Goal: Task Accomplishment & Management: Manage account settings

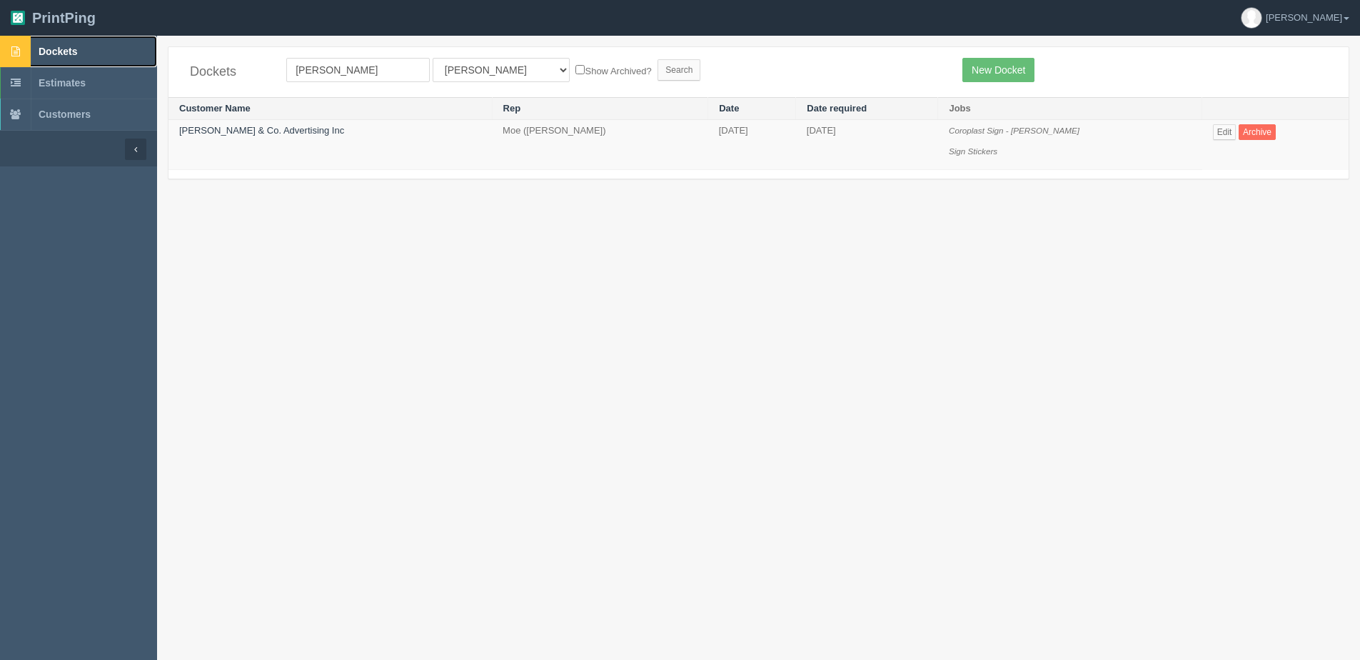
click at [74, 50] on span "Dockets" at bounding box center [58, 51] width 39 height 11
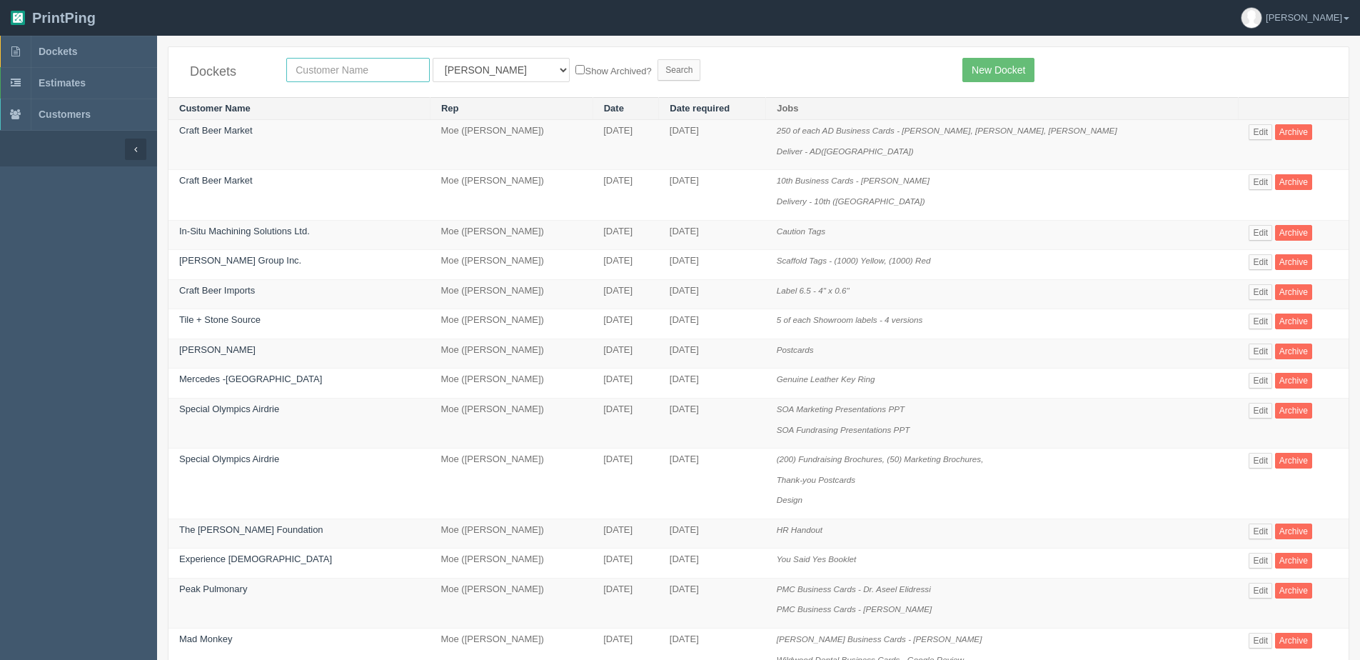
click at [338, 62] on input "text" at bounding box center [358, 70] width 144 height 24
type input "mohan"
click at [658, 59] on input "Search" at bounding box center [679, 69] width 43 height 21
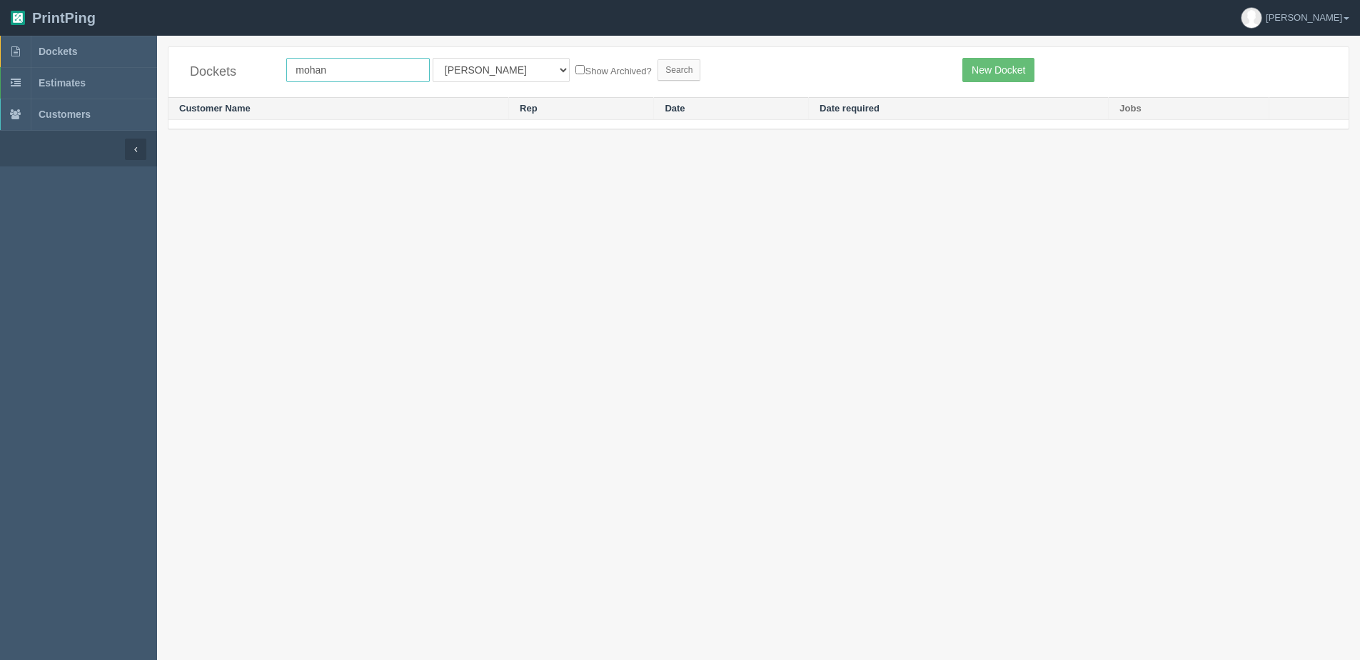
click at [309, 69] on input "mohan" at bounding box center [358, 70] width 144 height 24
type input "mahan"
click at [658, 59] on input "Search" at bounding box center [679, 69] width 43 height 21
click at [348, 59] on input "mahan" at bounding box center [358, 70] width 144 height 24
type input "mahog"
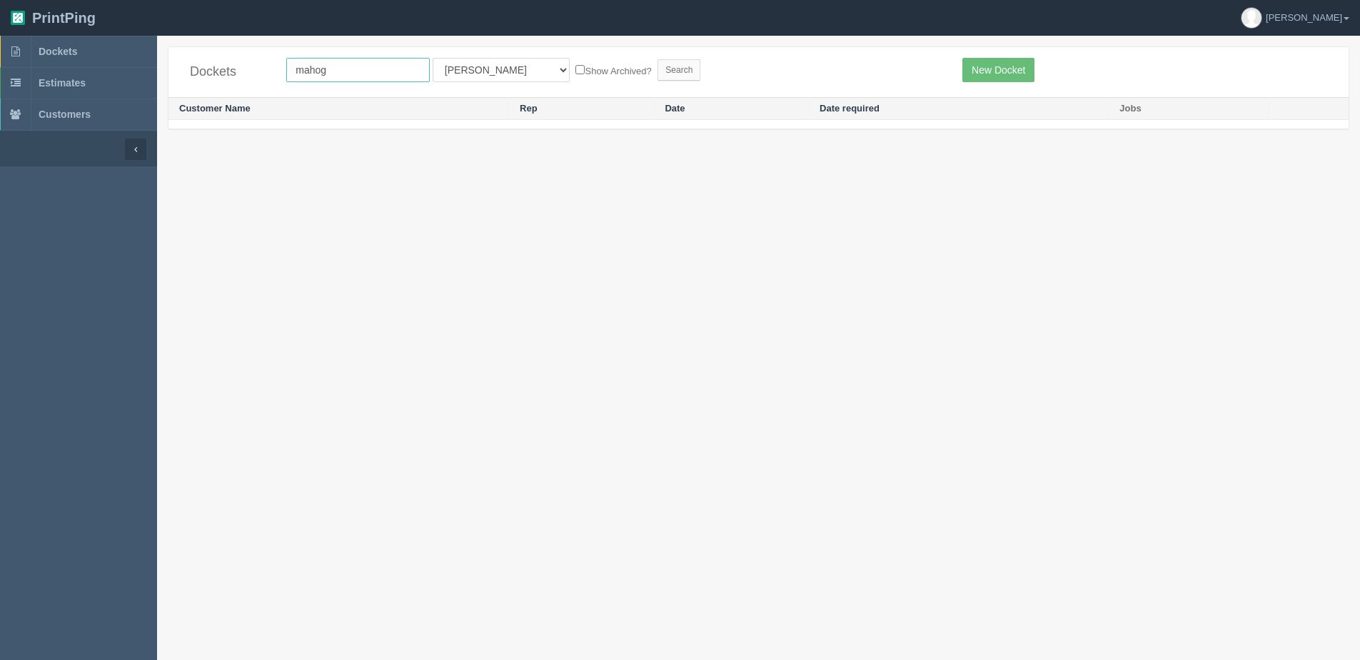
click at [658, 59] on input "Search" at bounding box center [679, 69] width 43 height 21
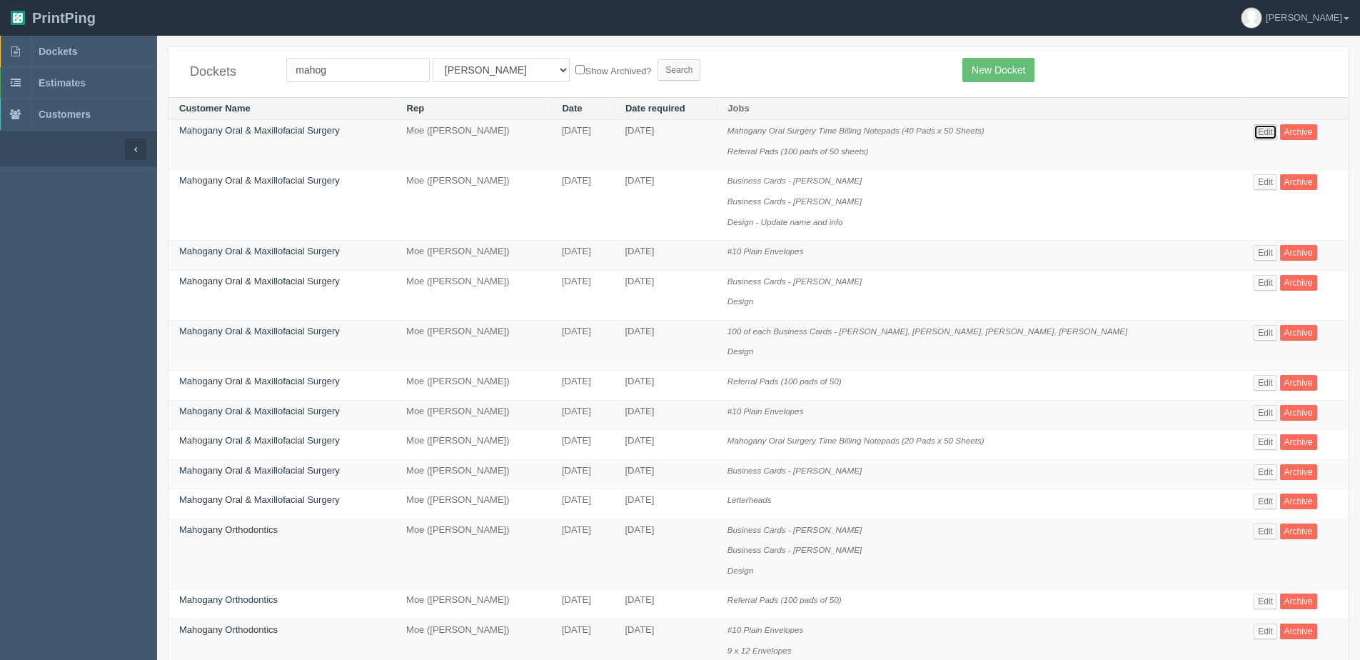
click at [1258, 133] on link "Edit" at bounding box center [1266, 132] width 24 height 16
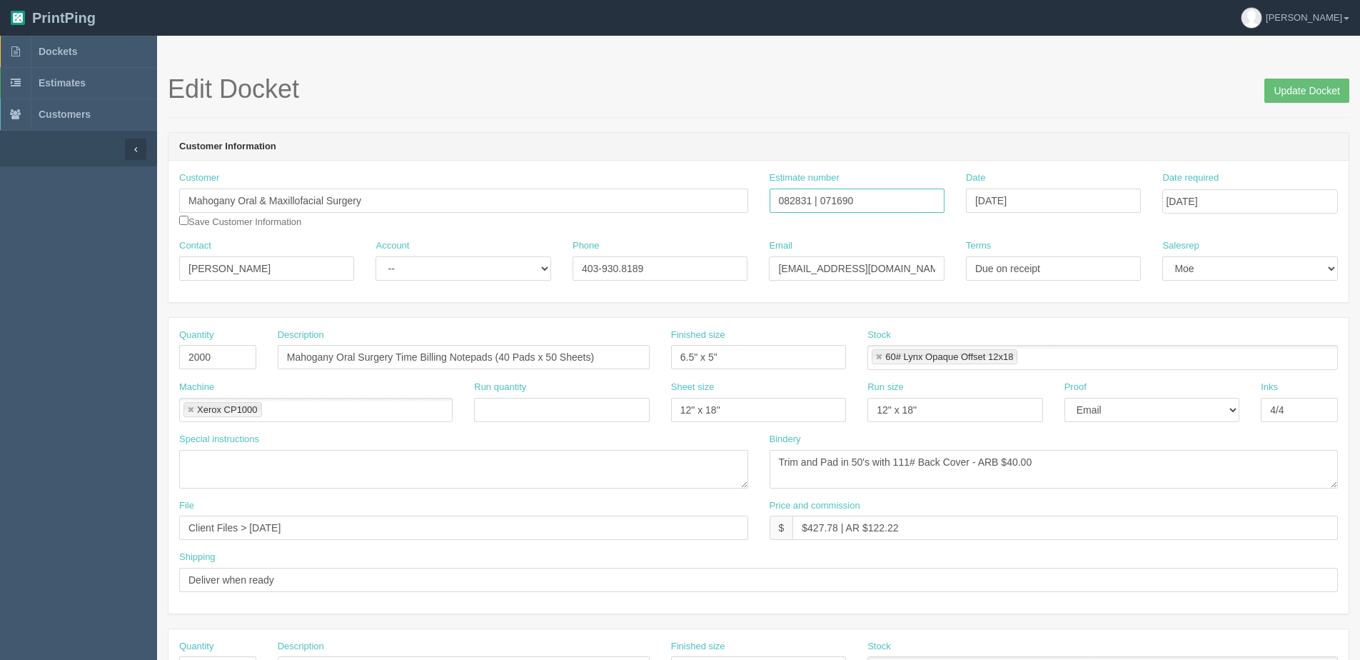
drag, startPoint x: 821, startPoint y: 198, endPoint x: 879, endPoint y: 197, distance: 57.9
click at [879, 197] on input "082831 | 071690" at bounding box center [857, 201] width 175 height 24
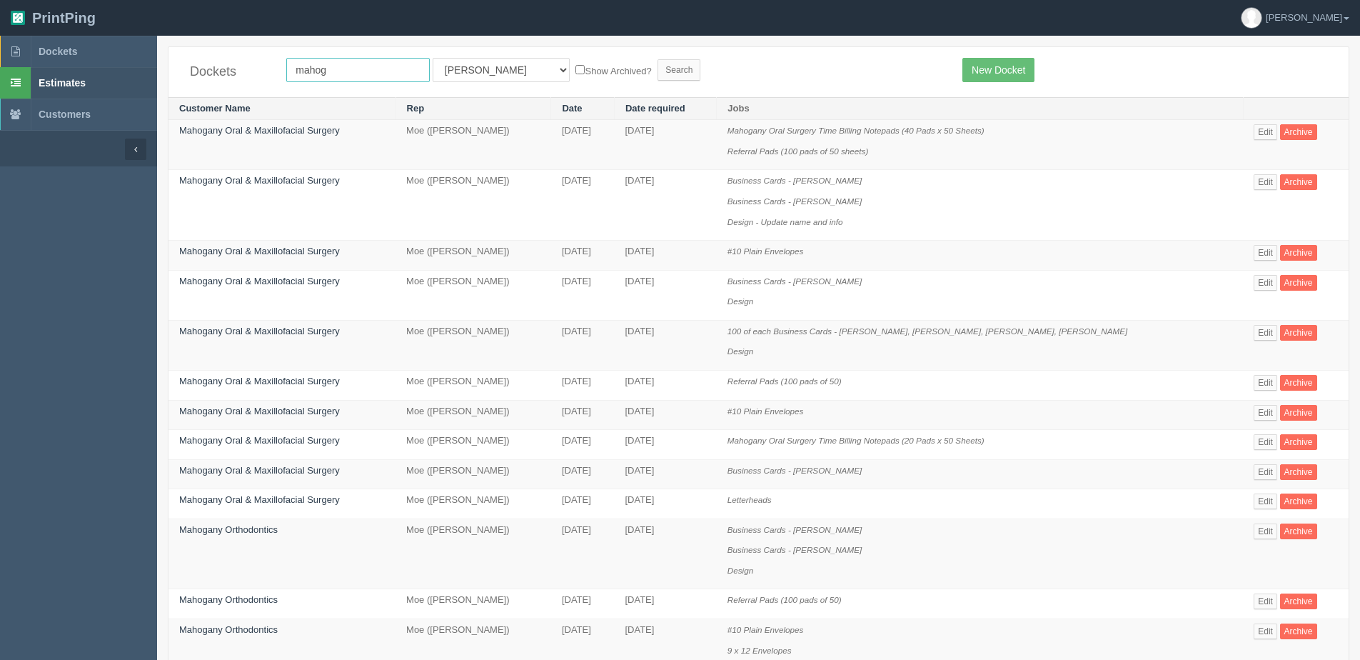
drag, startPoint x: 339, startPoint y: 69, endPoint x: 99, endPoint y: 81, distance: 240.3
click at [113, 82] on section "Dockets Estimates Customers" at bounding box center [680, 657] width 1360 height 1243
type input "south"
click at [658, 59] on input "Search" at bounding box center [679, 69] width 43 height 21
drag, startPoint x: 345, startPoint y: 71, endPoint x: 234, endPoint y: 79, distance: 111.0
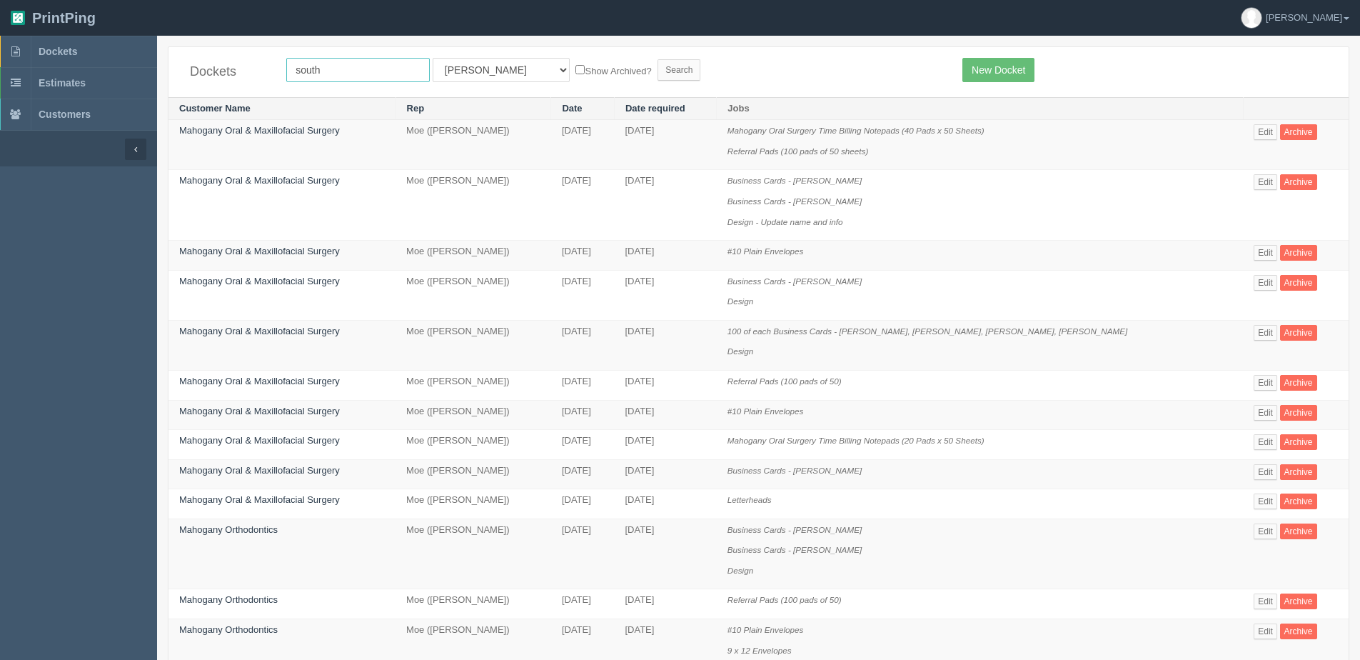
click at [236, 79] on div "Dockets south All Users Ali Ali Test 1 Aly Amy Ankit Arif Brandon Dan France Gr…" at bounding box center [759, 72] width 1180 height 50
type input "mahogany"
click at [658, 59] on input "Search" at bounding box center [679, 69] width 43 height 21
click at [1264, 383] on link "Edit" at bounding box center [1266, 383] width 24 height 16
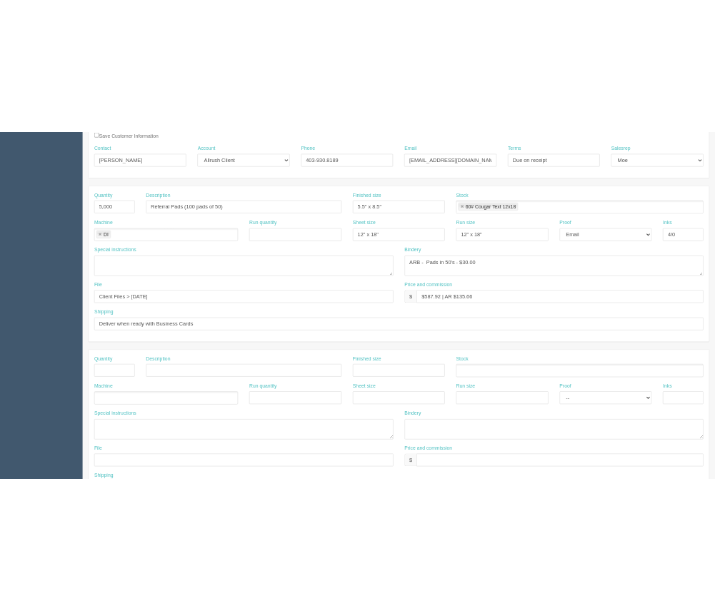
scroll to position [428, 0]
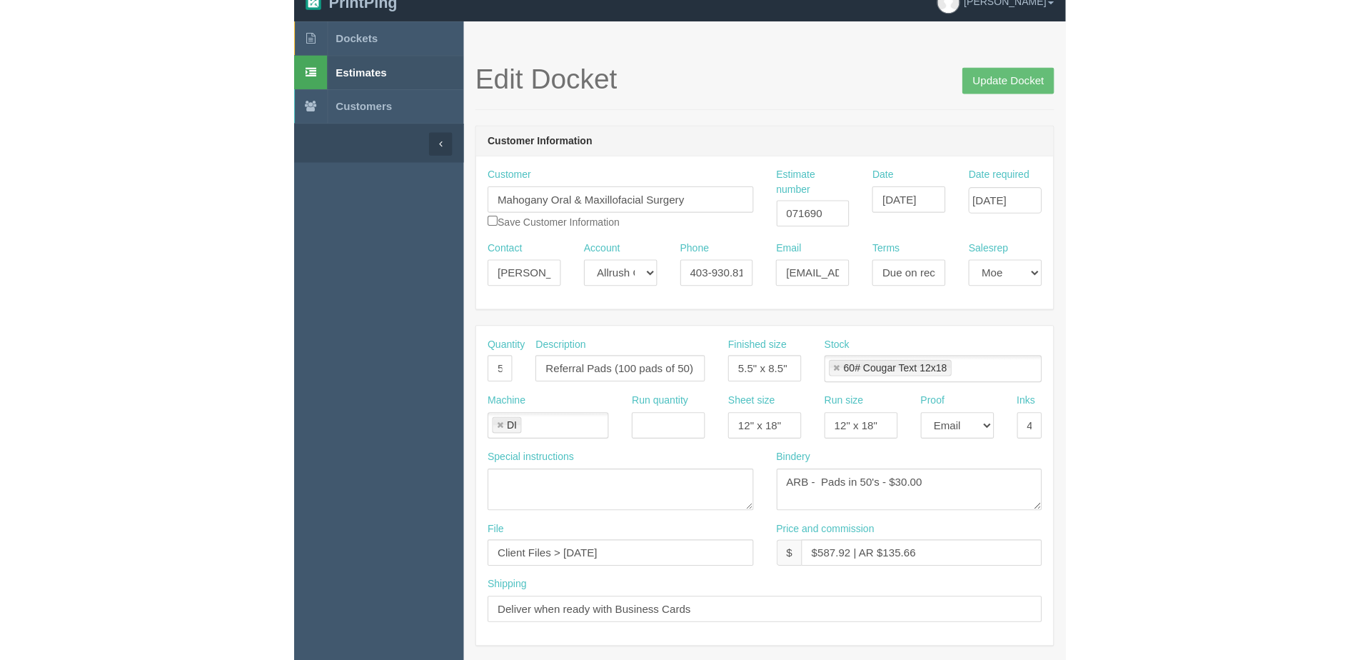
scroll to position [0, 0]
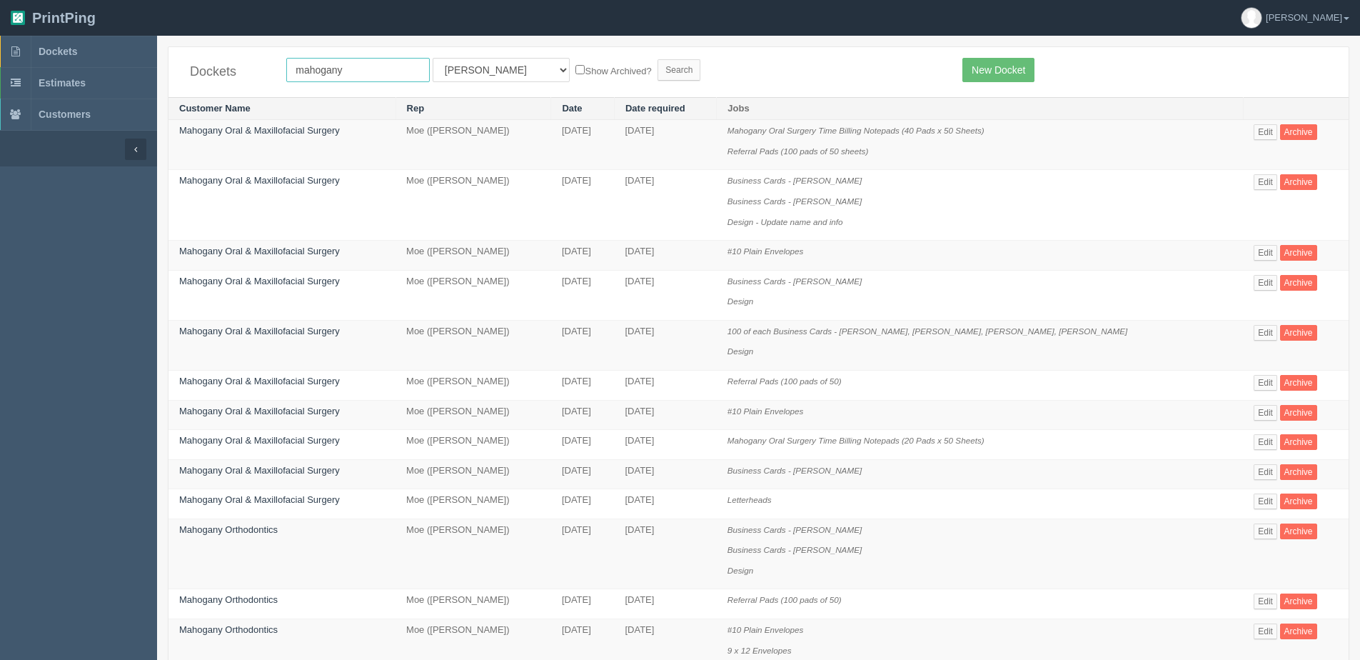
click at [380, 69] on input "mahogany" at bounding box center [358, 70] width 144 height 24
type input "m"
type input "bracko"
click at [658, 59] on input "Search" at bounding box center [679, 69] width 43 height 21
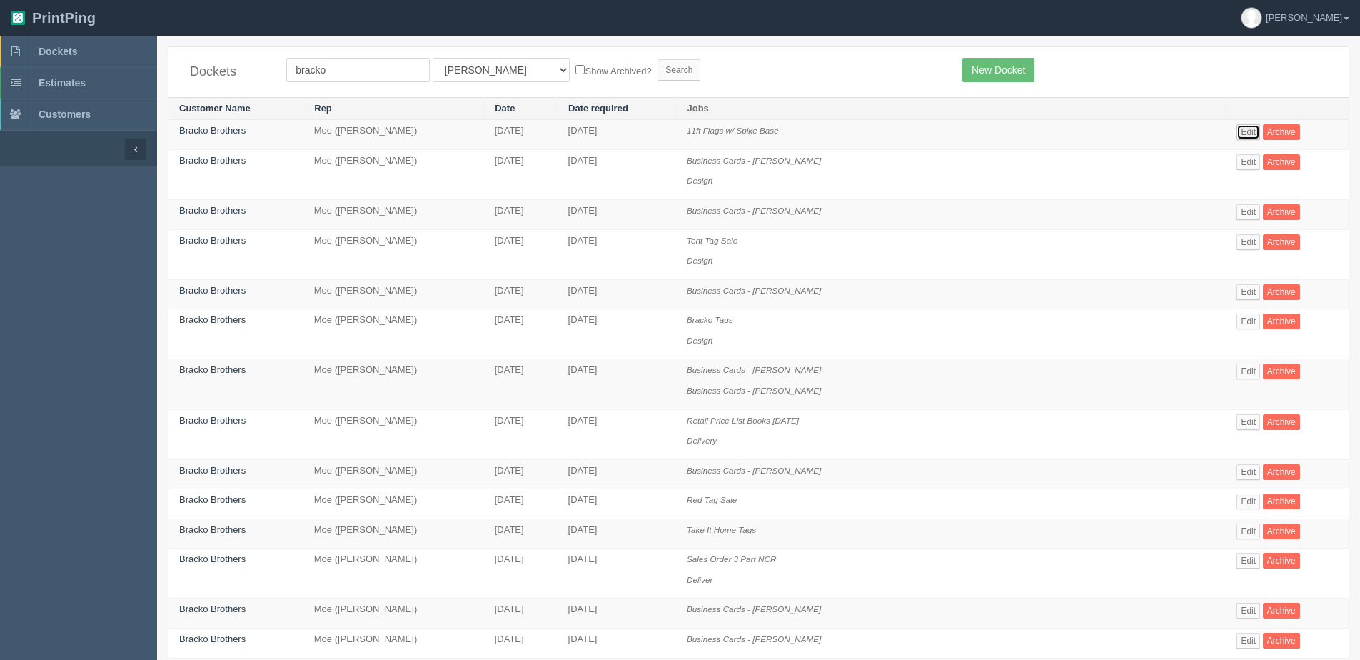
drag, startPoint x: 1234, startPoint y: 131, endPoint x: 1224, endPoint y: 131, distance: 10.0
click at [1237, 131] on link "Edit" at bounding box center [1249, 132] width 24 height 16
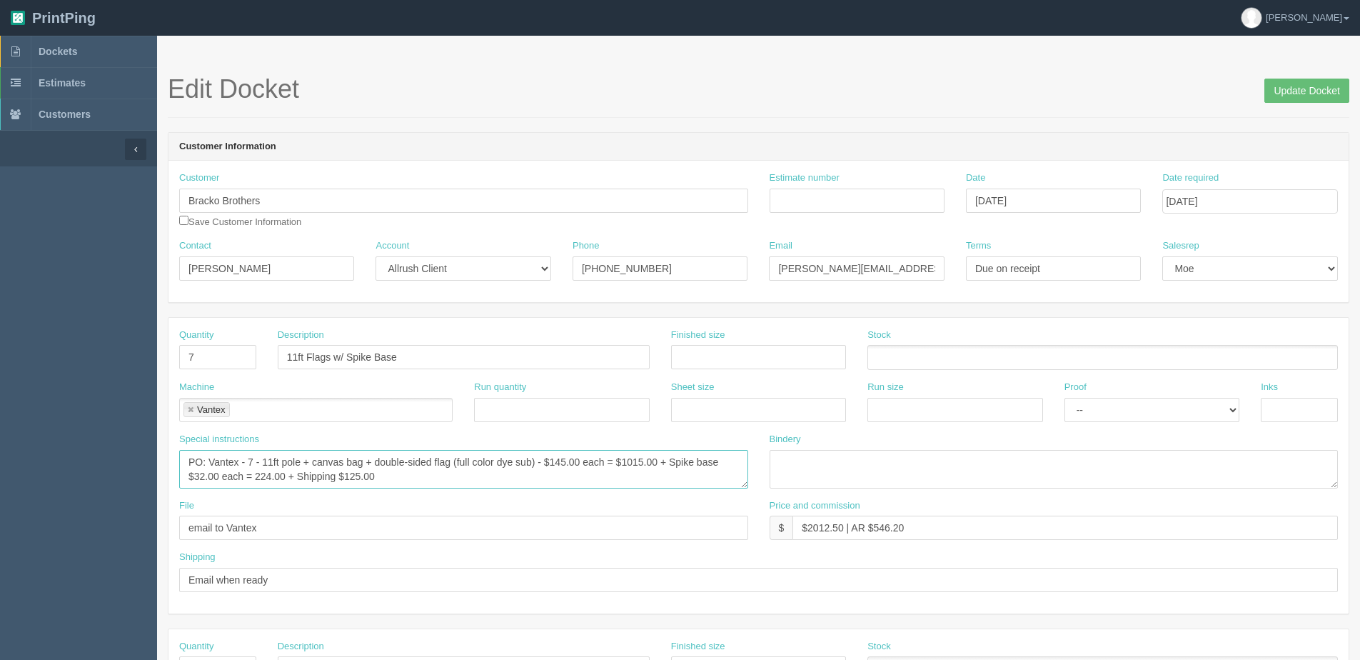
click at [256, 476] on textarea "PO: Vantex - 7 - 11ft pole + canvas bag + double-sided flag (full color dye sub…" at bounding box center [463, 469] width 569 height 39
type textarea "PO: Vantex - 7 - 11ft pole + canvas bag + double-sided flag (full color dye sub…"
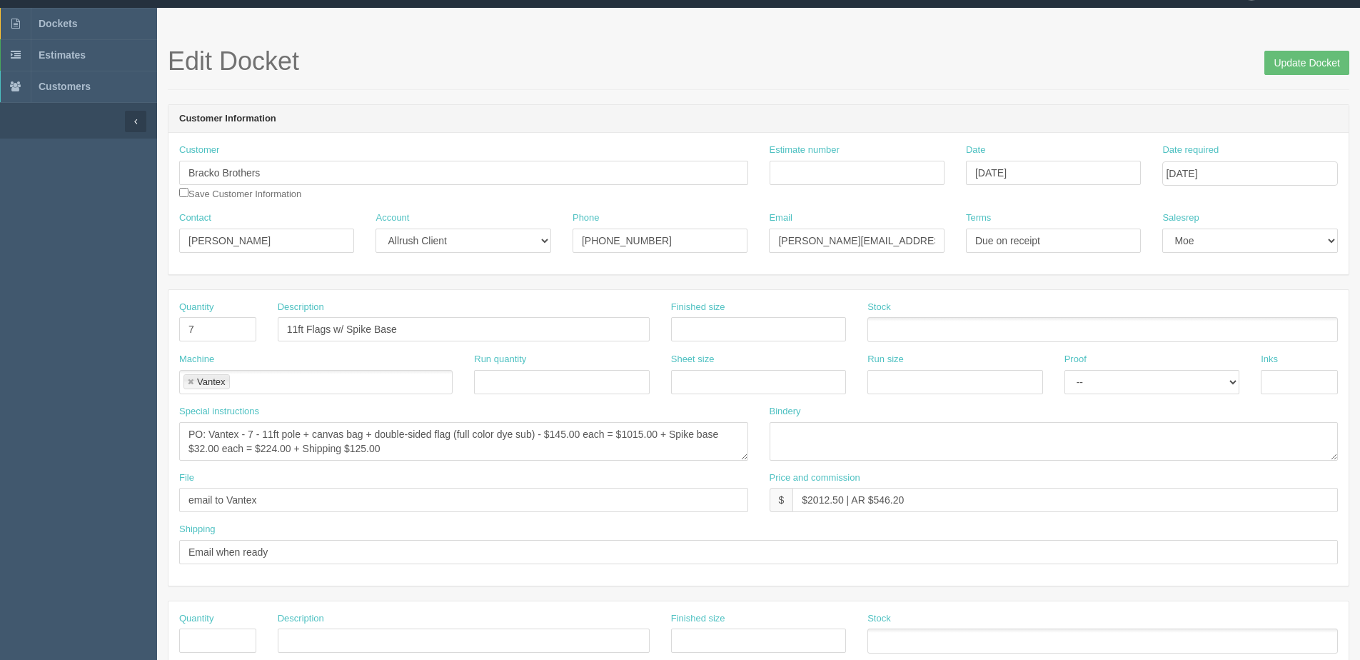
scroll to position [71, 0]
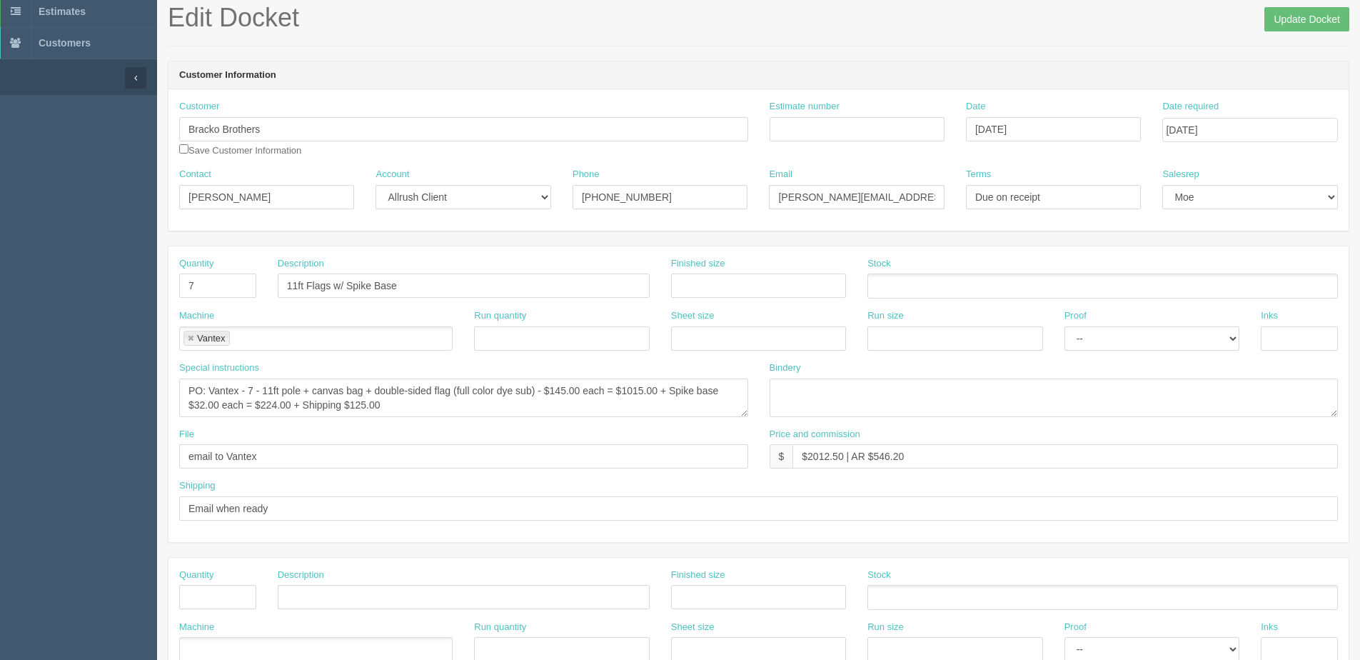
click at [249, 477] on div "File email to Vantex" at bounding box center [464, 454] width 591 height 52
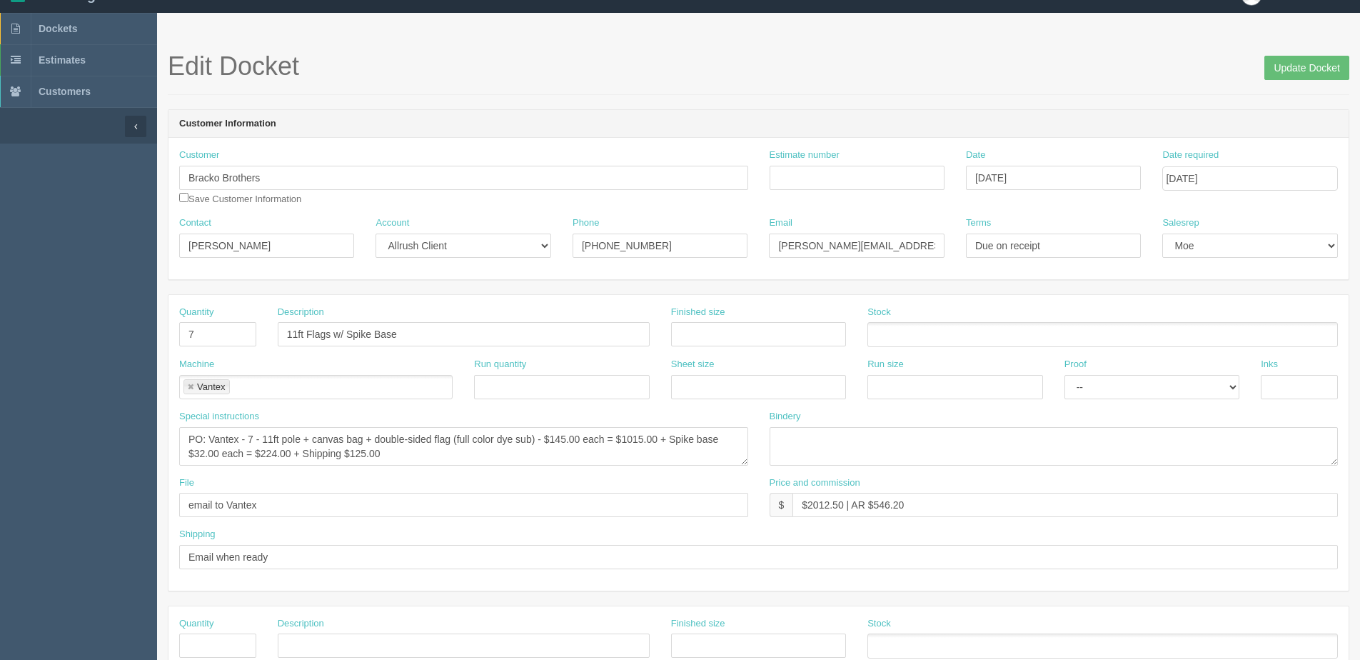
scroll to position [0, 0]
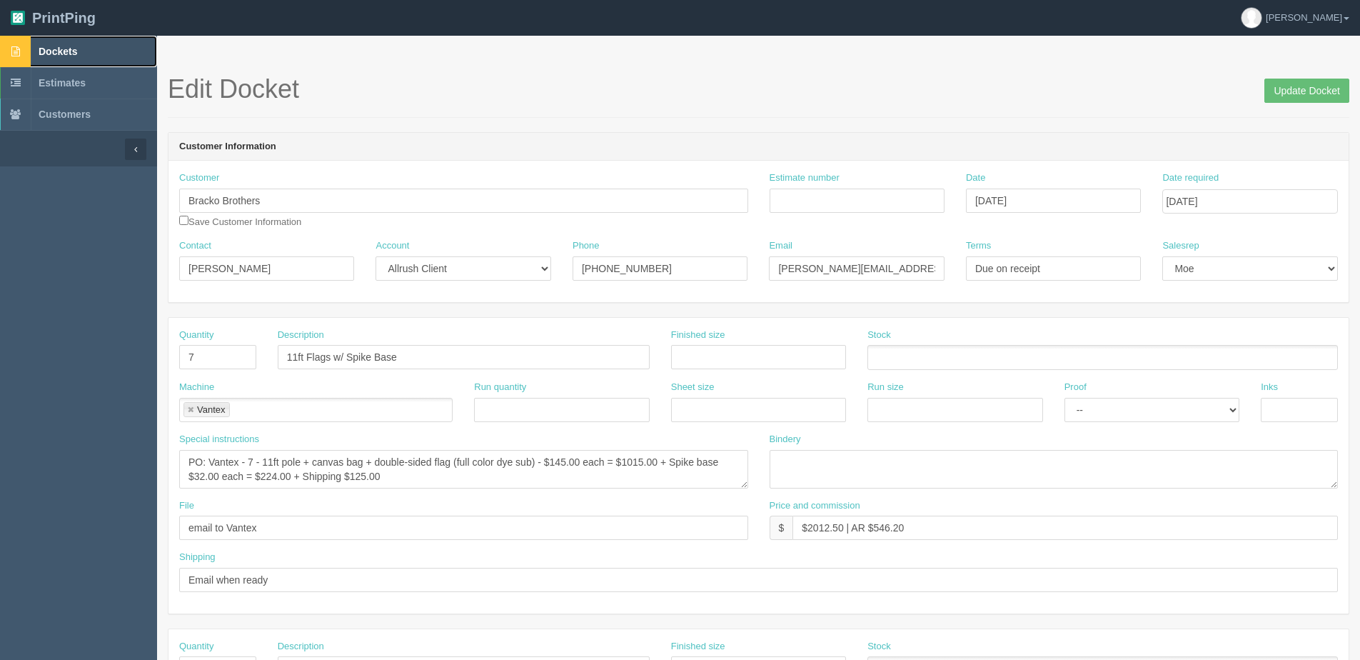
click at [86, 46] on link "Dockets" at bounding box center [78, 51] width 157 height 31
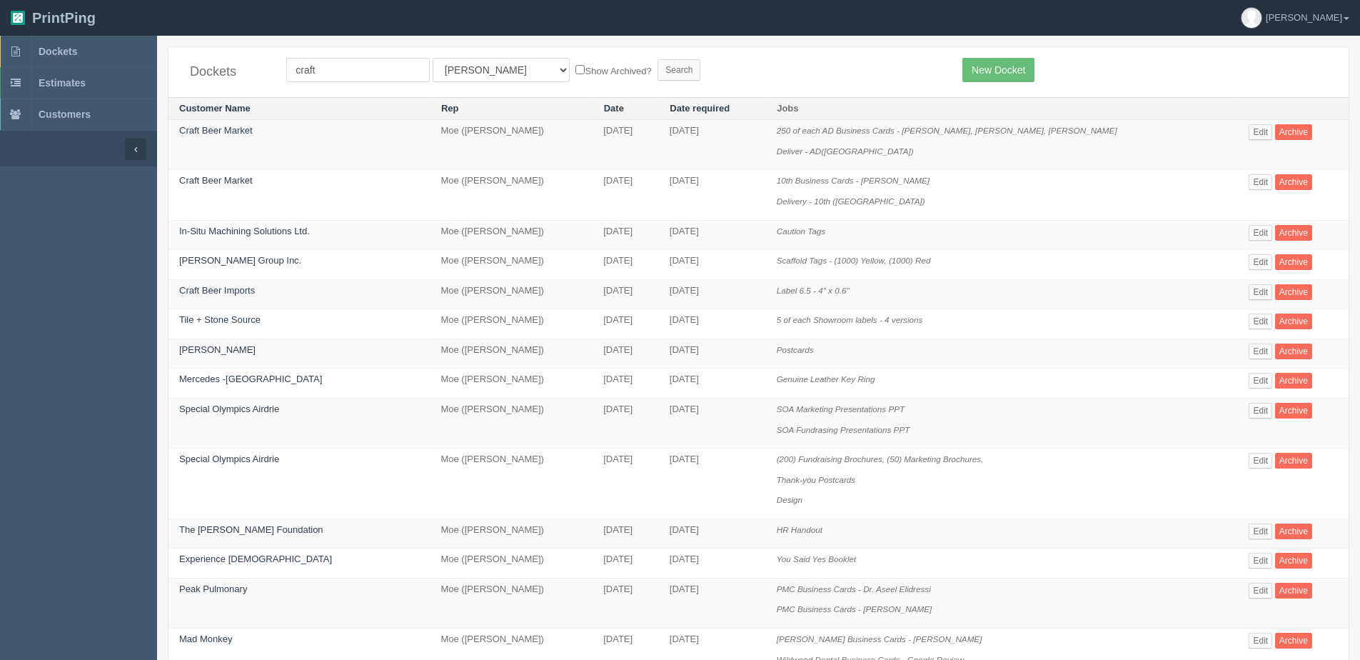
type input "craft"
click at [658, 59] on input "Search" at bounding box center [679, 69] width 43 height 21
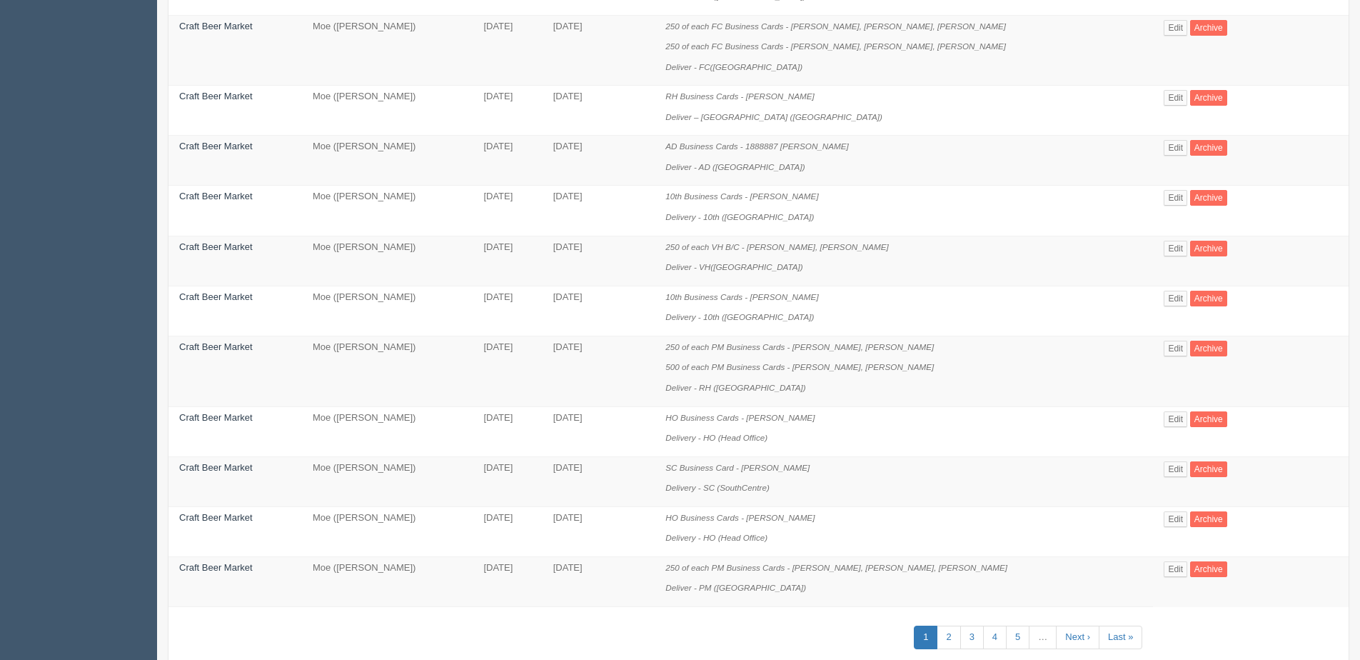
scroll to position [823, 0]
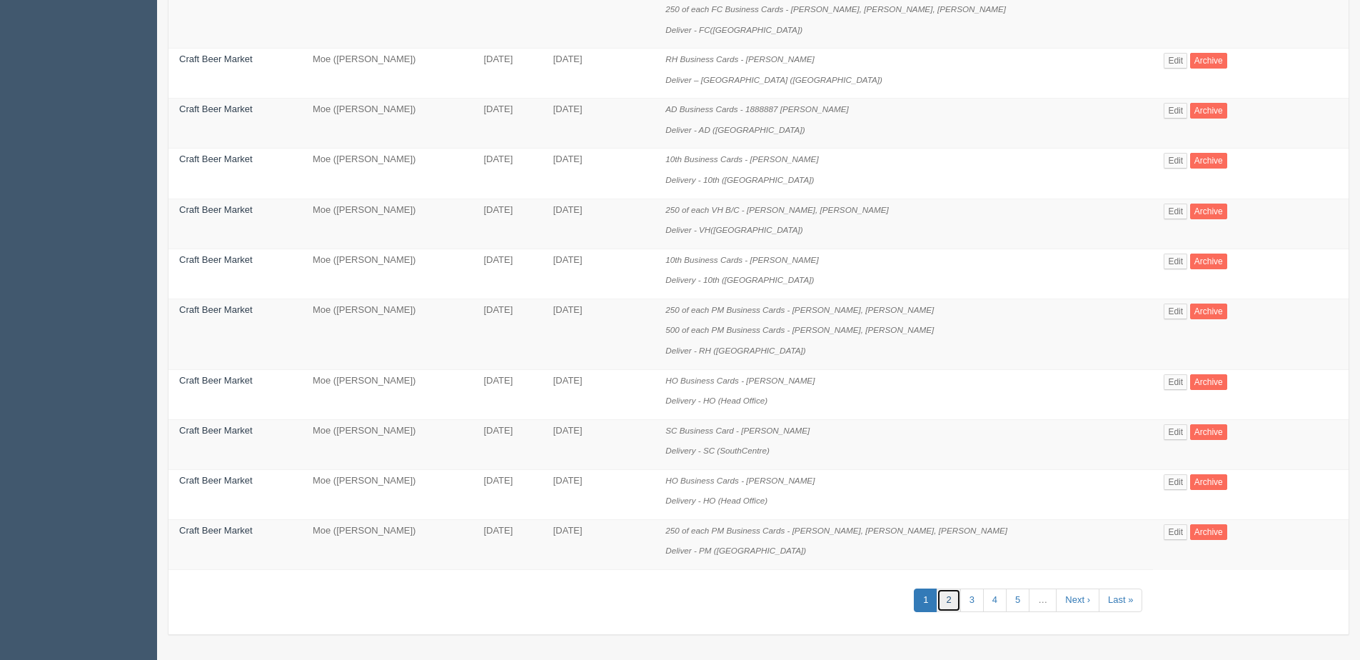
click at [951, 603] on link "2" at bounding box center [949, 600] width 24 height 24
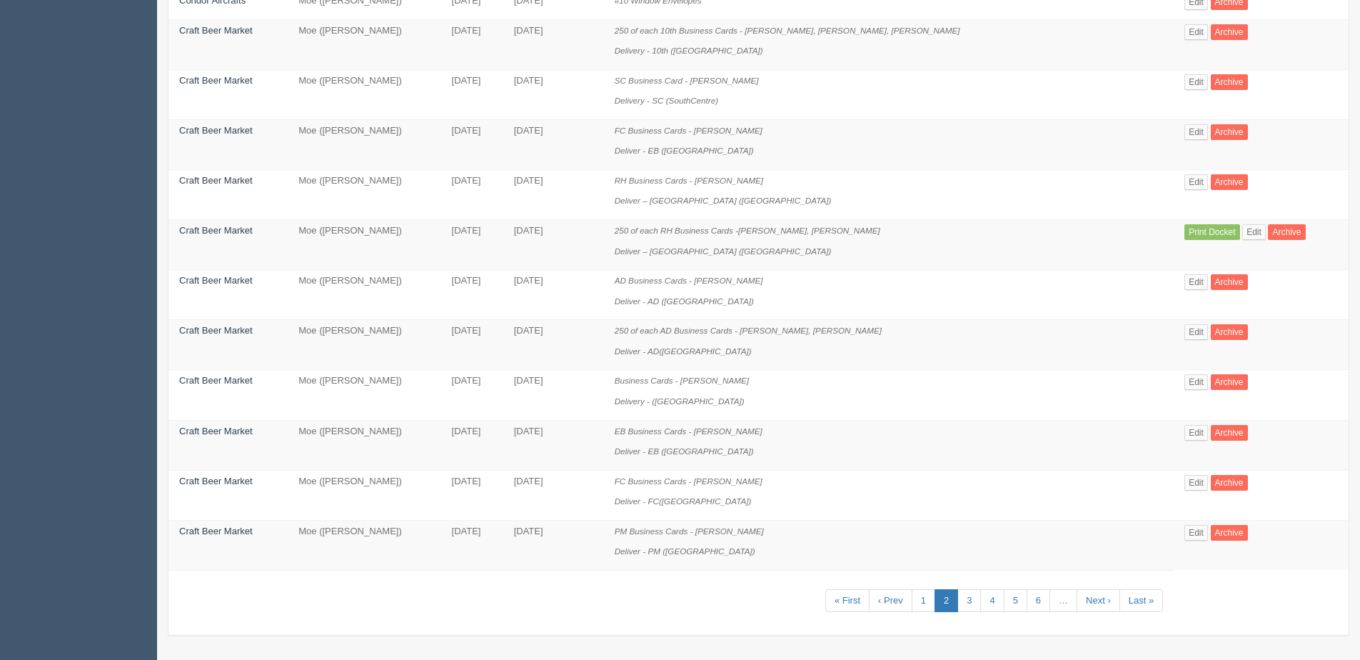
scroll to position [782, 0]
click at [958, 603] on link "3" at bounding box center [970, 600] width 24 height 24
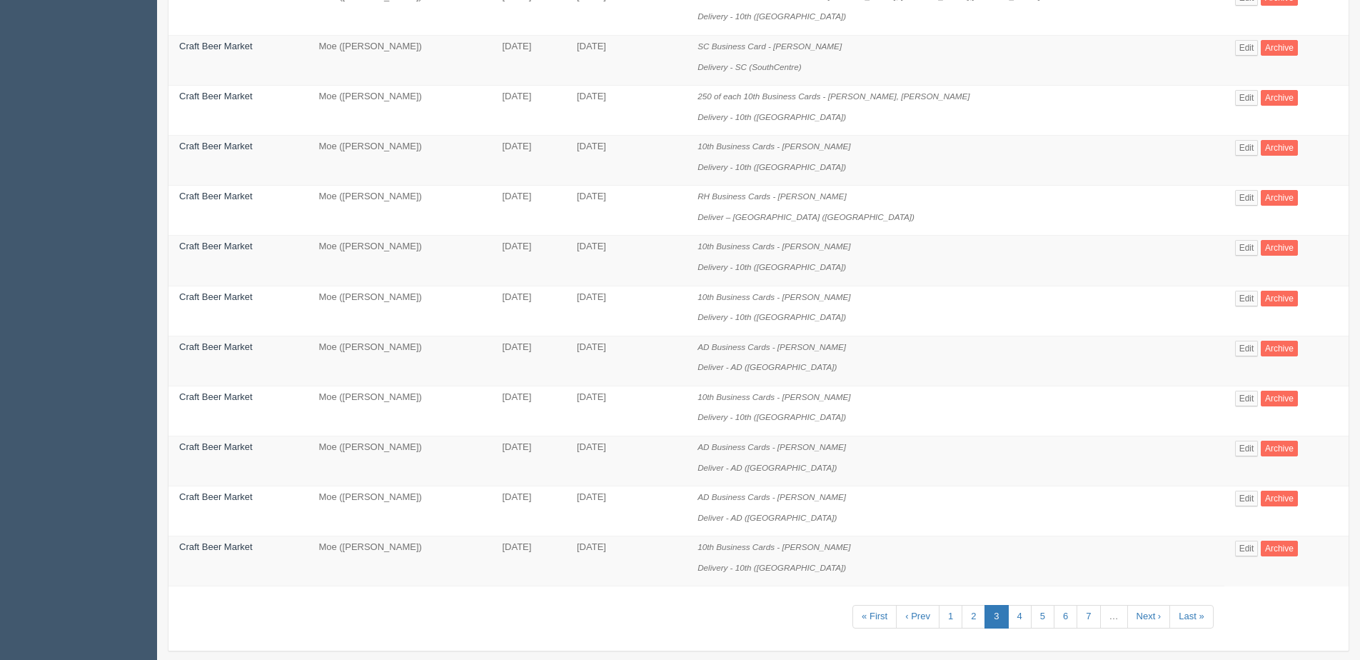
scroll to position [761, 0]
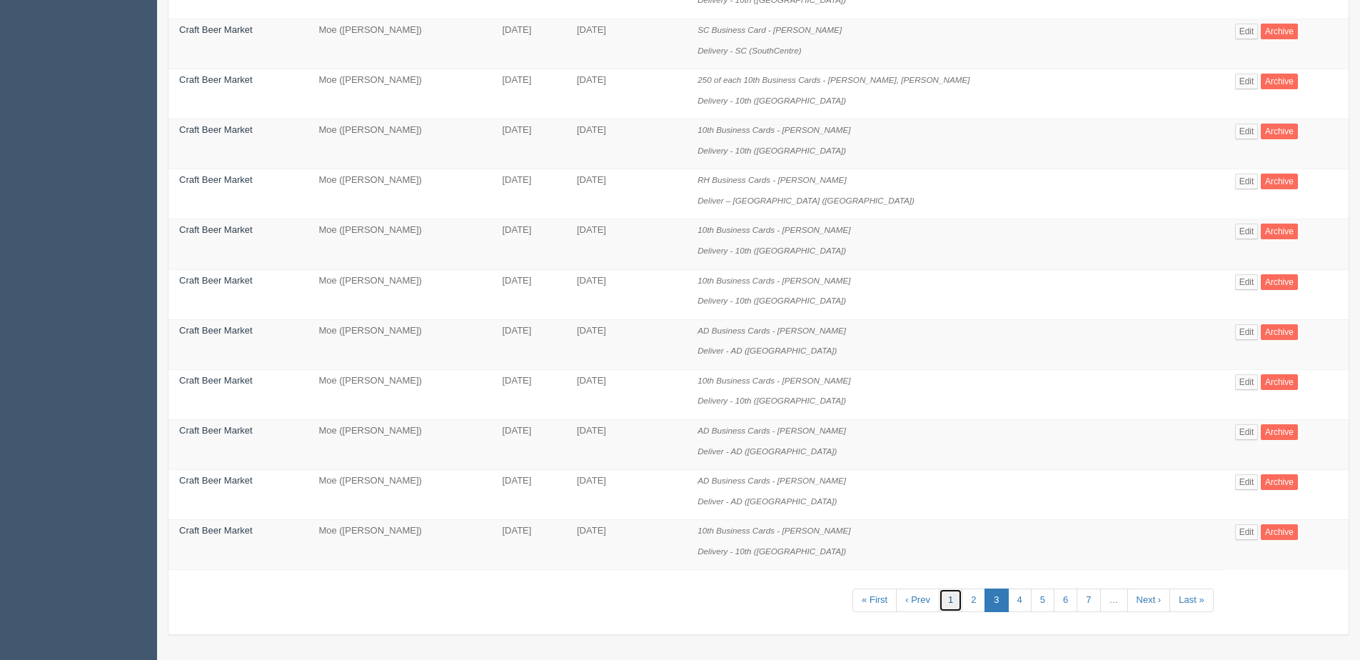
click at [943, 603] on link "1" at bounding box center [951, 600] width 24 height 24
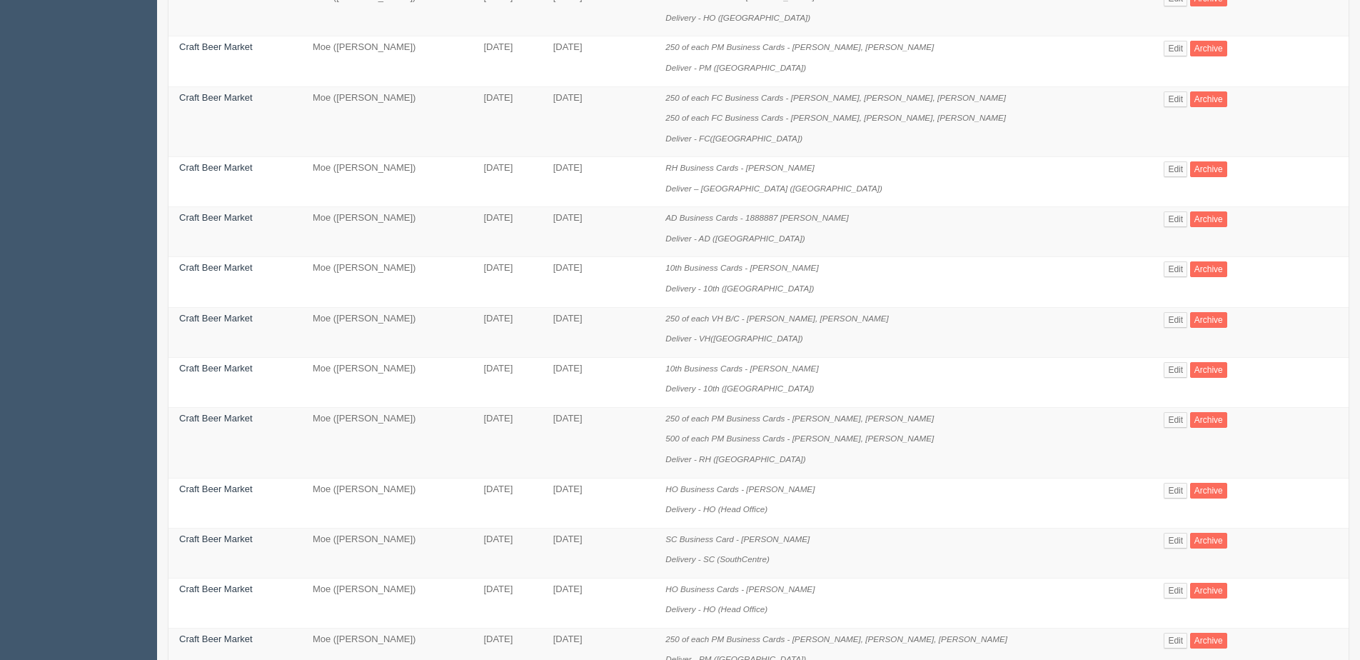
scroll to position [786, 0]
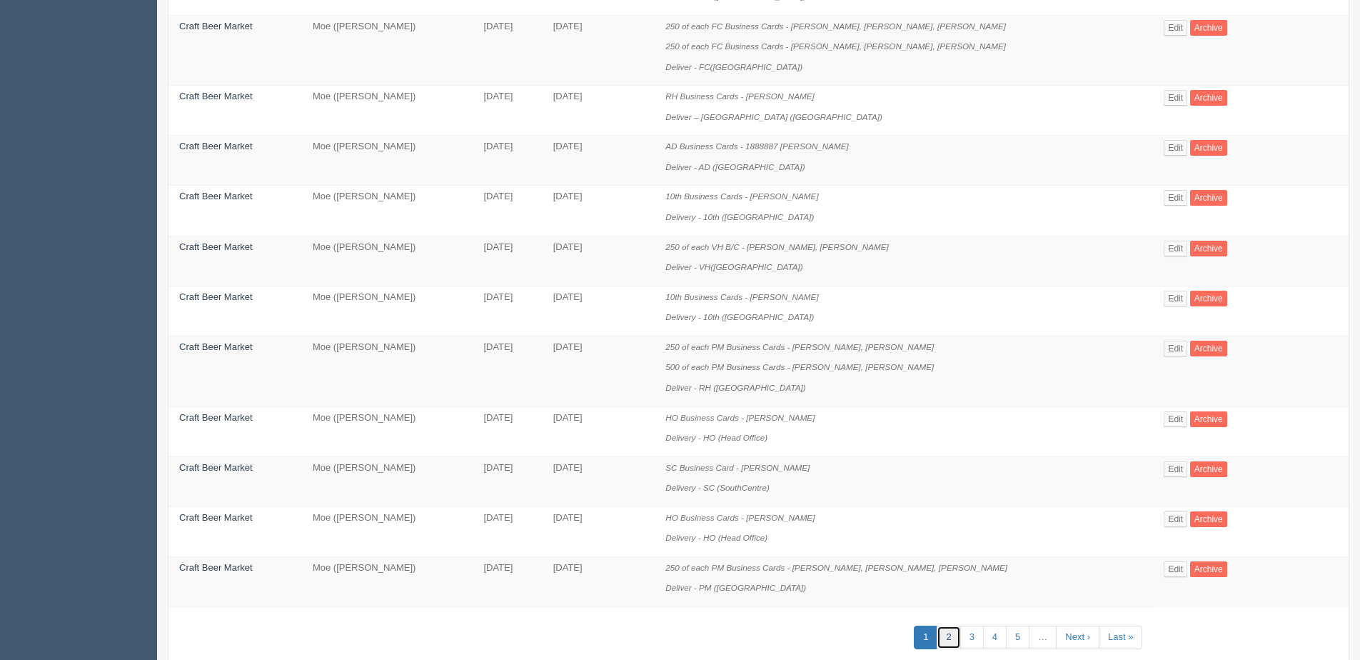
click at [945, 641] on link "2" at bounding box center [949, 638] width 24 height 24
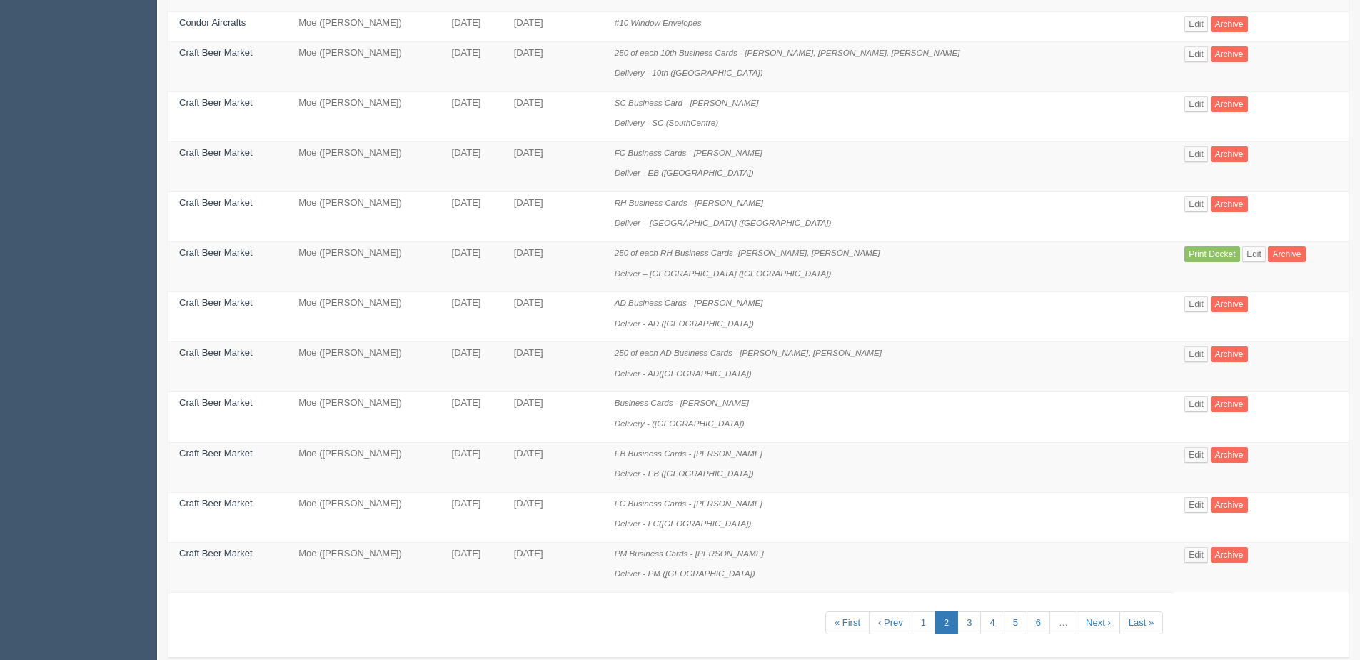
scroll to position [782, 0]
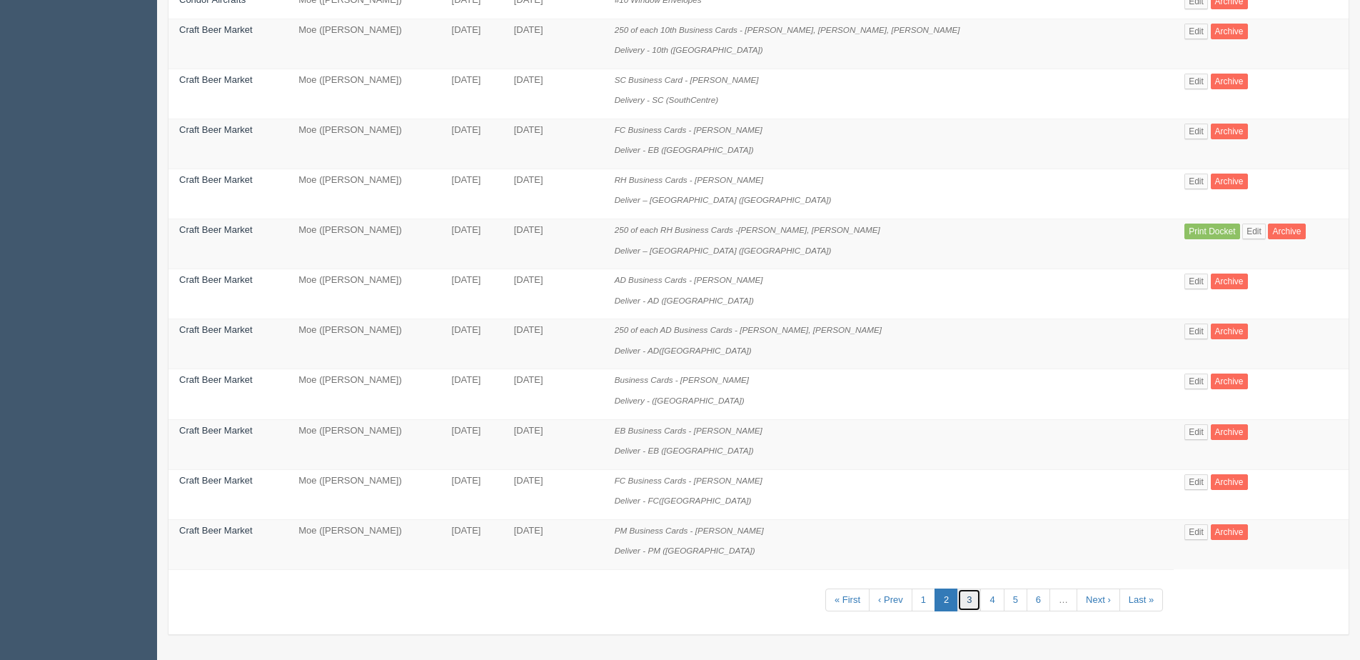
click at [958, 602] on link "3" at bounding box center [970, 600] width 24 height 24
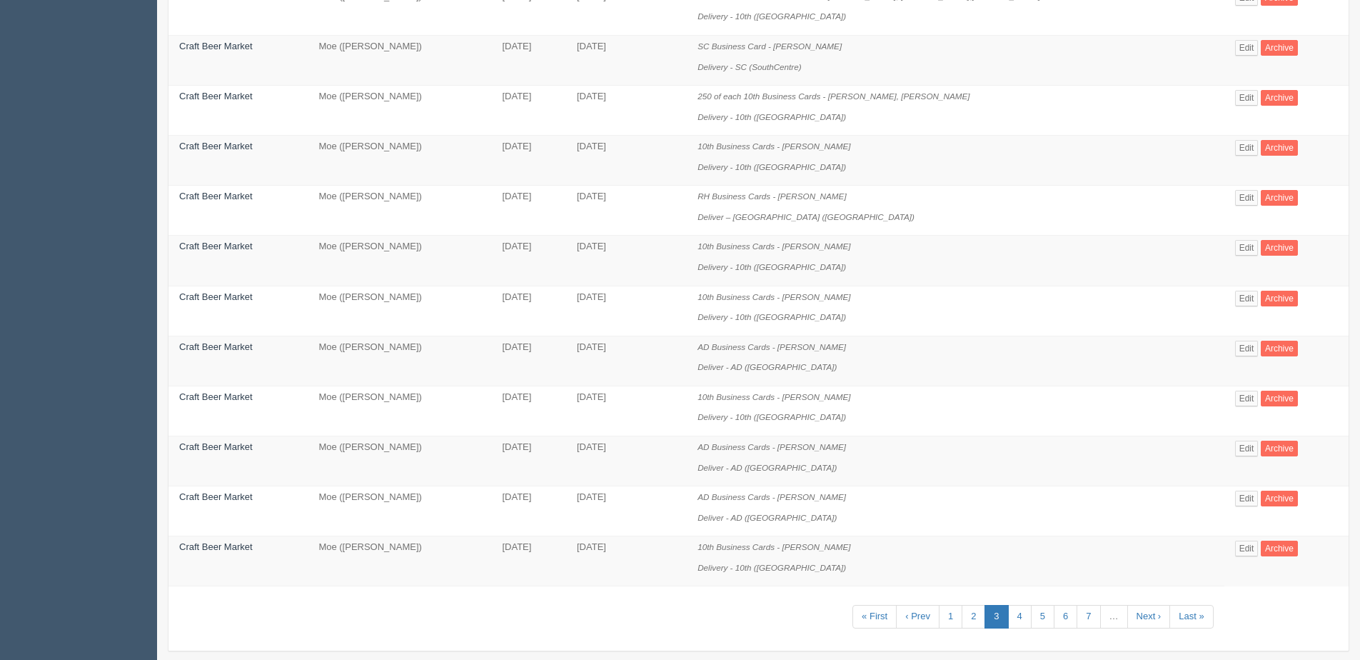
scroll to position [761, 0]
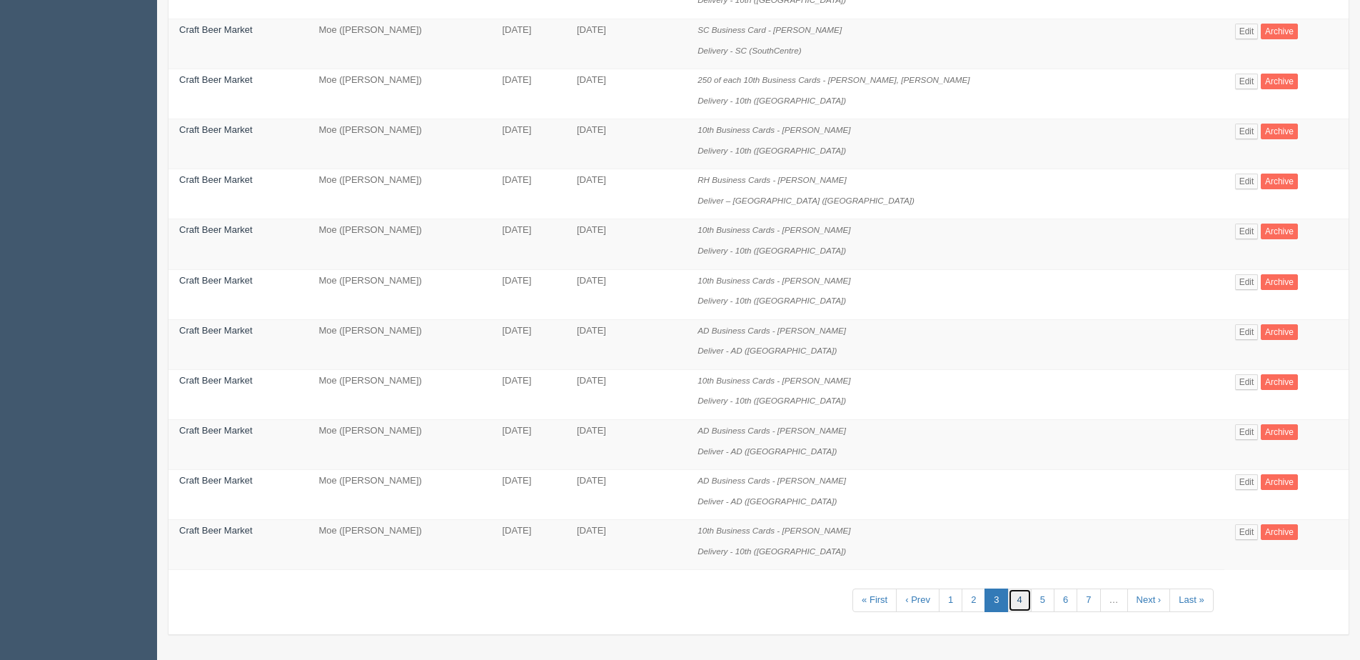
click at [1022, 602] on link "4" at bounding box center [1020, 600] width 24 height 24
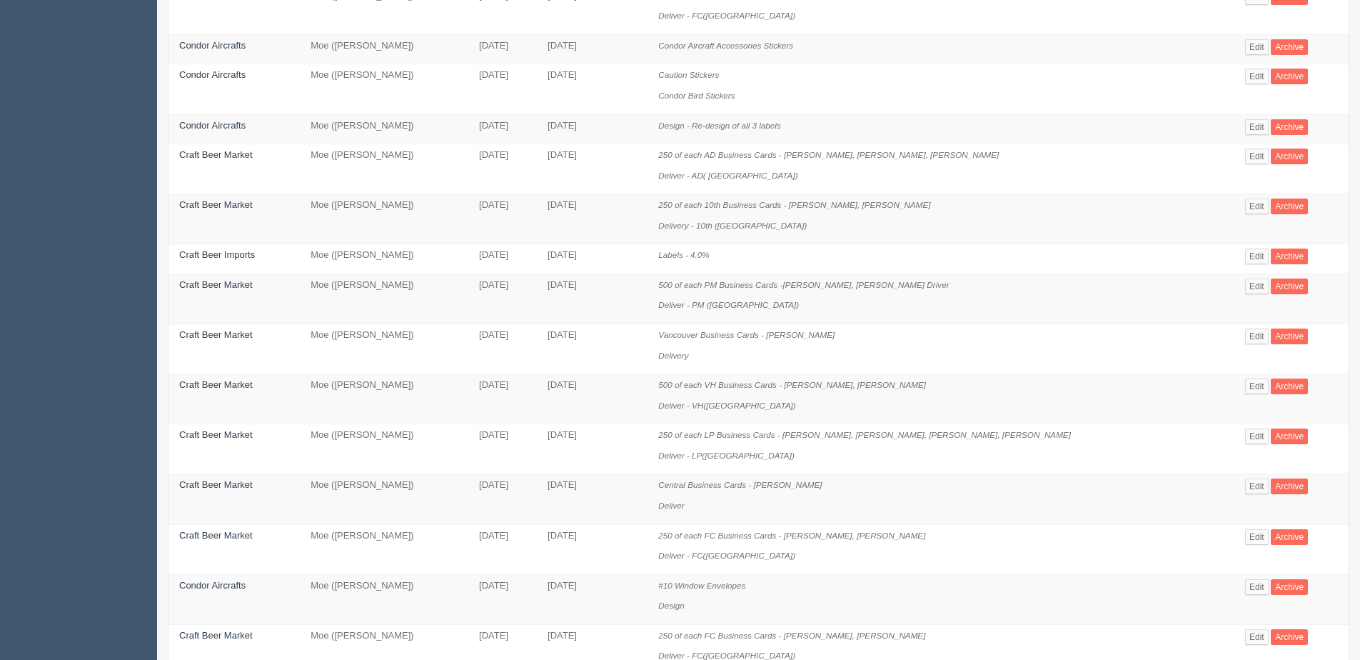
scroll to position [357, 0]
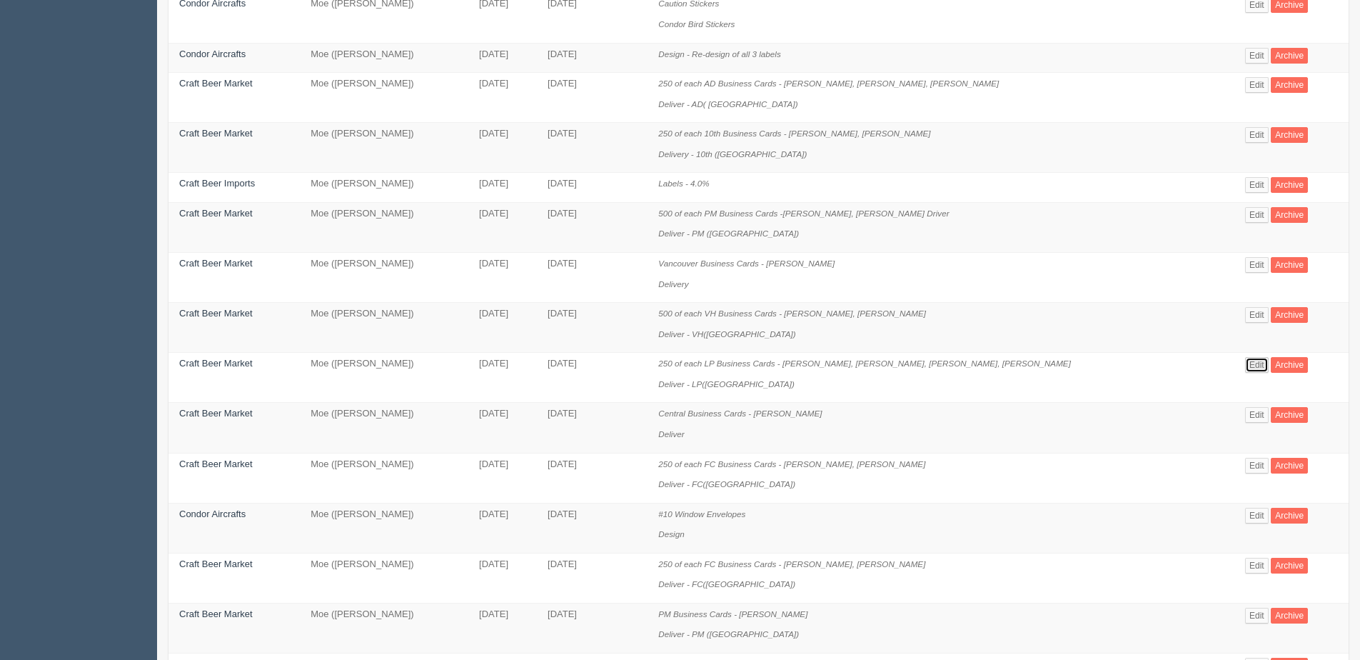
click at [1245, 365] on link "Edit" at bounding box center [1257, 365] width 24 height 16
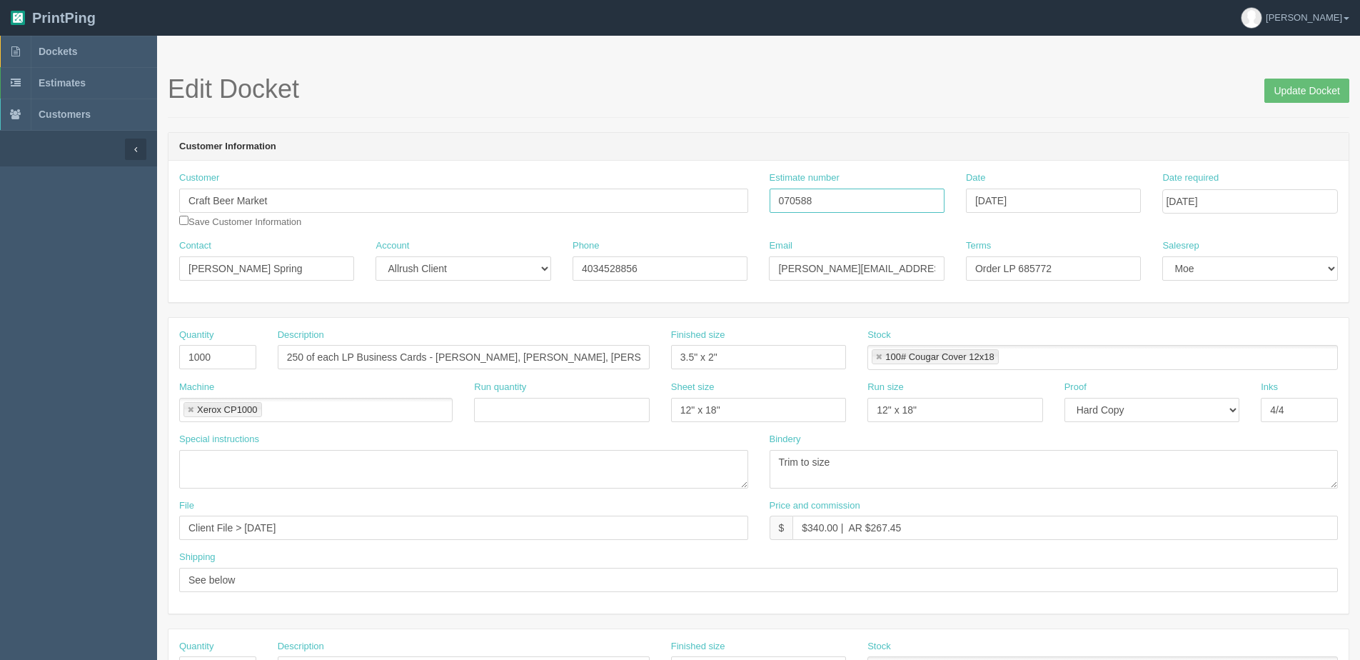
drag, startPoint x: 835, startPoint y: 196, endPoint x: 736, endPoint y: 201, distance: 98.6
click at [736, 201] on div "Customer Craft Beer Market Save Customer Information Estimate number 070588 Dat…" at bounding box center [759, 205] width 1180 height 68
drag, startPoint x: 1319, startPoint y: 86, endPoint x: 1275, endPoint y: 105, distance: 47.4
click at [1319, 86] on input "Update Docket" at bounding box center [1307, 91] width 85 height 24
drag, startPoint x: 0, startPoint y: 0, endPoint x: 1223, endPoint y: 207, distance: 1240.7
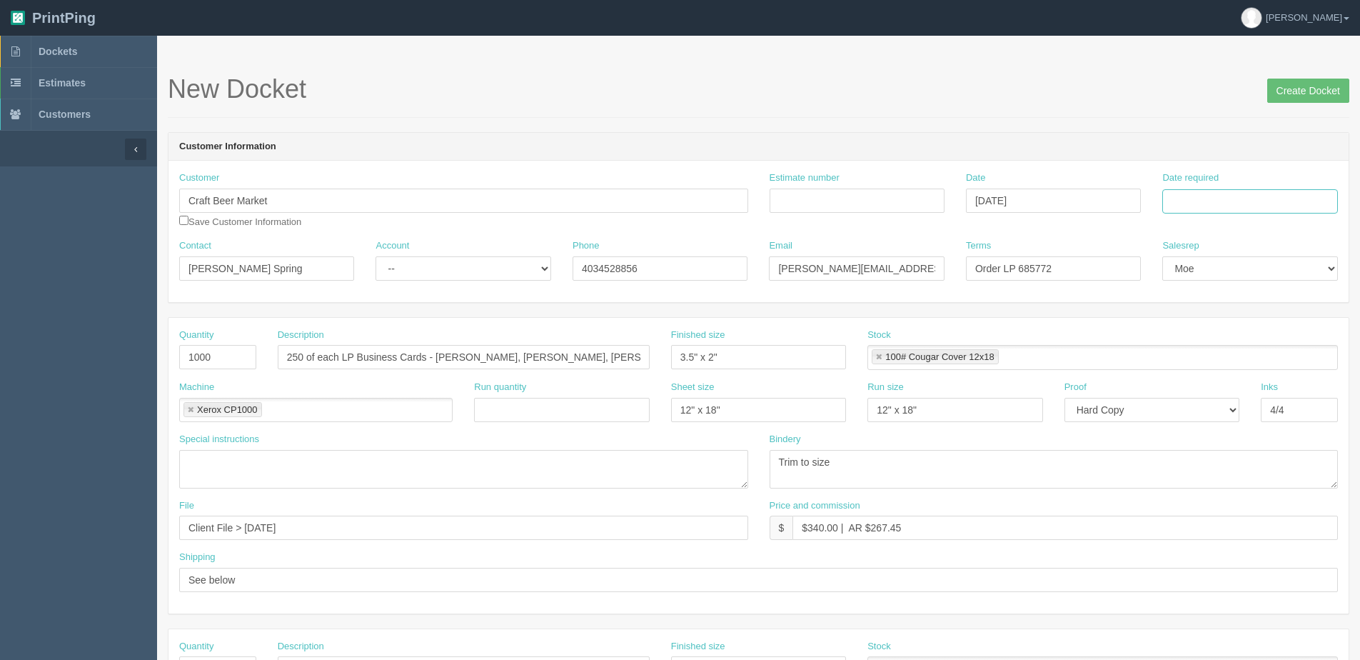
click at [1223, 196] on input "Date required" at bounding box center [1250, 201] width 175 height 24
click at [1205, 407] on th "Today" at bounding box center [1232, 399] width 133 height 21
click at [1258, 294] on td "9" at bounding box center [1254, 297] width 19 height 21
type input "October 9, 2025"
drag, startPoint x: 246, startPoint y: 264, endPoint x: -225, endPoint y: 266, distance: 470.6
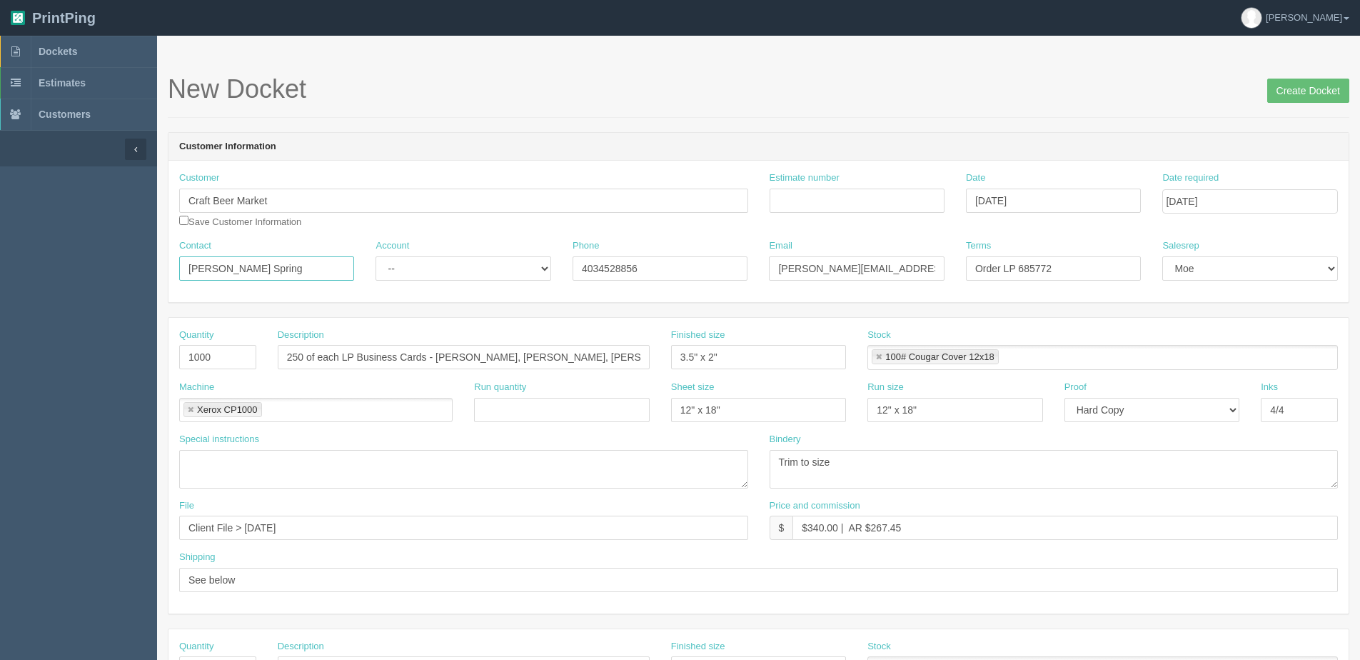
click at [0, 266] on html "PrintPing Dan Edit account ( dan@allrush.ca ) Logout Dockets Estimates Customers" at bounding box center [680, 648] width 1360 height 1297
paste input "CRAFT Ottawa"
type input "CRAFT Ottawa"
click at [418, 278] on select "-- Existing Client Allrush Client Rep Client" at bounding box center [463, 268] width 175 height 24
select select "Rep Client"
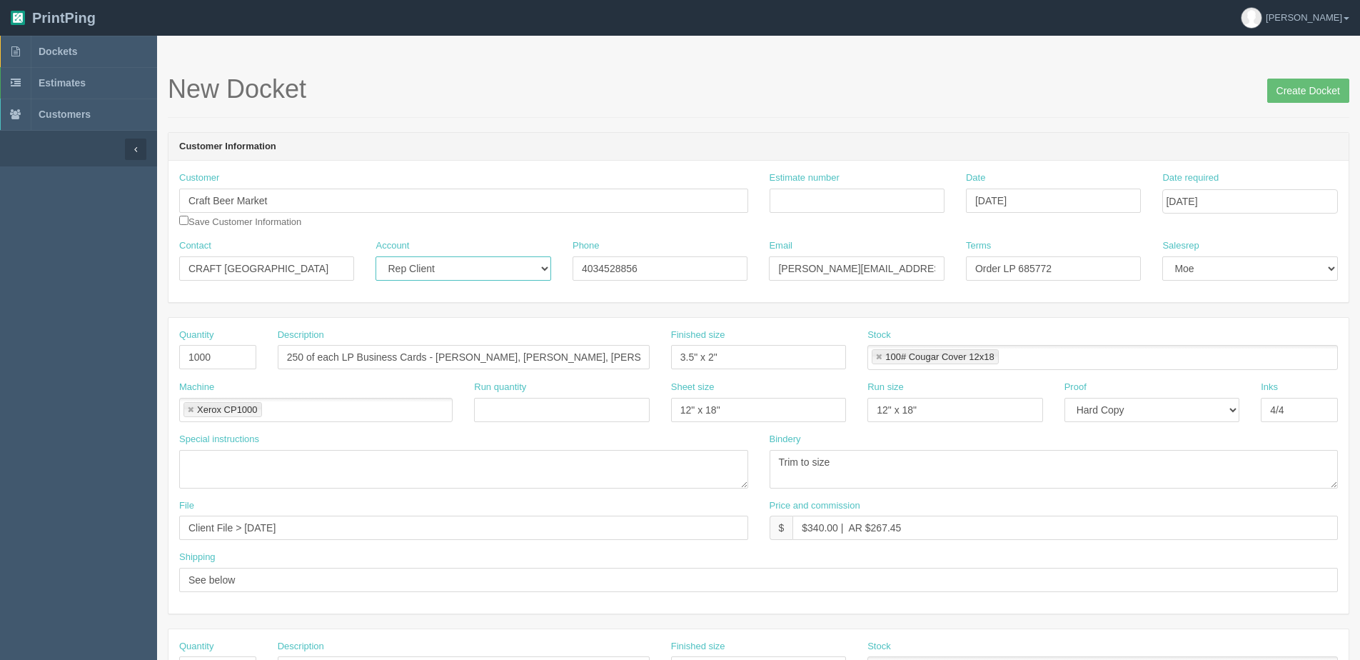
click at [376, 256] on select "-- Existing Client Allrush Client Rep Client" at bounding box center [463, 268] width 175 height 24
drag, startPoint x: 931, startPoint y: 274, endPoint x: 74, endPoint y: 184, distance: 862.5
click at [313, 274] on div "Contact CRAFT Ottawa Account -- Existing Client Allrush Client Rep Client Phone…" at bounding box center [759, 265] width 1180 height 52
drag, startPoint x: 841, startPoint y: 268, endPoint x: 598, endPoint y: 248, distance: 243.6
click at [510, 270] on div "Contact CRAFT Ottawa Account -- Existing Client Allrush Client Rep Client Phone…" at bounding box center [759, 265] width 1180 height 52
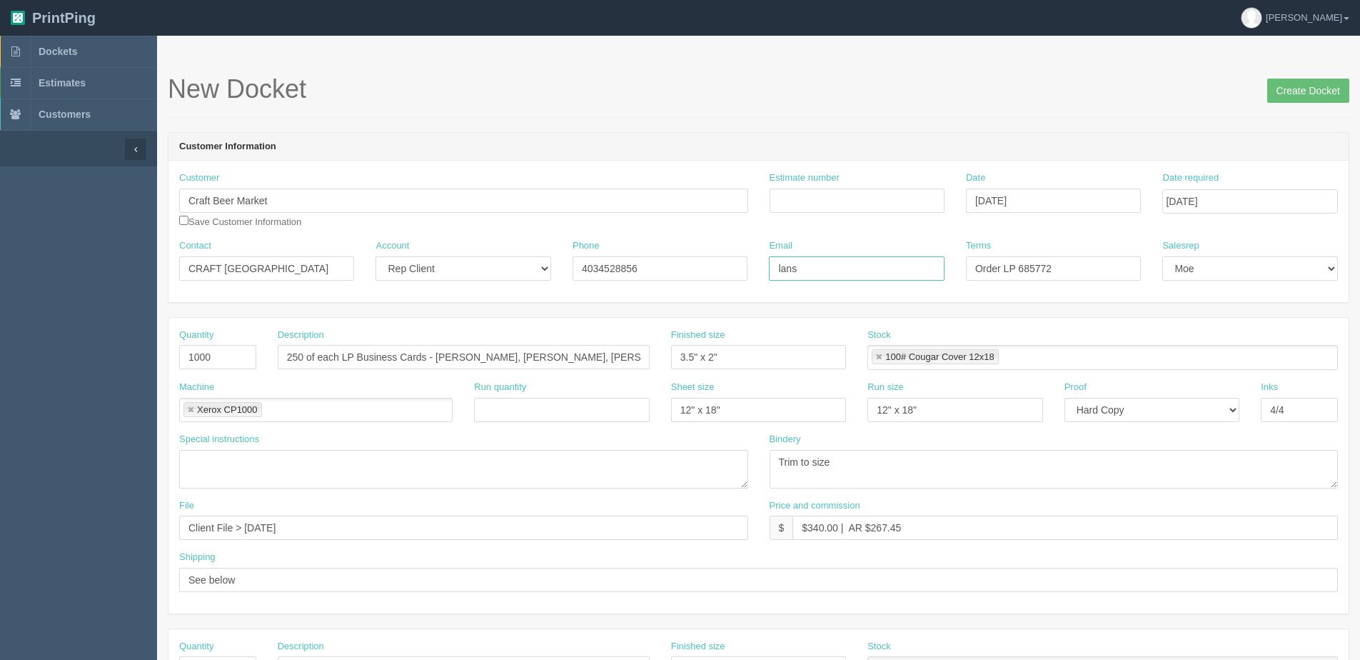
paste input "downeparkoffice@craftbeermarket.ca"
type input "lansdowneparkoffice@craftbeermarket.ca"
click at [1078, 290] on div "Terms Order LP 685772" at bounding box center [1054, 265] width 196 height 52
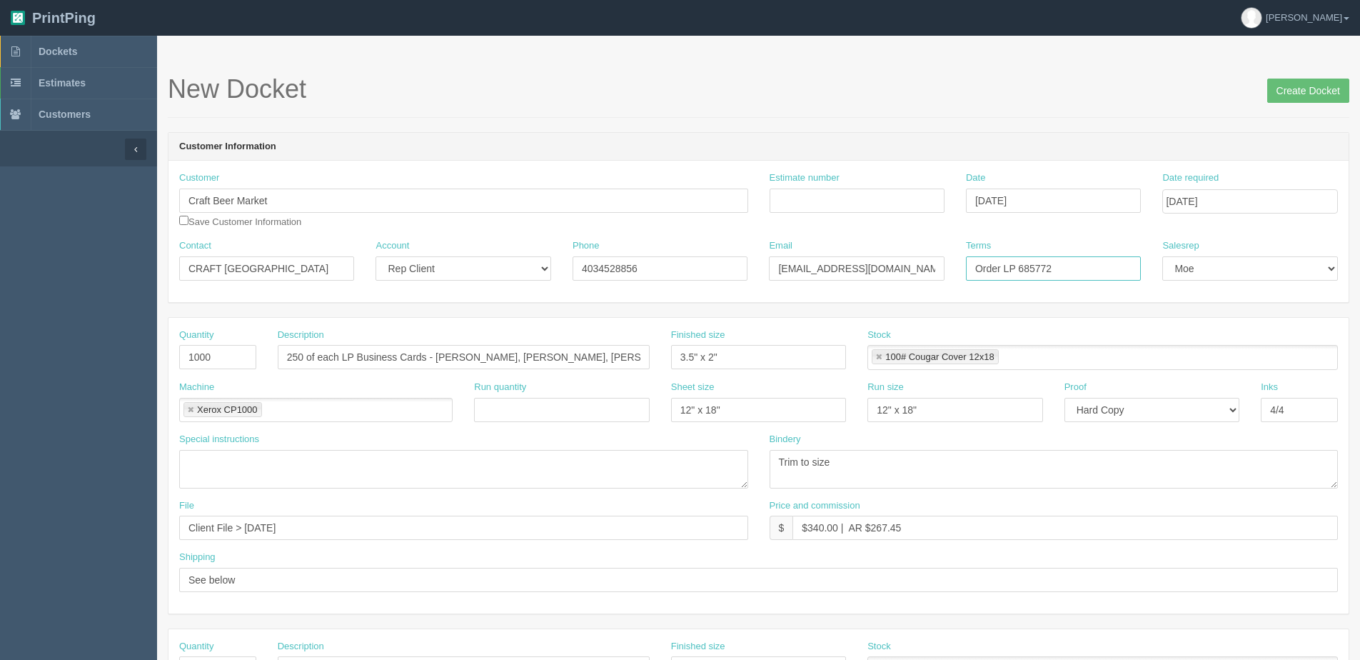
drag, startPoint x: 1019, startPoint y: 264, endPoint x: 1286, endPoint y: 193, distance: 276.5
click at [1255, 198] on div "Customer Craft Beer Market Save Customer Information Estimate number Date Octob…" at bounding box center [759, 231] width 1180 height 141
type input "Order LP 759458"
drag, startPoint x: 436, startPoint y: 357, endPoint x: 1023, endPoint y: 362, distance: 587.1
click at [1026, 358] on div "Quantity 1000 Description 250 of each LP Business Cards - Jordan Kruz, Jacob Be…" at bounding box center [759, 355] width 1180 height 52
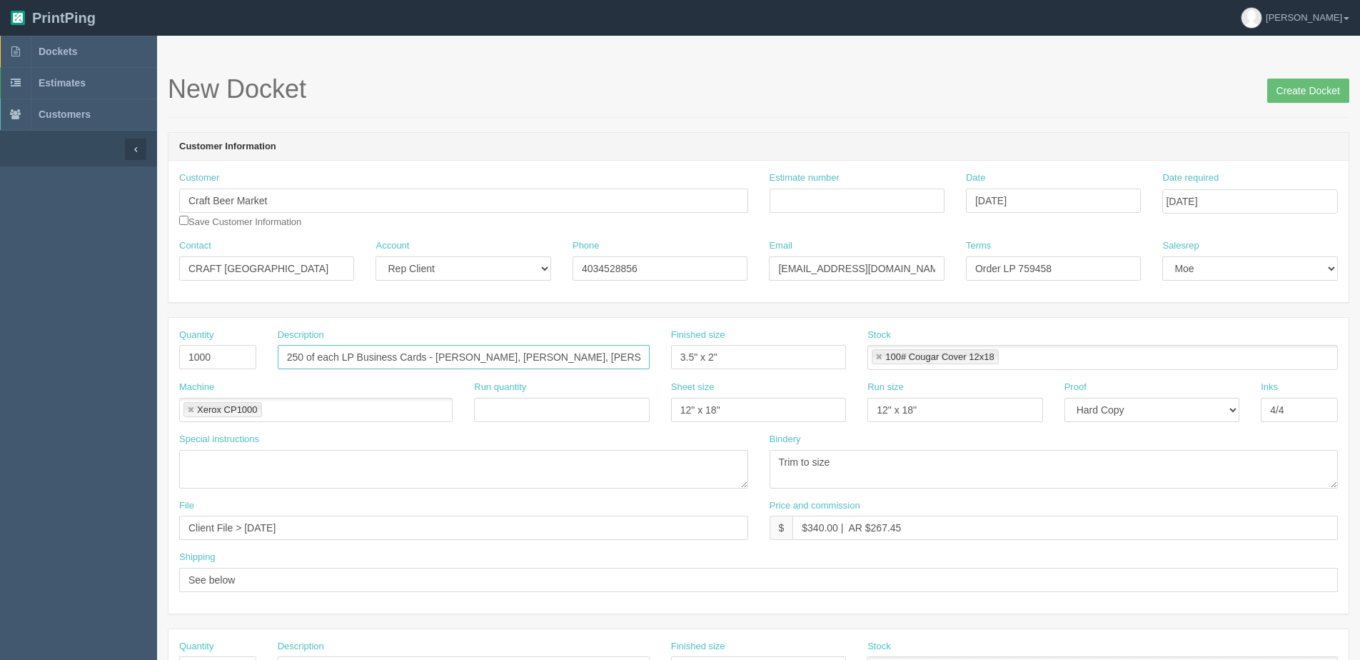
scroll to position [0, 29]
paste input "Ryan Ellis"
click at [505, 359] on input "250 of each LP Business Cards - Ryan Ellis," at bounding box center [464, 357] width 372 height 24
paste input "Ethan McManhon"
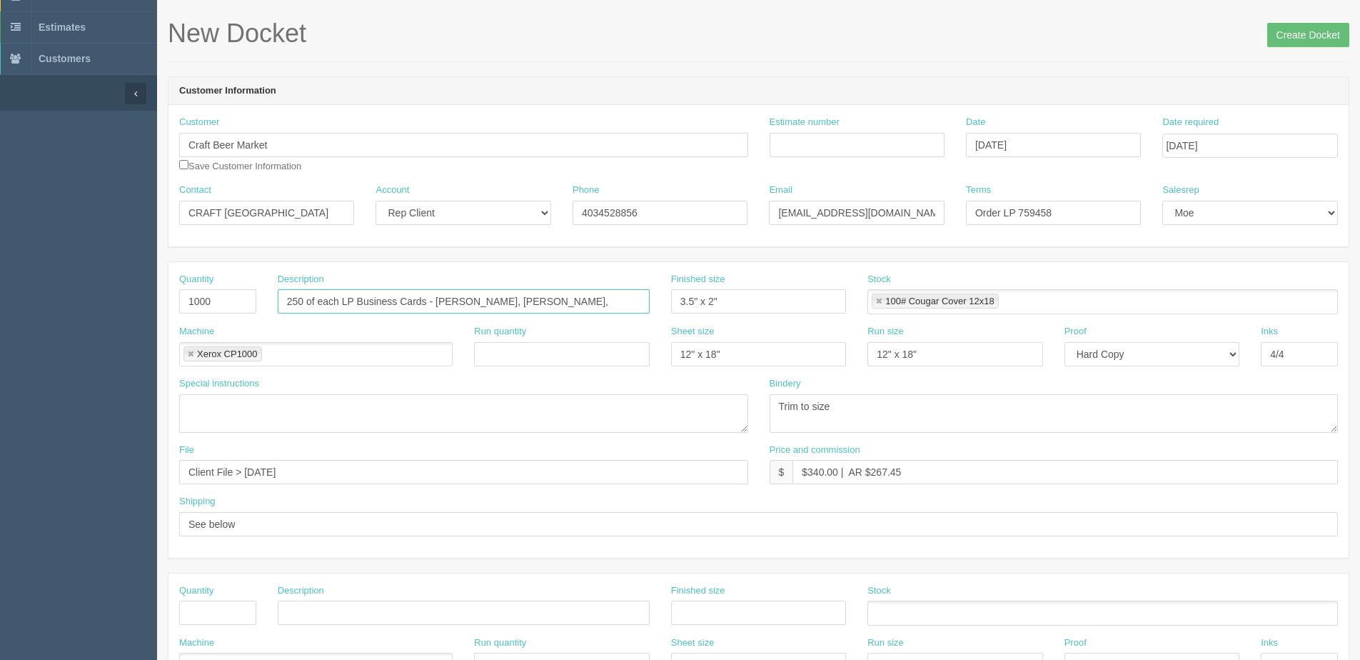
scroll to position [214, 0]
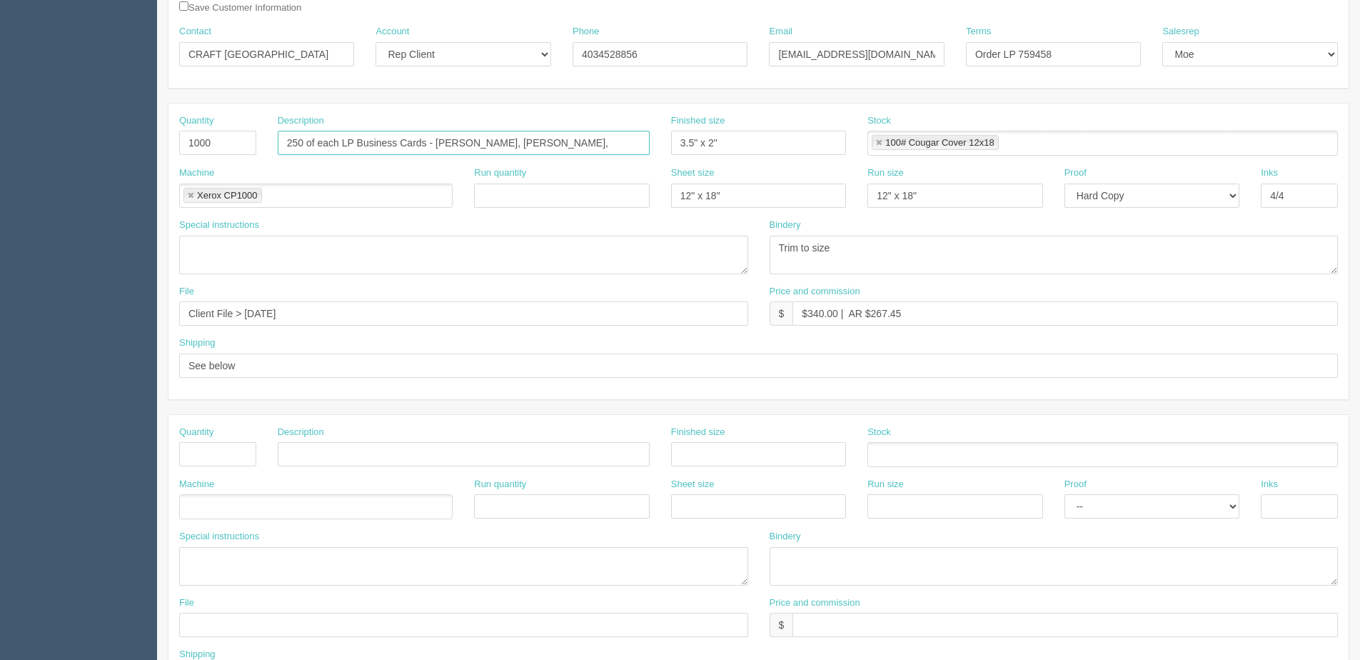
click at [590, 141] on input "250 of each LP Business Cards - Ryan Ellis, Ethan McManhon," at bounding box center [464, 143] width 372 height 24
paste input "Jordan Kruz"
click at [633, 143] on input "250 of each LP Business Cards - Ryan Ellis, Ethan McManhon, Jordan Kruz," at bounding box center [464, 143] width 372 height 24
paste input "Hamzah Khan"
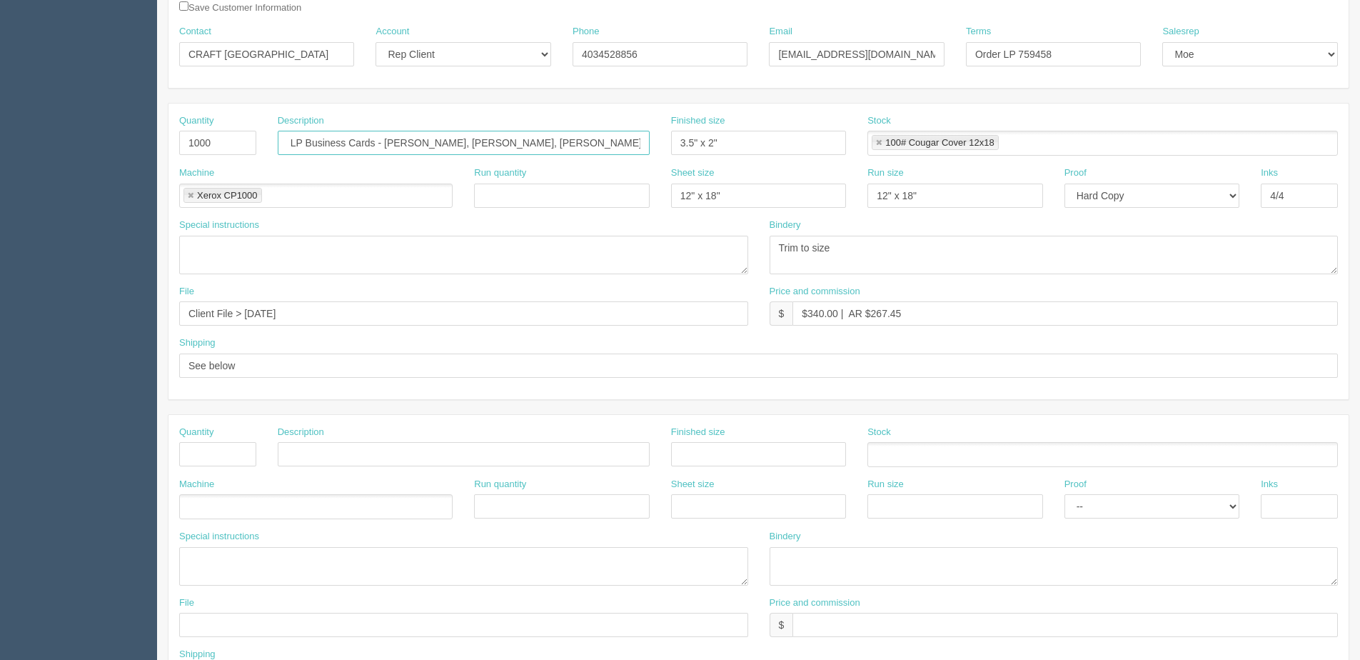
type input "250 of each LP Business Cards - Ryan Ellis, Ethan McManhon, Jordan Kruz, Hamzah…"
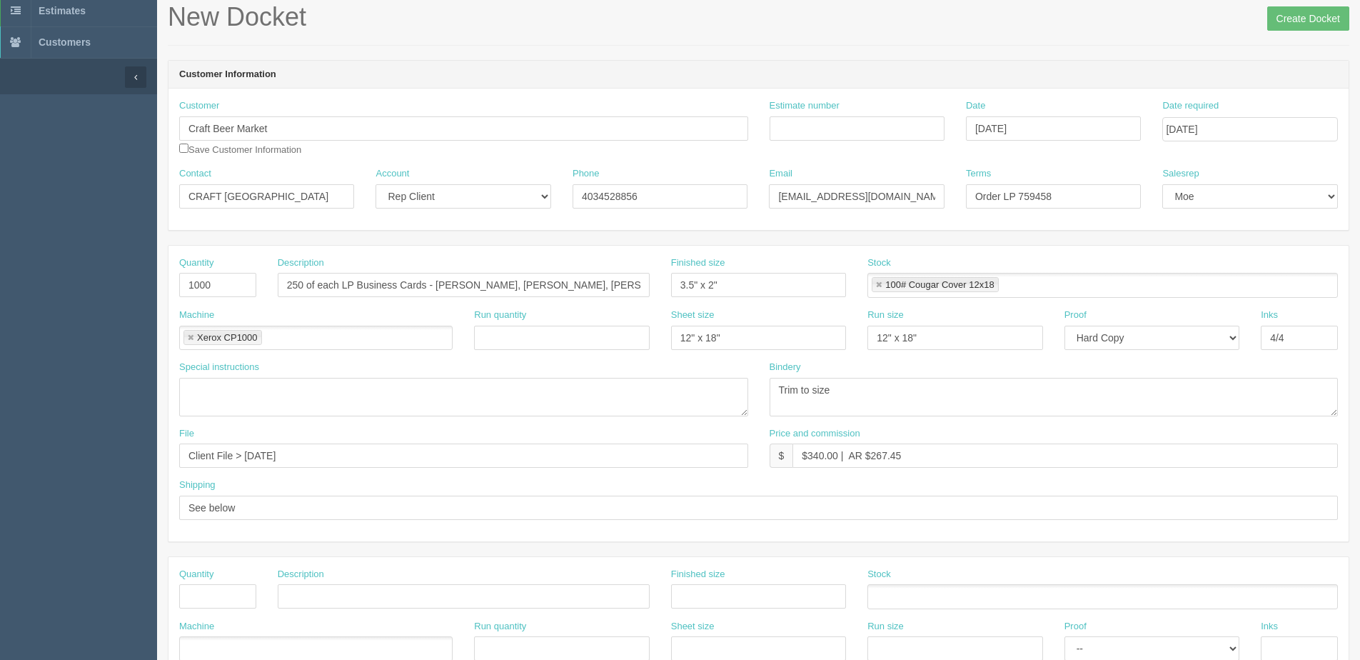
scroll to position [0, 0]
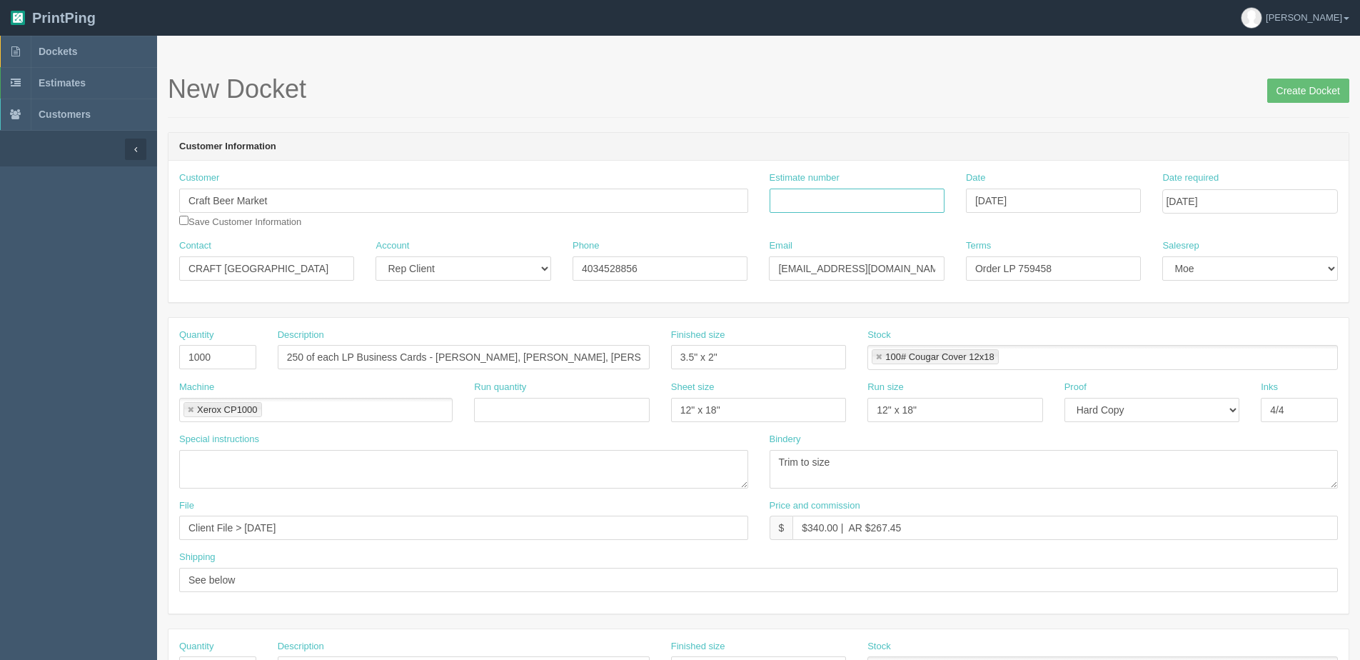
click at [898, 201] on input "Estimate number" at bounding box center [857, 201] width 175 height 24
type input "070588"
type input "October 7, 2025"
drag, startPoint x: 893, startPoint y: 525, endPoint x: 1123, endPoint y: 499, distance: 230.7
click at [1062, 503] on div "Price and commission $ $340.00 | AR $267.45" at bounding box center [1054, 519] width 569 height 41
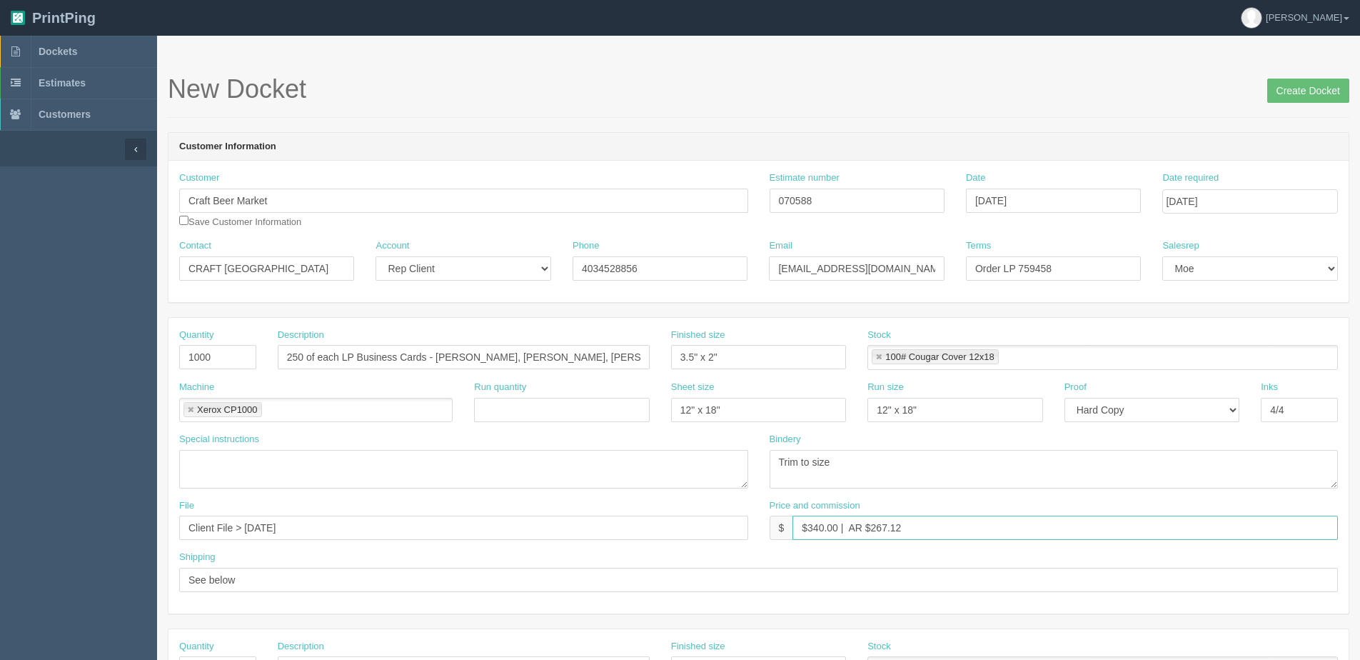
type input "$340.00 | AR $267.12"
drag, startPoint x: 244, startPoint y: 523, endPoint x: 1136, endPoint y: 398, distance: 900.8
click at [868, 433] on div "Quantity 1000 Description 250 of each LP Business Cards - Ryan Ellis, Ethan McM…" at bounding box center [759, 466] width 1180 height 296
type input "Client File > October 2025"
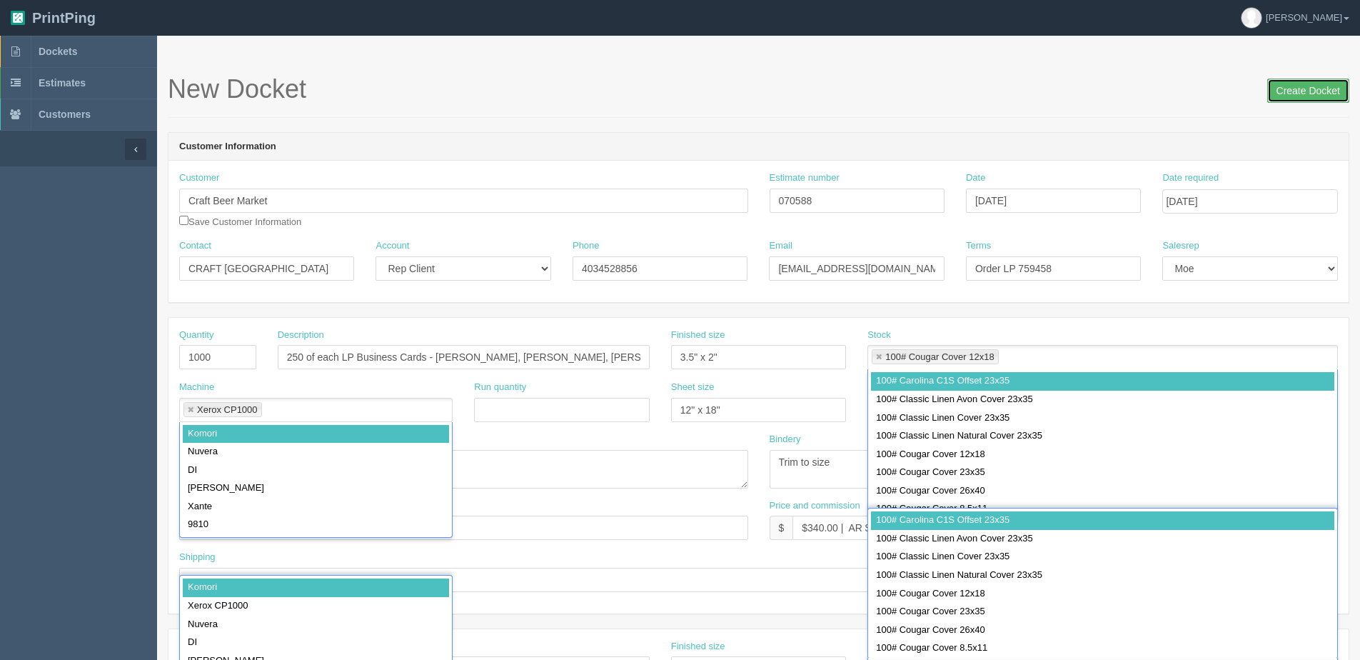
click at [1289, 95] on input "Create Docket" at bounding box center [1309, 91] width 82 height 24
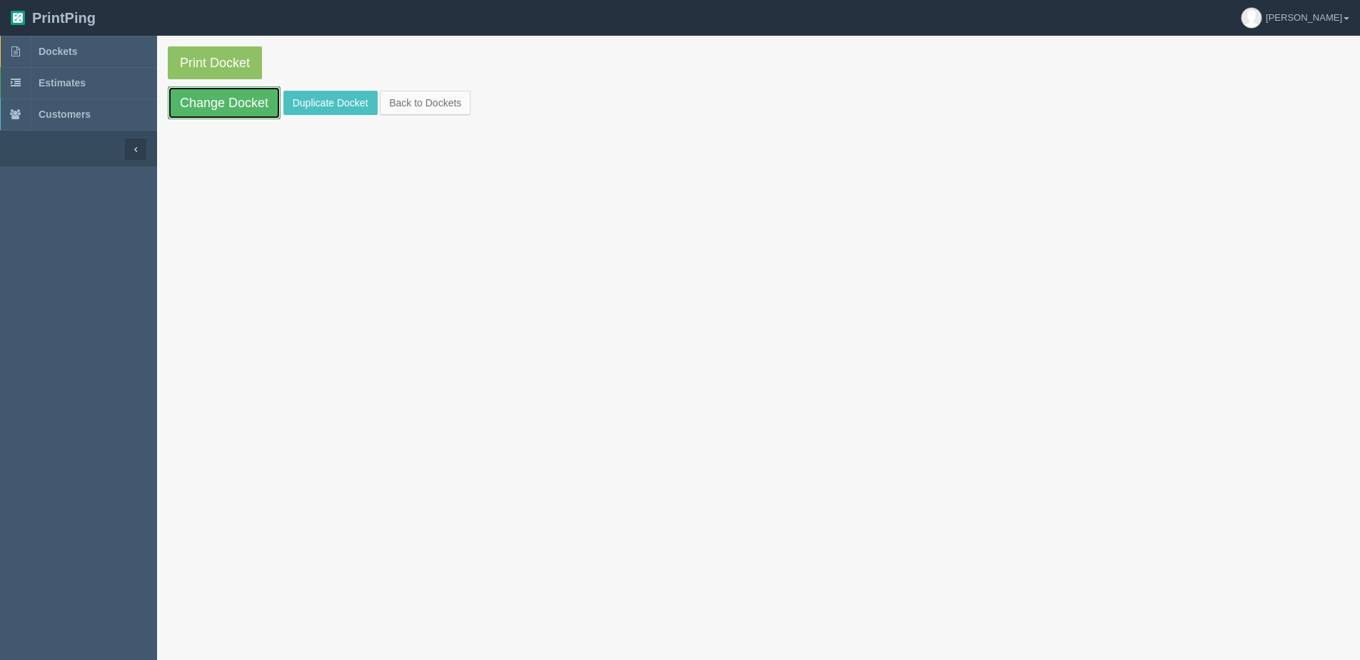
drag, startPoint x: 218, startPoint y: 104, endPoint x: 195, endPoint y: 138, distance: 41.2
click at [218, 104] on link "Change Docket" at bounding box center [224, 102] width 113 height 33
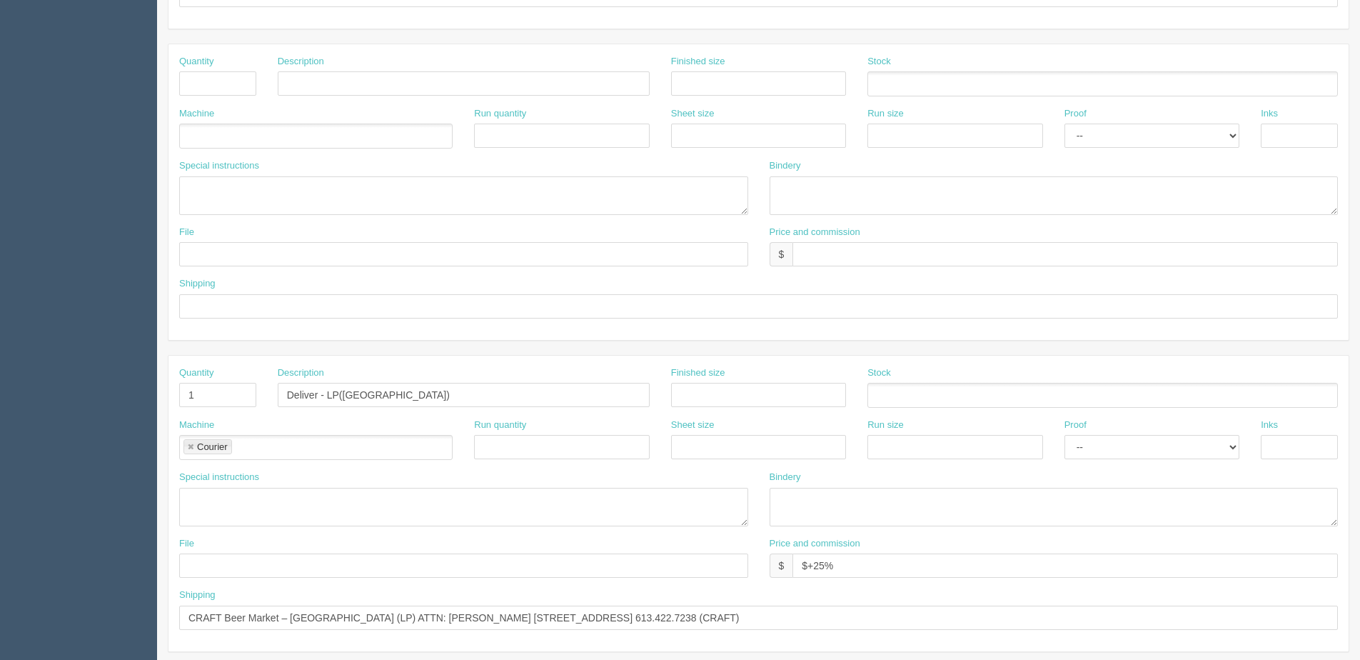
scroll to position [637, 0]
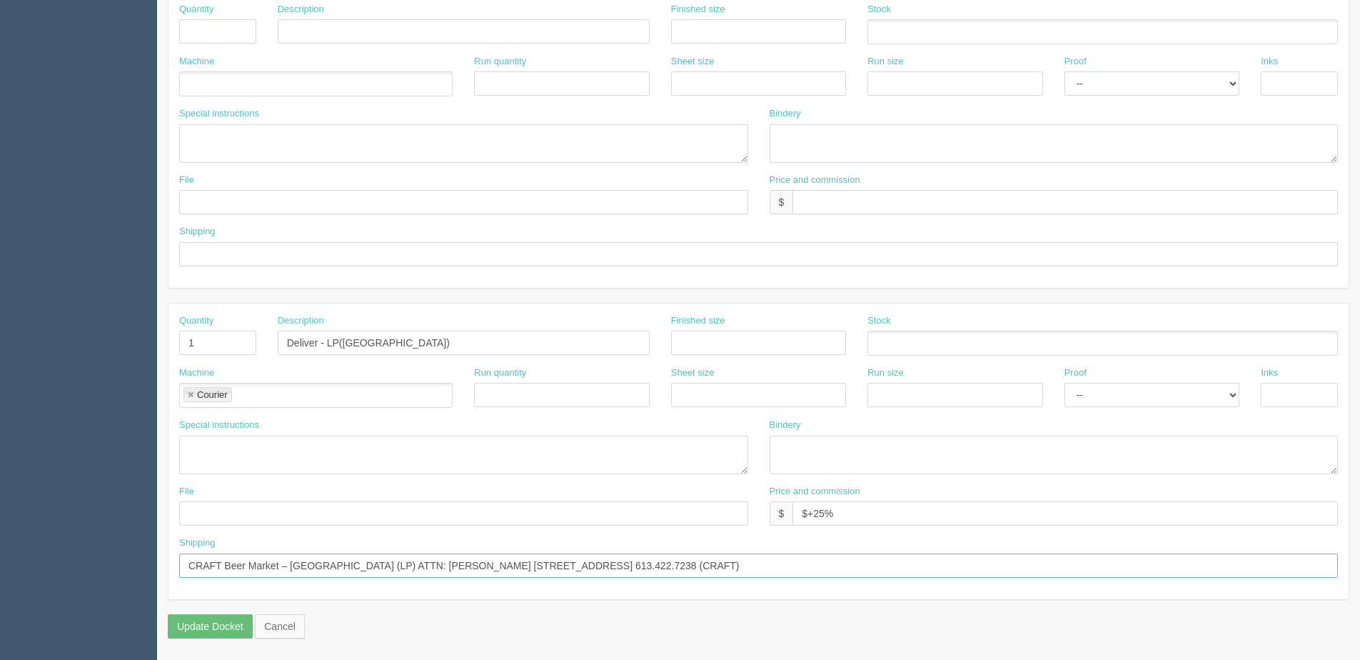
drag, startPoint x: 349, startPoint y: 567, endPoint x: 441, endPoint y: 571, distance: 92.2
click at [441, 571] on input "CRAFT Beer Market – Ottawa (LP) ATTN: Wesley Hunter 975 Bank St. Ottawa, ON - K…" at bounding box center [758, 565] width 1159 height 24
drag, startPoint x: 541, startPoint y: 566, endPoint x: 728, endPoint y: 594, distance: 189.3
click at [722, 593] on div "Quantity 1 Description Deliver - LP(Ottawa) Finished size Stock Machine Courier…" at bounding box center [759, 452] width 1180 height 296
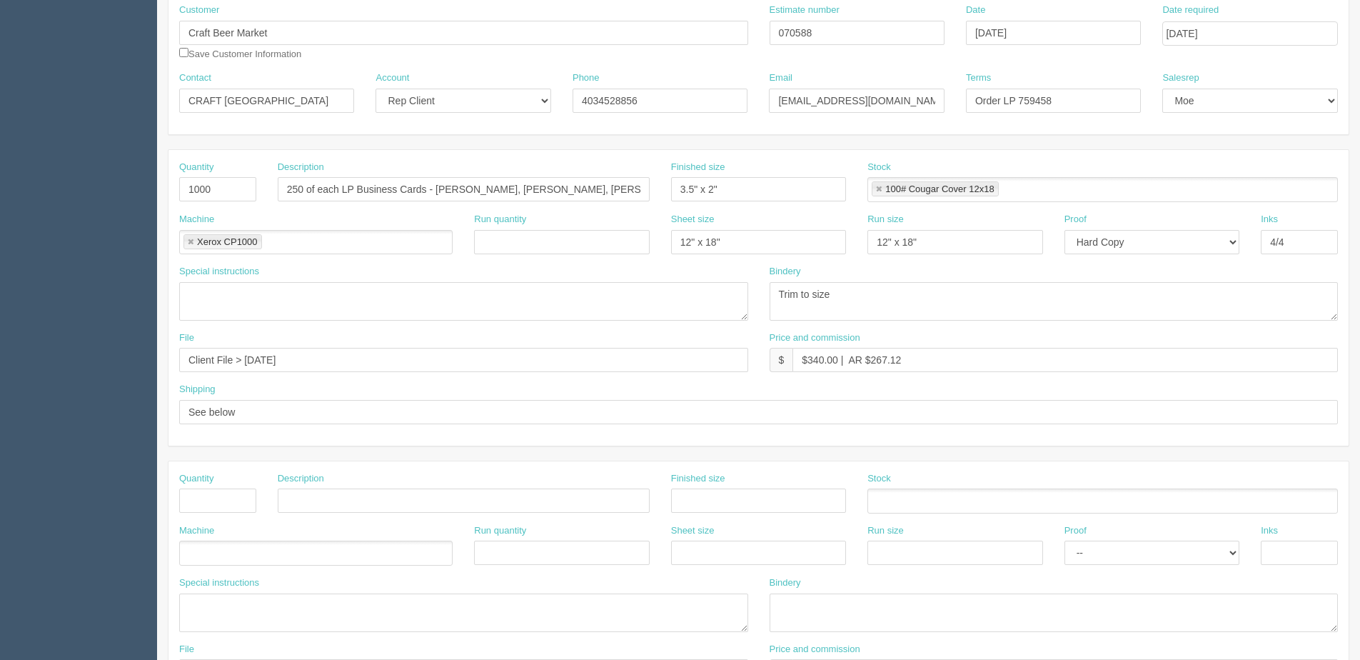
scroll to position [0, 0]
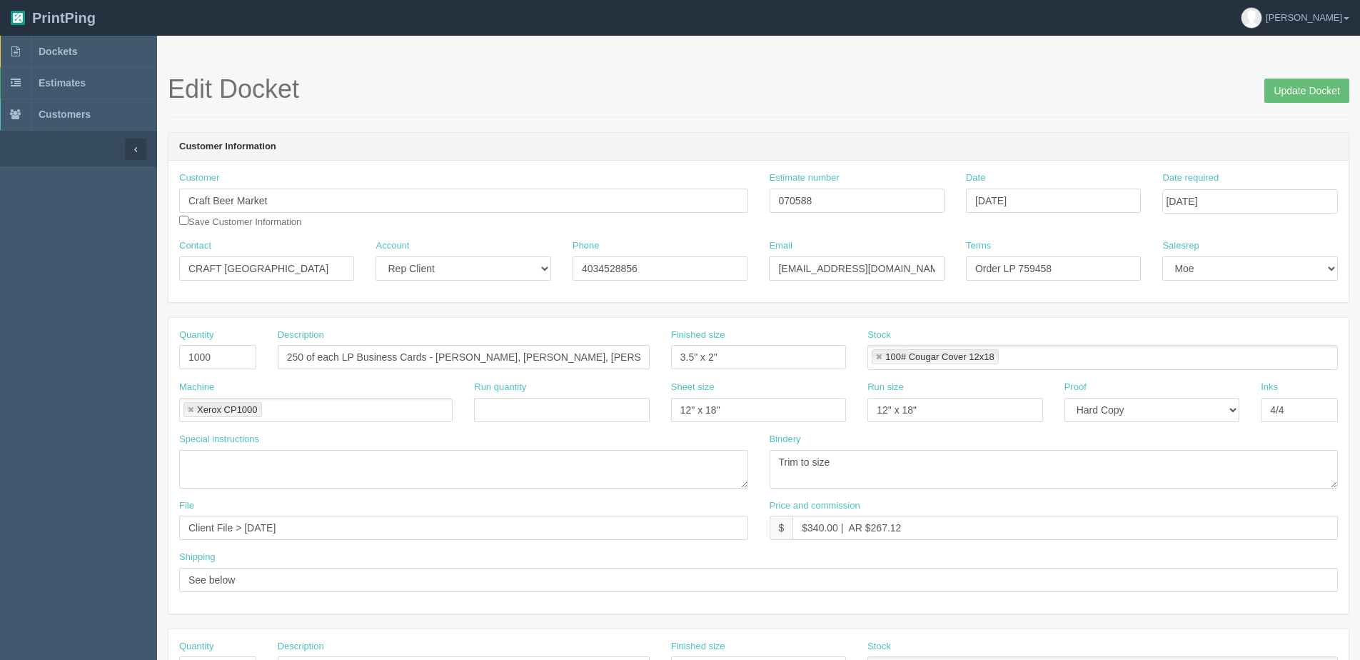
type input "CRAFT Beer Market – Ottawa (LP) - 975 Bank St. Ottawa, ON - K1S 3W7 613.866.1134"
click at [289, 274] on div "Contact CRAFT Ottawa Account -- Existing Client Allrush Client Rep Client Phone…" at bounding box center [759, 265] width 1180 height 52
type input "613.866.1134"
click at [1318, 97] on input "Update Docket" at bounding box center [1307, 91] width 85 height 24
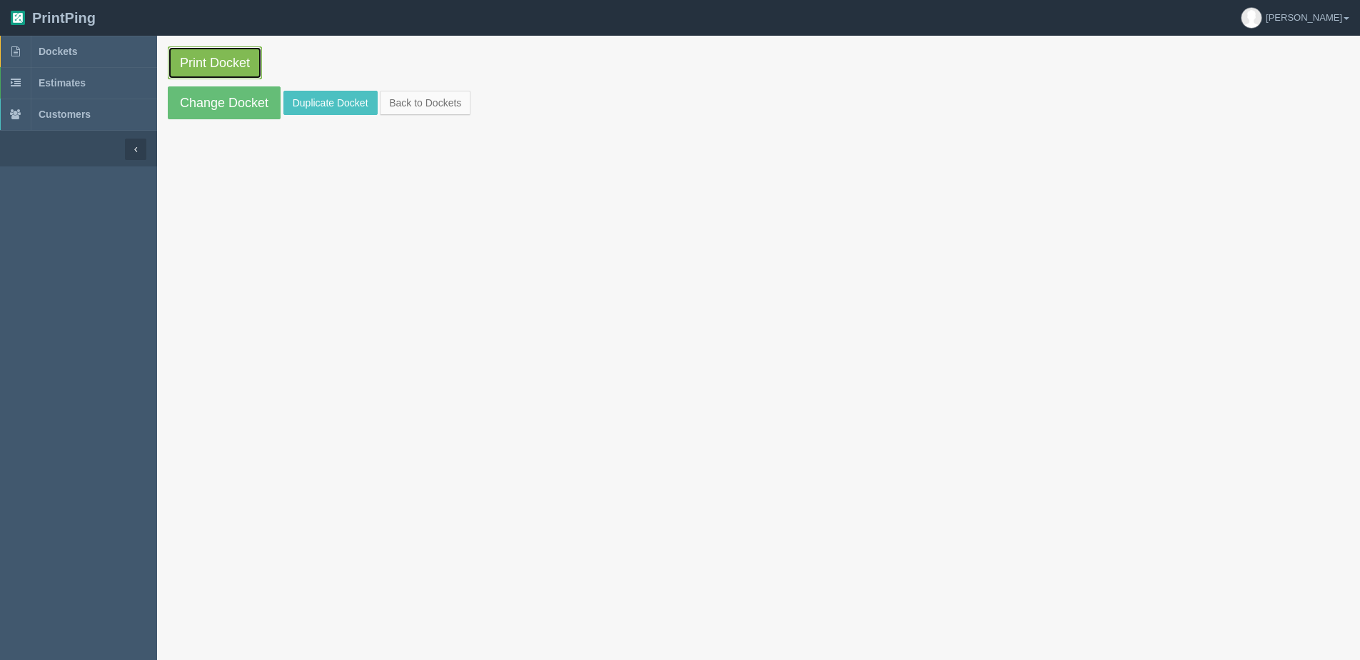
click at [200, 56] on link "Print Docket" at bounding box center [215, 62] width 94 height 33
click at [439, 99] on link "Back to Dockets" at bounding box center [425, 103] width 91 height 24
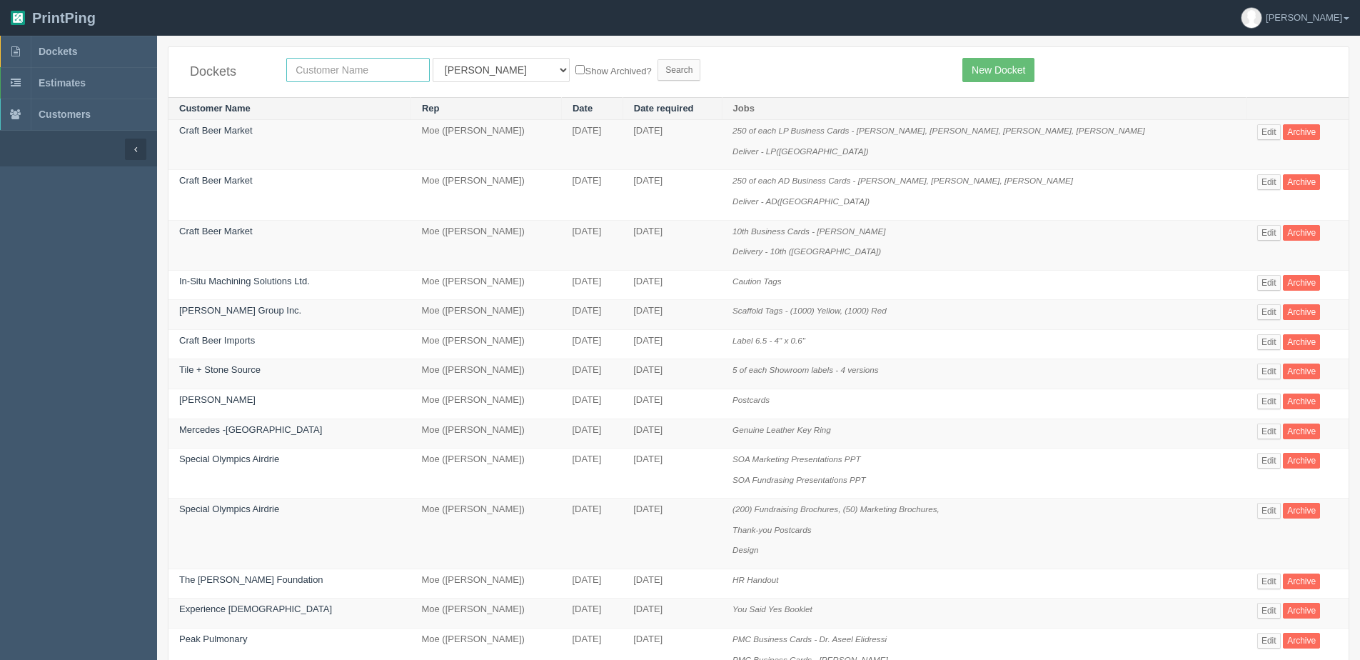
click at [340, 64] on input "text" at bounding box center [358, 70] width 144 height 24
type input "ldi"
click at [658, 59] on input "Search" at bounding box center [679, 69] width 43 height 21
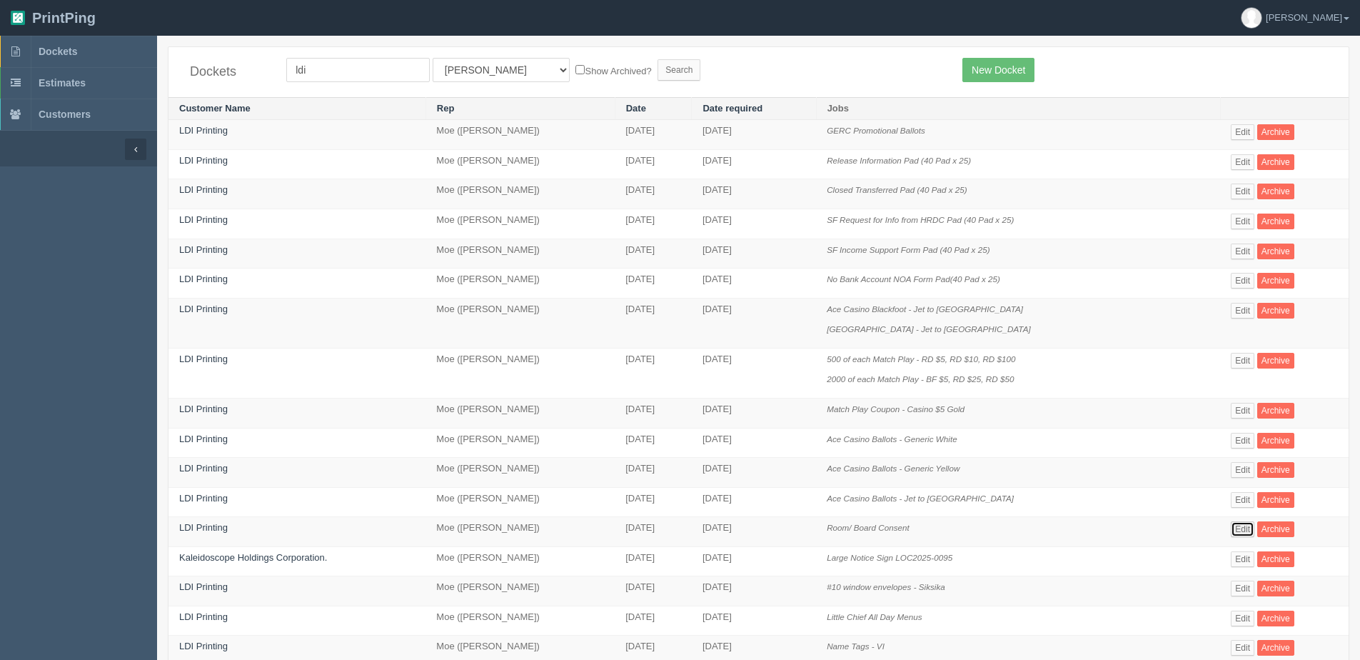
click at [1244, 526] on link "Edit" at bounding box center [1243, 529] width 24 height 16
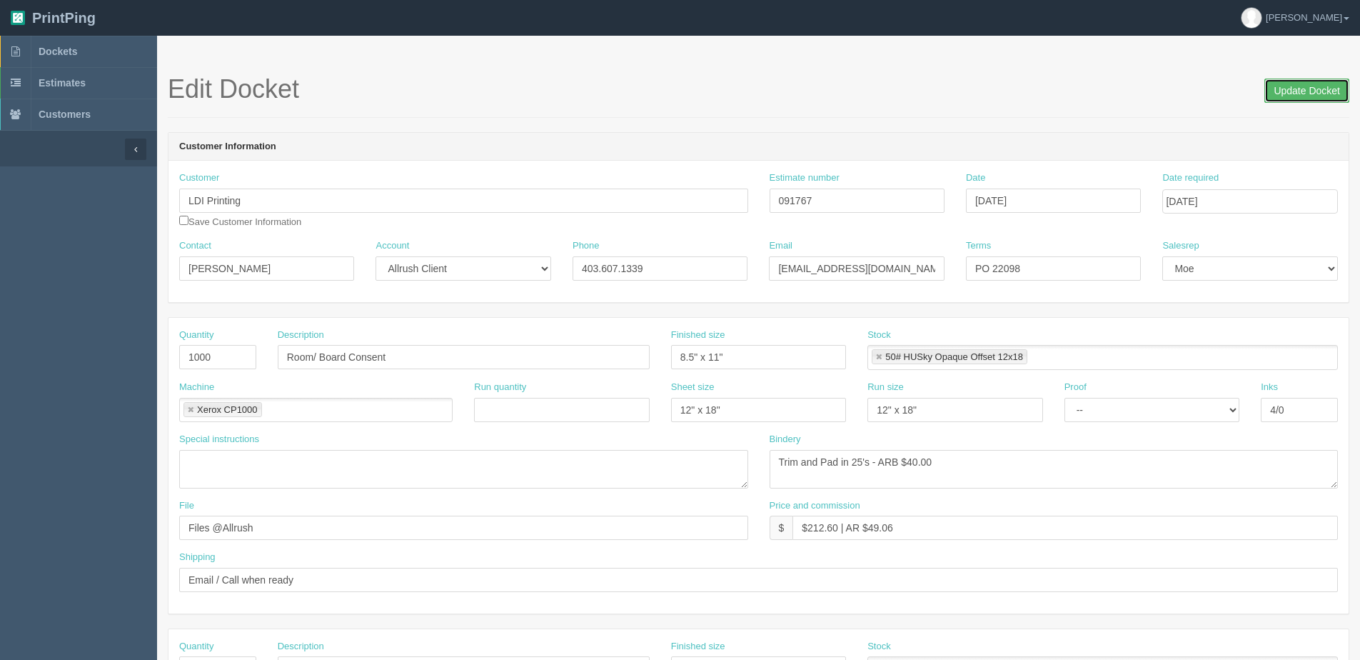
click at [1300, 91] on input "Update Docket" at bounding box center [1307, 91] width 85 height 24
drag, startPoint x: 1214, startPoint y: 198, endPoint x: 1205, endPoint y: 206, distance: 12.1
click at [1214, 198] on input "Date required" at bounding box center [1250, 201] width 175 height 24
click at [1190, 407] on th "[DATE]" at bounding box center [1232, 399] width 133 height 21
click at [1250, 301] on td "9" at bounding box center [1254, 297] width 19 height 21
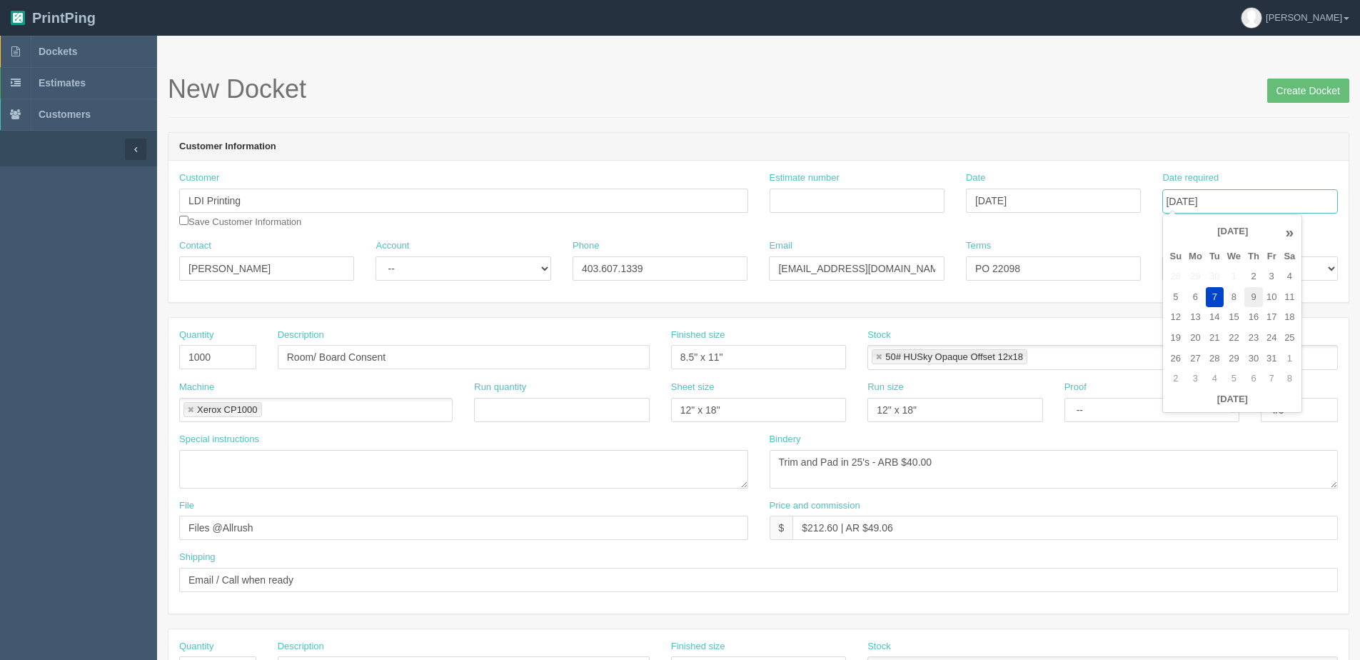
type input "October 9, 2025"
drag, startPoint x: 220, startPoint y: 365, endPoint x: -122, endPoint y: 377, distance: 342.3
click at [0, 377] on html "PrintPing Dan Edit account ( dan@allrush.ca ) Logout Dockets Estimates Customers" at bounding box center [680, 648] width 1360 height 1297
type input "300"
click at [403, 367] on input "Room/ Board Consent" at bounding box center [464, 357] width 372 height 24
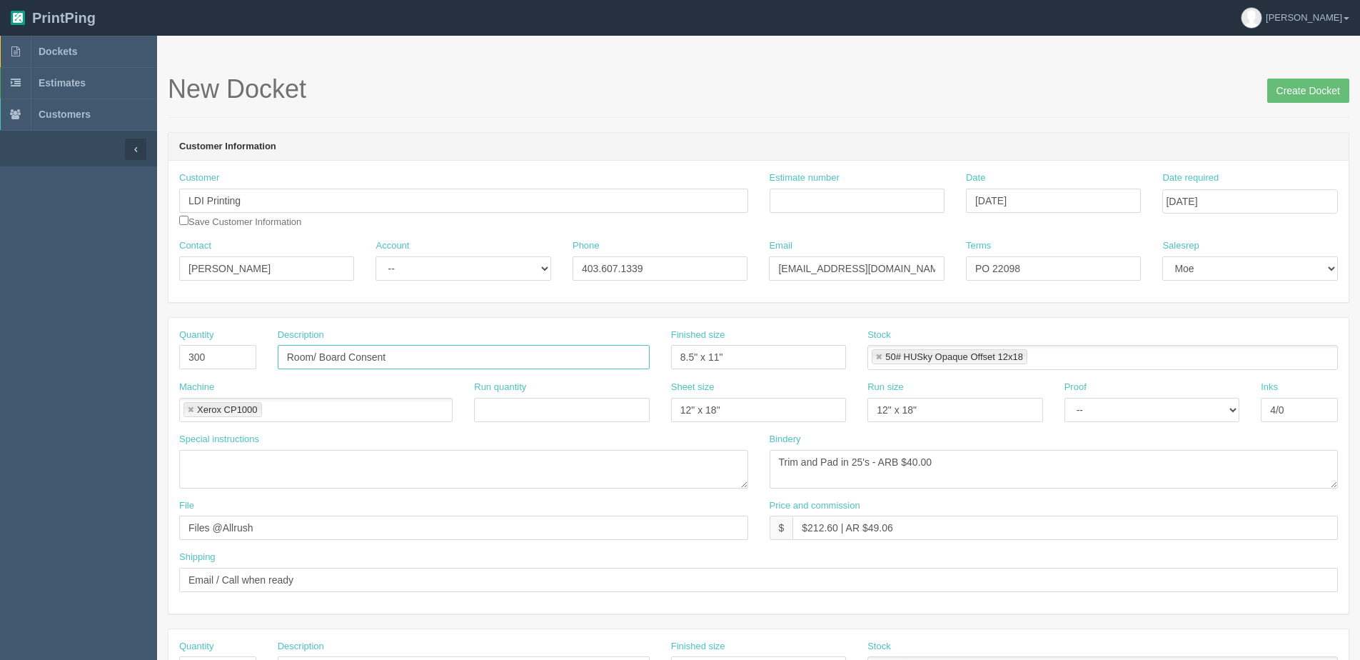
click at [401, 366] on input "Room/ Board Consent" at bounding box center [464, 357] width 372 height 24
drag, startPoint x: 398, startPoint y: 357, endPoint x: 2, endPoint y: 364, distance: 396.4
click at [2, 364] on section "Dockets Estimates Customers" at bounding box center [680, 666] width 1360 height 1261
type input "Poster - One week Only X929"
click at [887, 219] on div "Estimate number" at bounding box center [857, 197] width 196 height 52
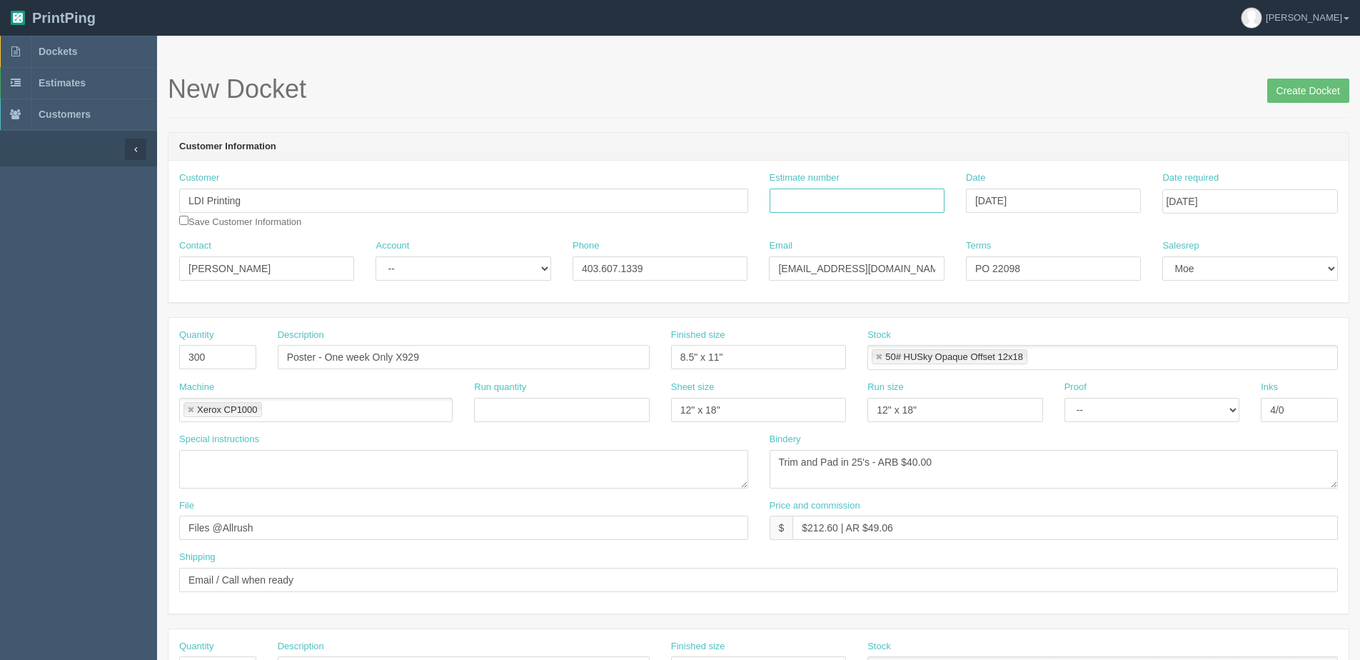
click at [873, 202] on input "Estimate number" at bounding box center [857, 201] width 175 height 24
type input "092768"
type input "October 7, 2025"
drag, startPoint x: 513, startPoint y: 266, endPoint x: 467, endPoint y: 282, distance: 48.3
click at [510, 266] on select "-- Existing Client Allrush Client Rep Client" at bounding box center [463, 268] width 175 height 24
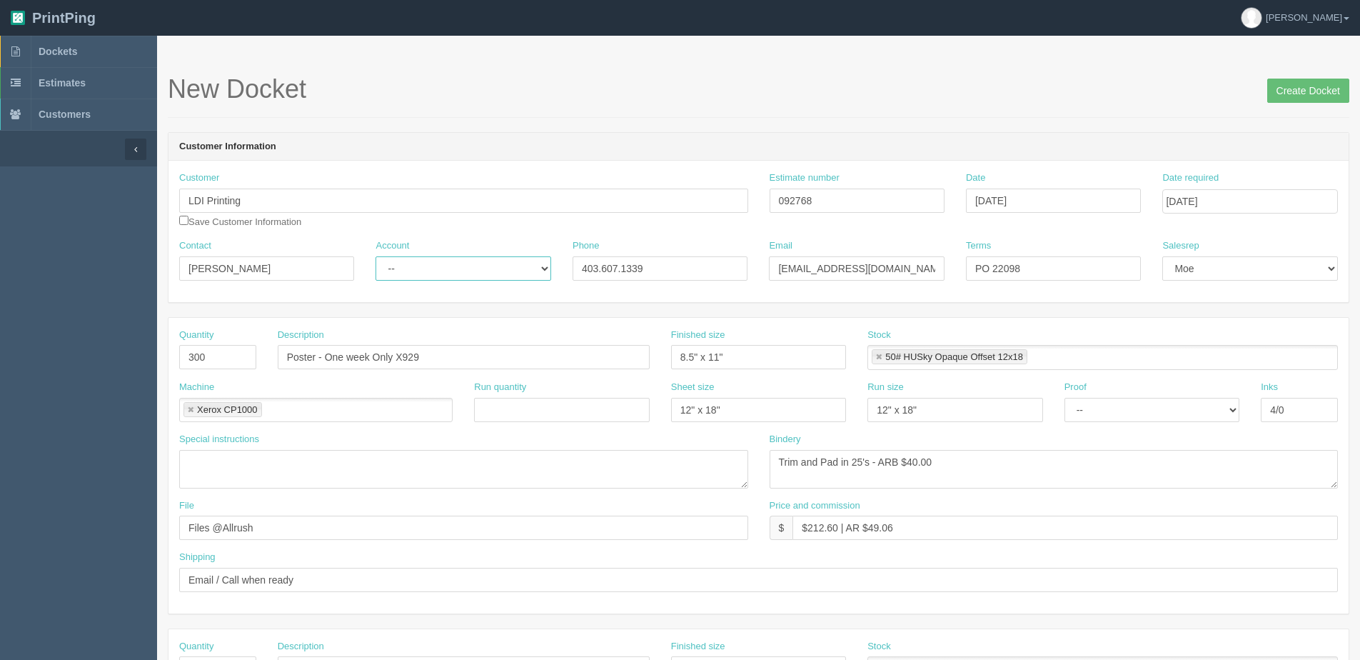
select select "Allrush Client"
click at [376, 256] on select "-- Existing Client Allrush Client Rep Client" at bounding box center [463, 268] width 175 height 24
drag, startPoint x: 961, startPoint y: 467, endPoint x: 316, endPoint y: 466, distance: 644.9
click at [316, 466] on div "Special instructions Bindery Trim and Pad in 25's - ARB $40.00" at bounding box center [759, 466] width 1180 height 66
click at [972, 461] on textarea "Trim and Pad in 25's - ARB $40.00" at bounding box center [1054, 469] width 569 height 39
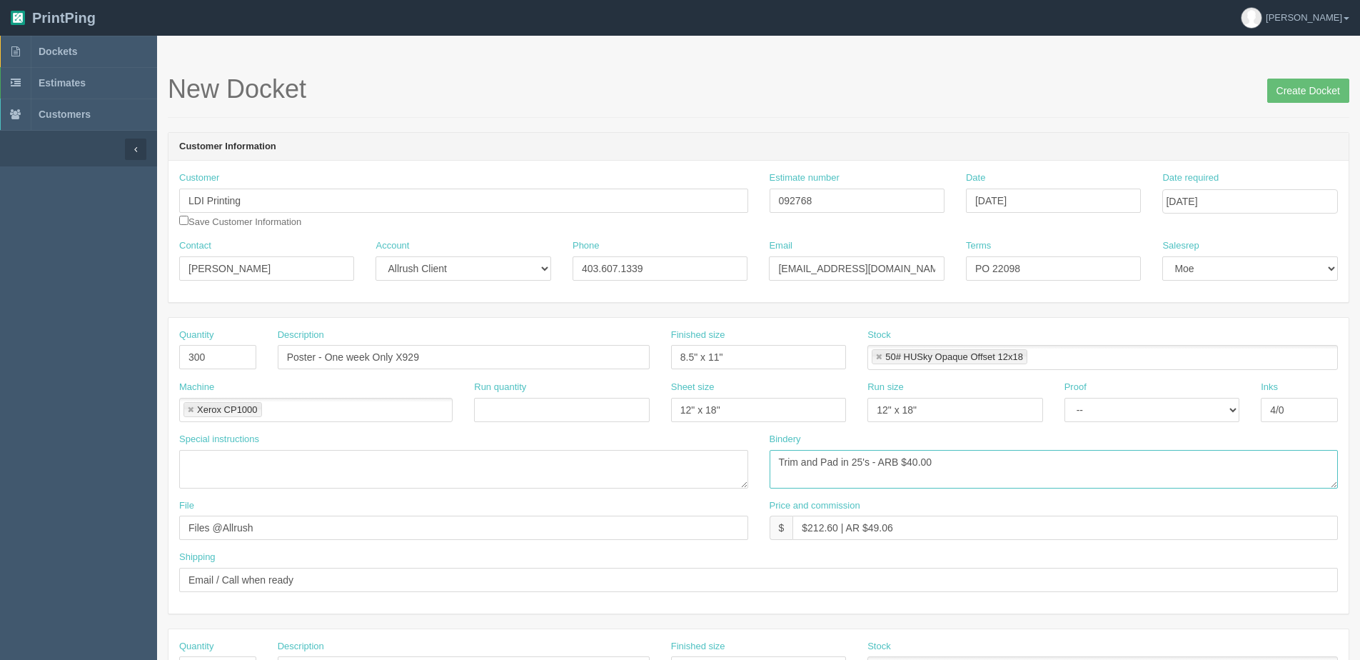
drag, startPoint x: 803, startPoint y: 463, endPoint x: 1368, endPoint y: 434, distance: 565.6
click at [1360, 434] on html "PrintPing Dan Edit account ( dan@allrush.ca ) Logout Dockets Estimates Customers" at bounding box center [680, 648] width 1360 height 1297
type textarea "Trim"
click at [881, 355] on link at bounding box center [879, 357] width 9 height 9
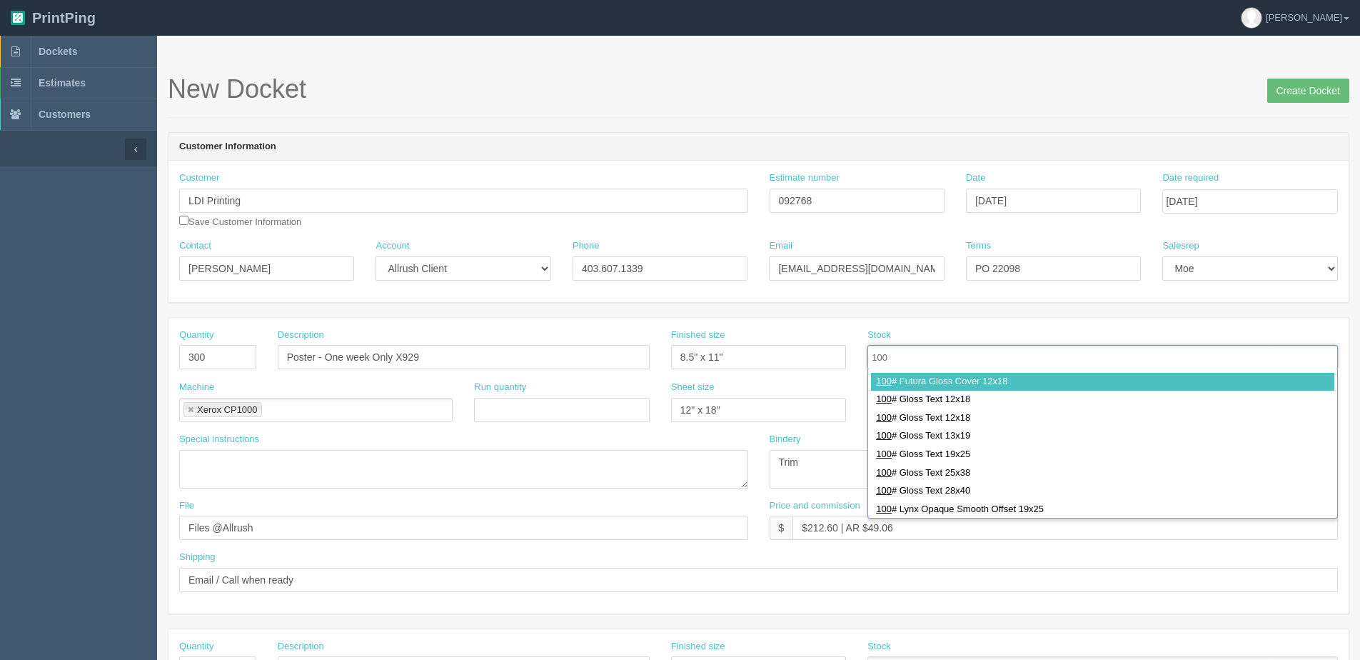
scroll to position [214, 0]
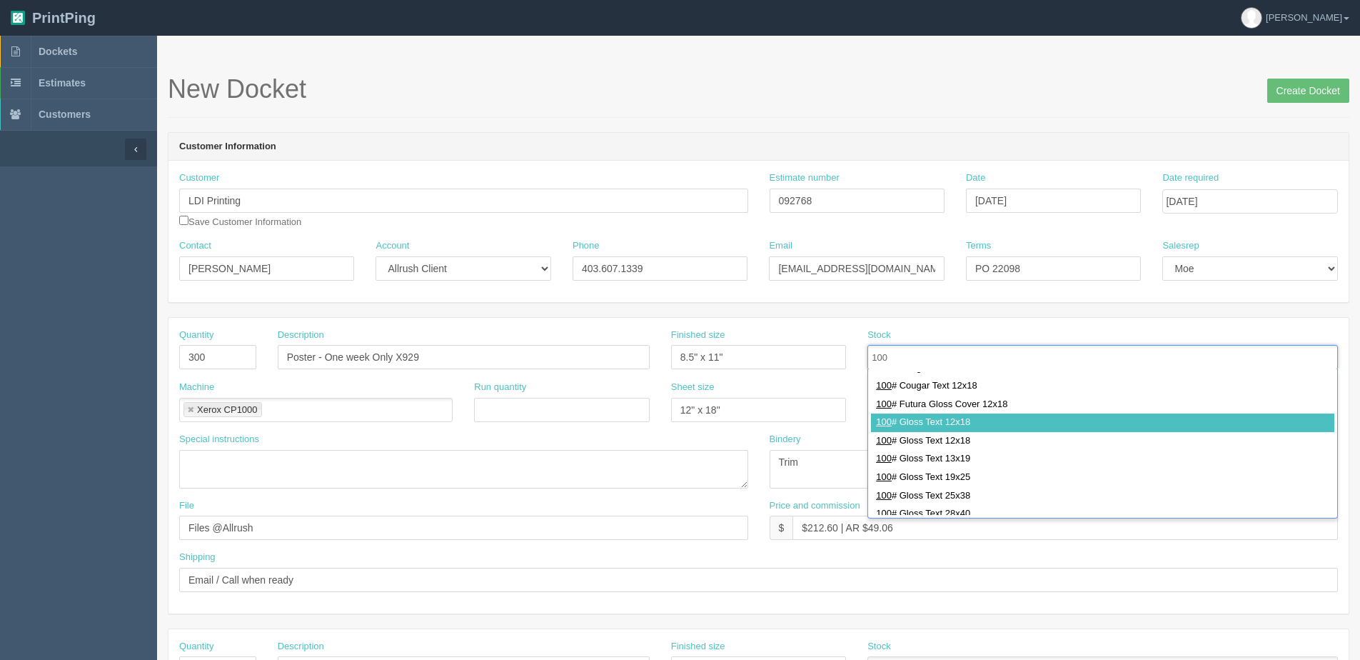
type input "100"
type input "100# Gloss Text 12x18"
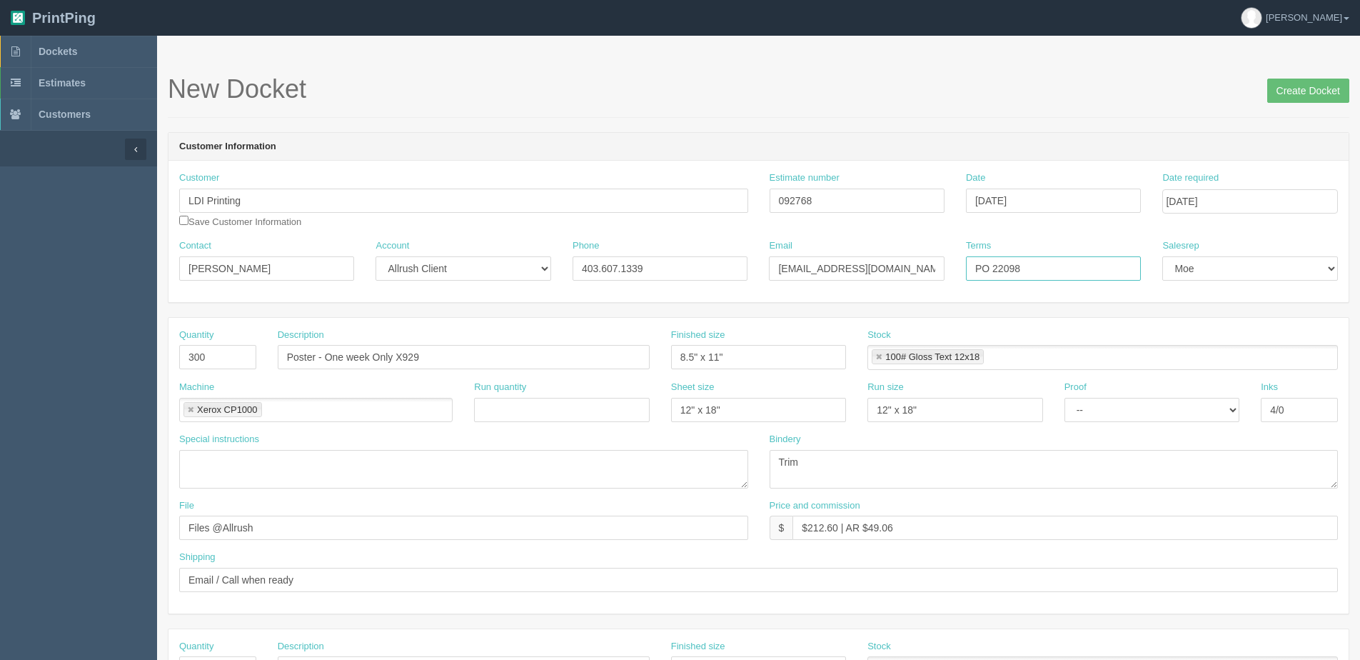
drag, startPoint x: 990, startPoint y: 272, endPoint x: 1368, endPoint y: 214, distance: 382.2
click at [1360, 214] on html "PrintPing Dan Edit account ( dan@allrush.ca ) Logout Dockets Estimates Customers" at bounding box center [680, 648] width 1360 height 1297
type input "PO 22334"
drag, startPoint x: 806, startPoint y: 528, endPoint x: 840, endPoint y: 530, distance: 33.6
click at [840, 530] on input "$212.60 | AR $49.06" at bounding box center [1066, 528] width 546 height 24
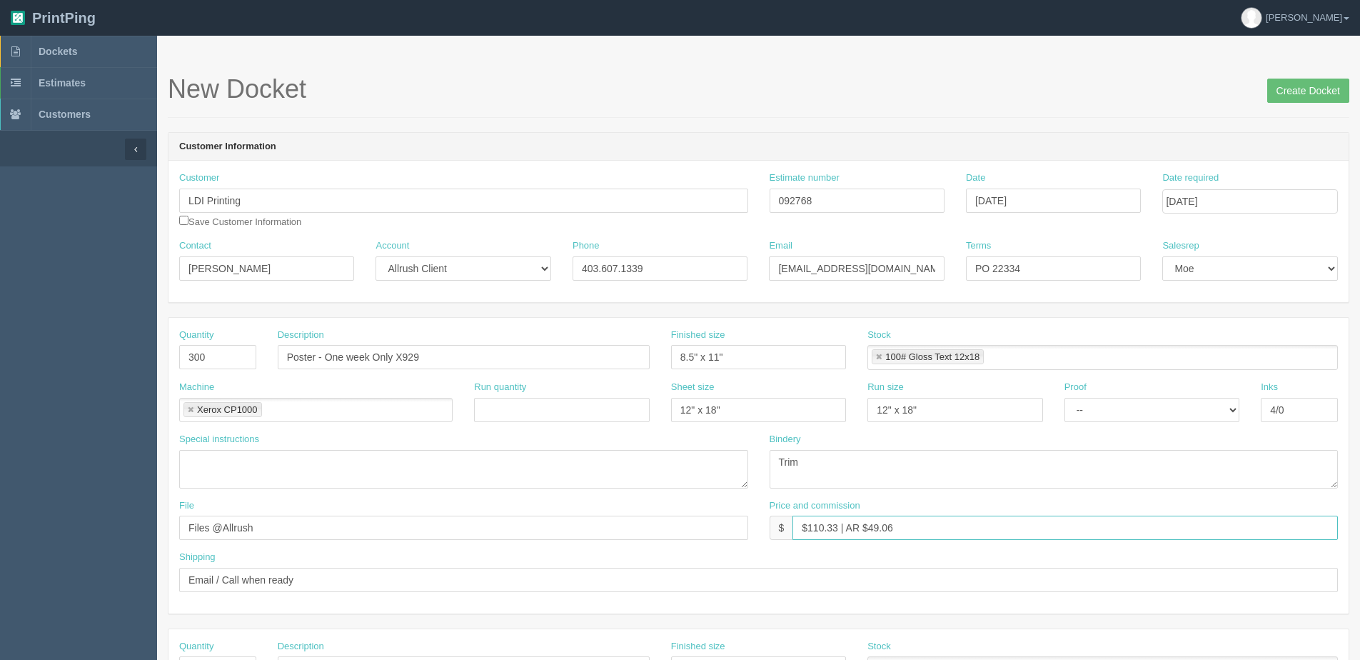
drag, startPoint x: 868, startPoint y: 522, endPoint x: 1074, endPoint y: 487, distance: 208.6
click at [1041, 493] on div "Quantity 300 Description Poster - One week Only X929 Finished size 8.5" x 11" S…" at bounding box center [759, 466] width 1180 height 296
type input "$110.33 | AR $36.78"
click at [1293, 86] on input "Create Docket" at bounding box center [1309, 91] width 82 height 24
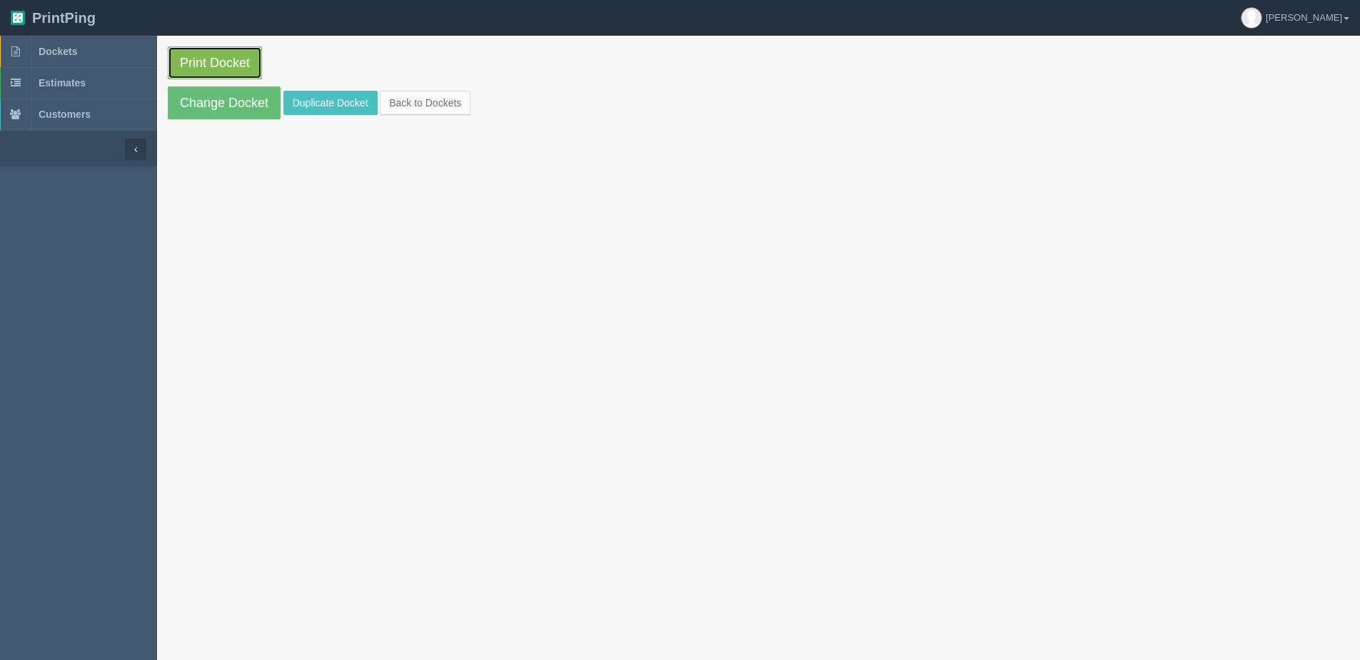
click at [203, 71] on link "Print Docket" at bounding box center [215, 62] width 94 height 33
click at [466, 94] on link "Back to Dockets" at bounding box center [425, 103] width 91 height 24
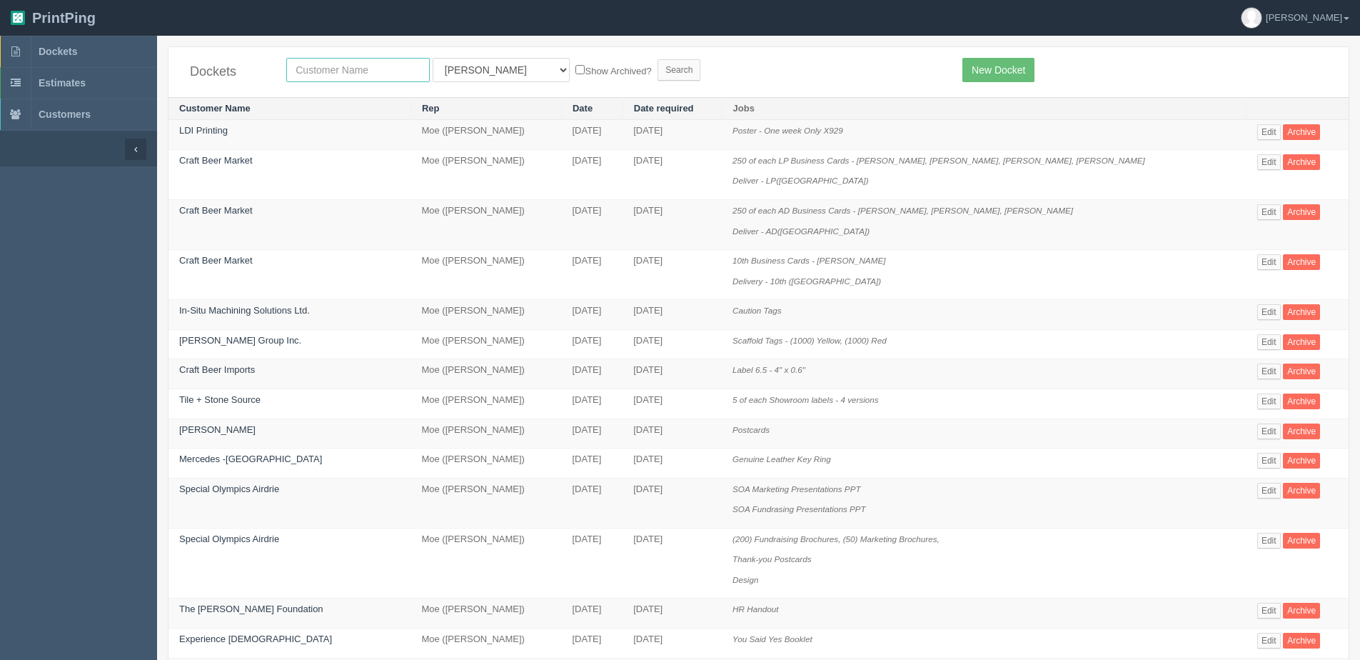
click at [341, 76] on input "text" at bounding box center [358, 70] width 144 height 24
type input "the gentle"
click at [658, 59] on input "Search" at bounding box center [679, 69] width 43 height 21
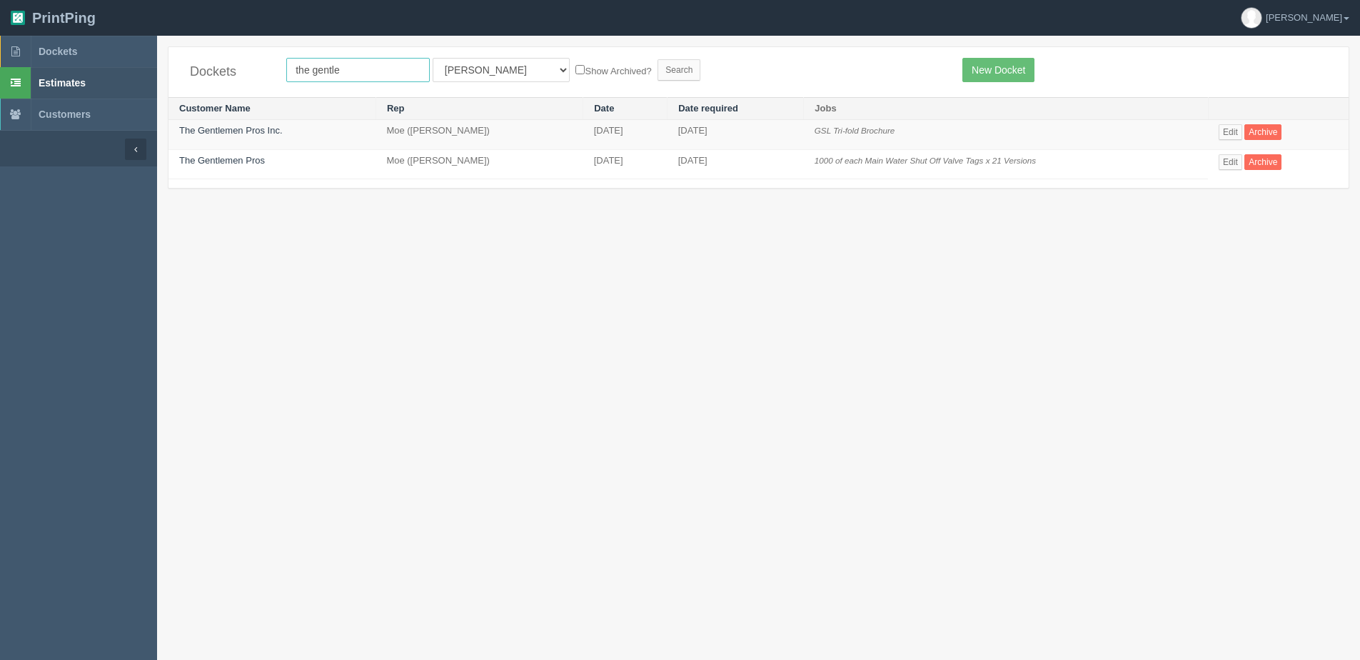
drag, startPoint x: 264, startPoint y: 72, endPoint x: 93, endPoint y: 67, distance: 170.8
click at [112, 71] on section "Dockets Estimates Customers" at bounding box center [680, 366] width 1360 height 660
type input "action auger"
click at [658, 59] on input "Search" at bounding box center [679, 69] width 43 height 21
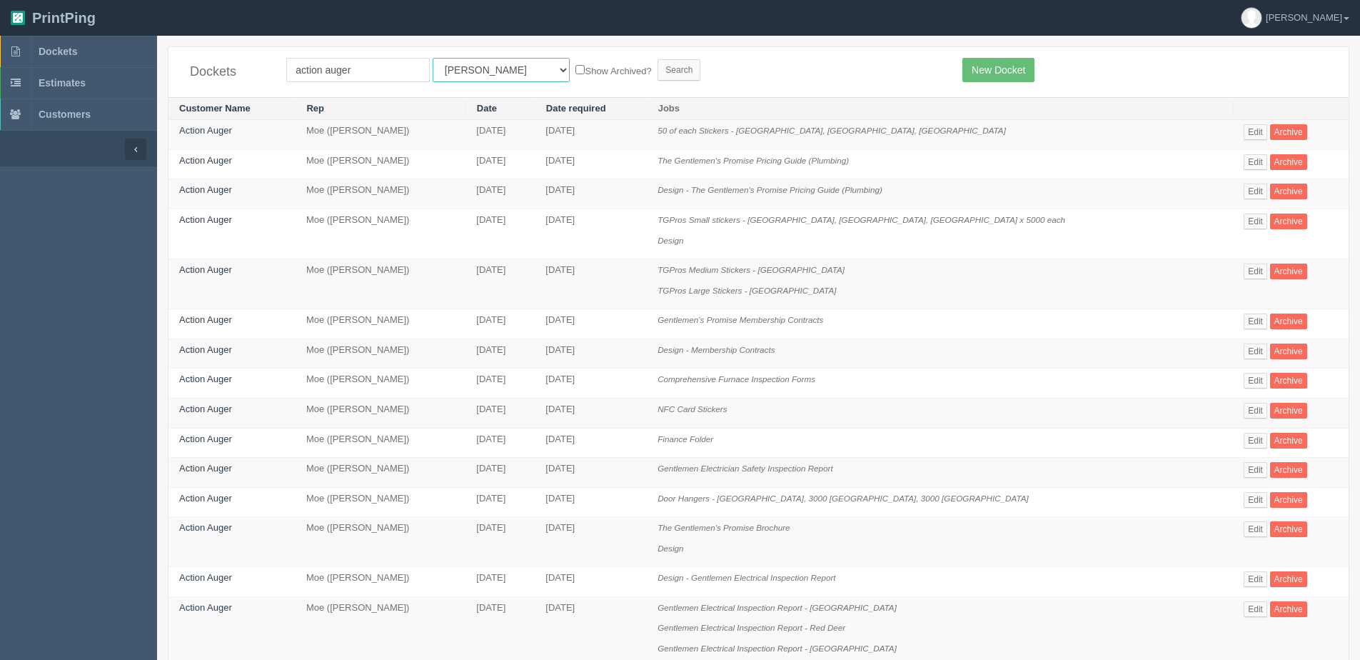
click at [465, 76] on select "All Users Ali Ali Test 1 Aly Amy Ankit Arif Brandon Dan France Greg Jim Mark Ma…" at bounding box center [501, 70] width 137 height 24
select select "1"
click at [433, 58] on select "All Users Ali Ali Test 1 Aly Amy Ankit Arif Brandon Dan France Greg Jim Mark Ma…" at bounding box center [501, 70] width 137 height 24
click at [576, 70] on label "Show Archived?" at bounding box center [614, 70] width 76 height 16
click at [576, 70] on input "Show Archived?" at bounding box center [580, 69] width 9 height 9
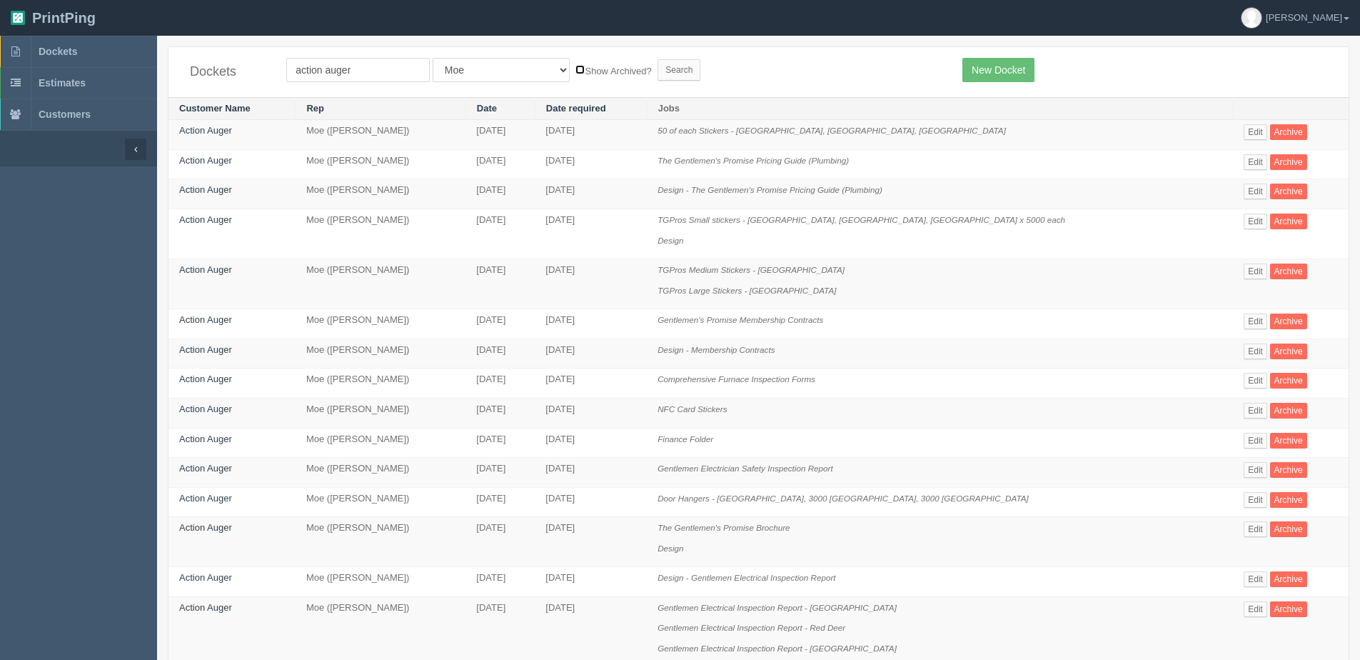
checkbox input "true"
click at [658, 61] on input "Search" at bounding box center [679, 69] width 43 height 21
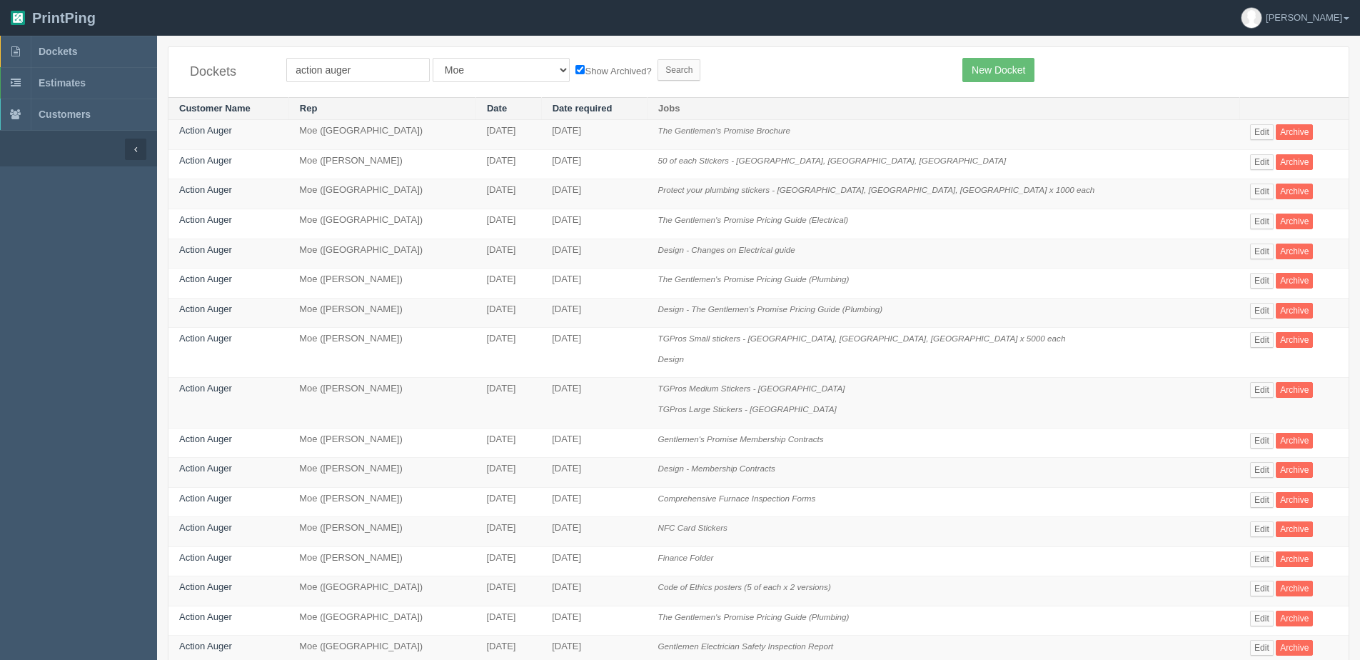
click at [476, 316] on td "[DATE]" at bounding box center [509, 313] width 66 height 30
click at [658, 61] on input "Search" at bounding box center [679, 69] width 43 height 21
drag, startPoint x: 482, startPoint y: 70, endPoint x: 474, endPoint y: 80, distance: 12.7
click at [481, 70] on select "All Users Ali Ali Test 1 Aly Amy Ankit Arif Brandon Dan France Greg Jim Mark Ma…" at bounding box center [501, 70] width 137 height 24
click at [433, 58] on select "All Users Ali Ali Test 1 Aly Amy Ankit Arif Brandon Dan France Greg Jim Mark Ma…" at bounding box center [501, 70] width 137 height 24
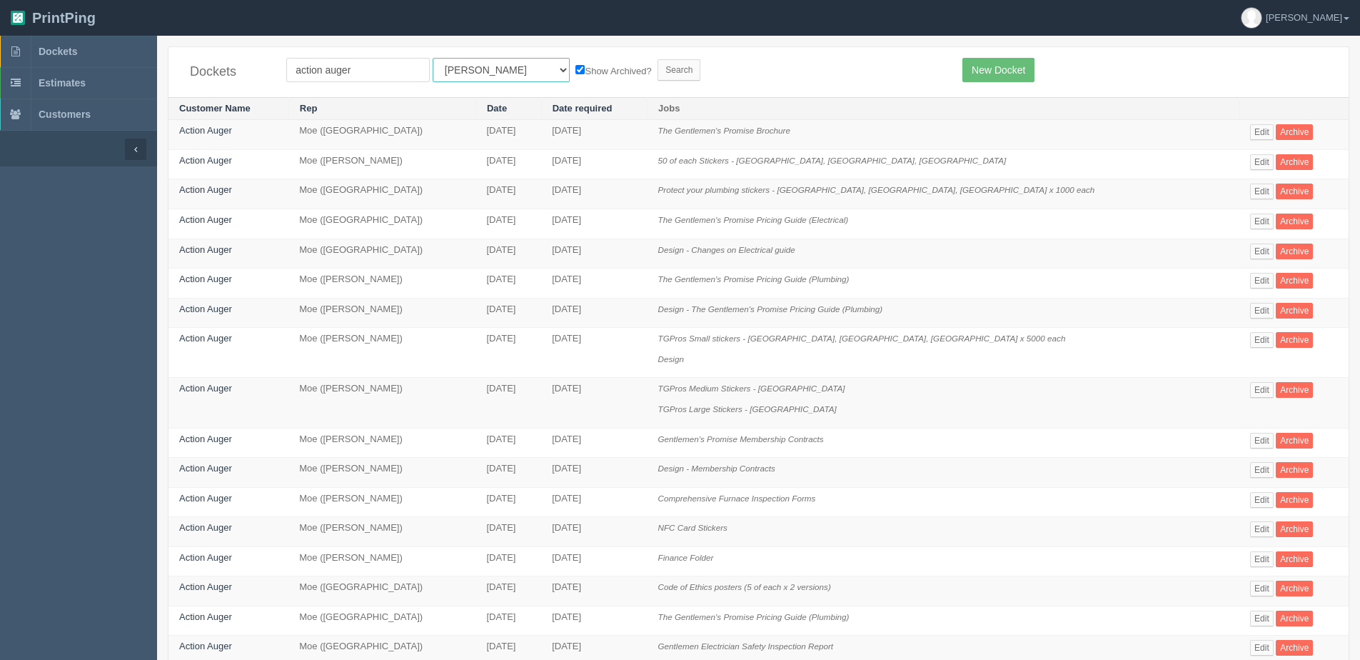
drag, startPoint x: 467, startPoint y: 65, endPoint x: 467, endPoint y: 78, distance: 12.9
click at [467, 65] on select "All Users Ali Ali Test 1 Aly Amy Ankit Arif Brandon Dan France Greg Jim Mark Ma…" at bounding box center [501, 70] width 137 height 24
select select "11"
click at [433, 58] on select "All Users Ali Ali Test 1 Aly Amy Ankit Arif Brandon Dan France Greg Jim Mark Ma…" at bounding box center [501, 70] width 137 height 24
click at [658, 66] on input "Search" at bounding box center [679, 69] width 43 height 21
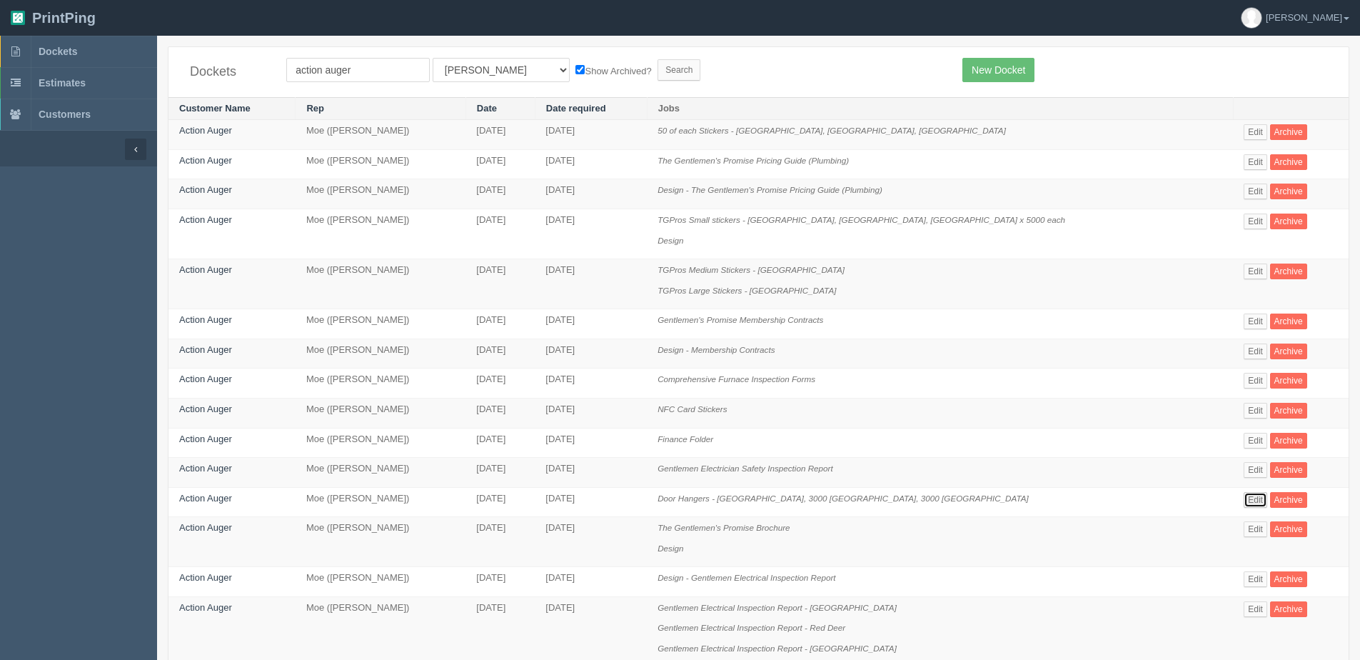
click at [1244, 498] on link "Edit" at bounding box center [1256, 500] width 24 height 16
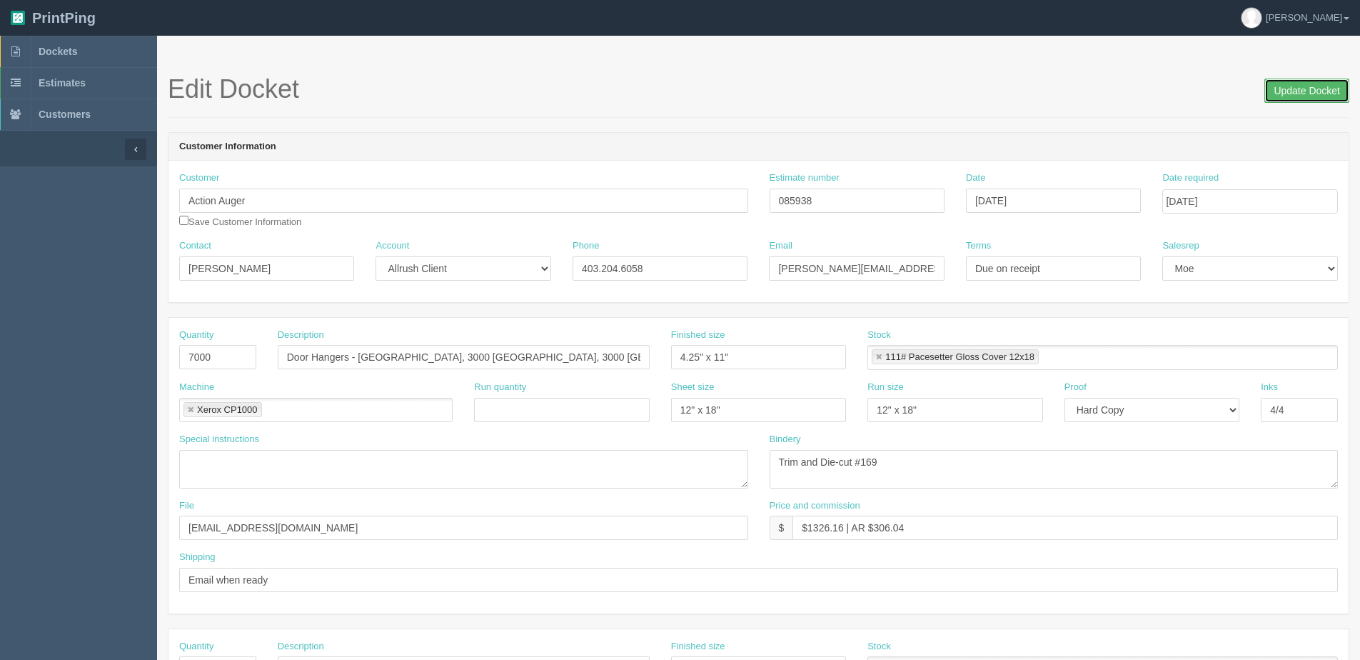
drag, startPoint x: 1276, startPoint y: 100, endPoint x: 1102, endPoint y: 108, distance: 174.4
click at [1251, 101] on h1 "Edit Docket Update Docket" at bounding box center [759, 89] width 1182 height 29
click at [1288, 85] on input "Update Docket" at bounding box center [1307, 91] width 85 height 24
drag, startPoint x: 1290, startPoint y: 180, endPoint x: 1272, endPoint y: 199, distance: 26.8
click at [1289, 184] on div "Date required" at bounding box center [1250, 192] width 175 height 42
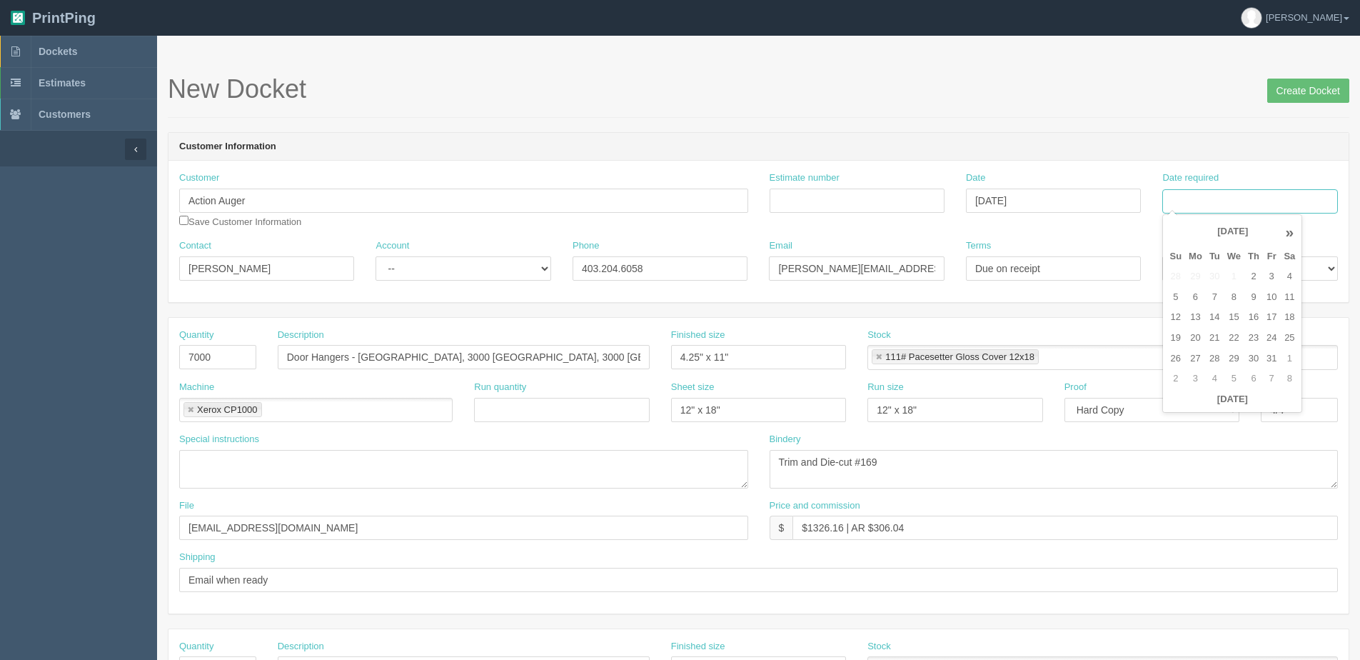
click at [1271, 199] on input "Date required" at bounding box center [1250, 201] width 175 height 24
click at [1205, 408] on th "Today" at bounding box center [1232, 399] width 133 height 21
click at [1260, 299] on td "9" at bounding box center [1254, 297] width 19 height 21
type input "October 9, 2025"
drag, startPoint x: 182, startPoint y: 357, endPoint x: 63, endPoint y: 354, distance: 119.3
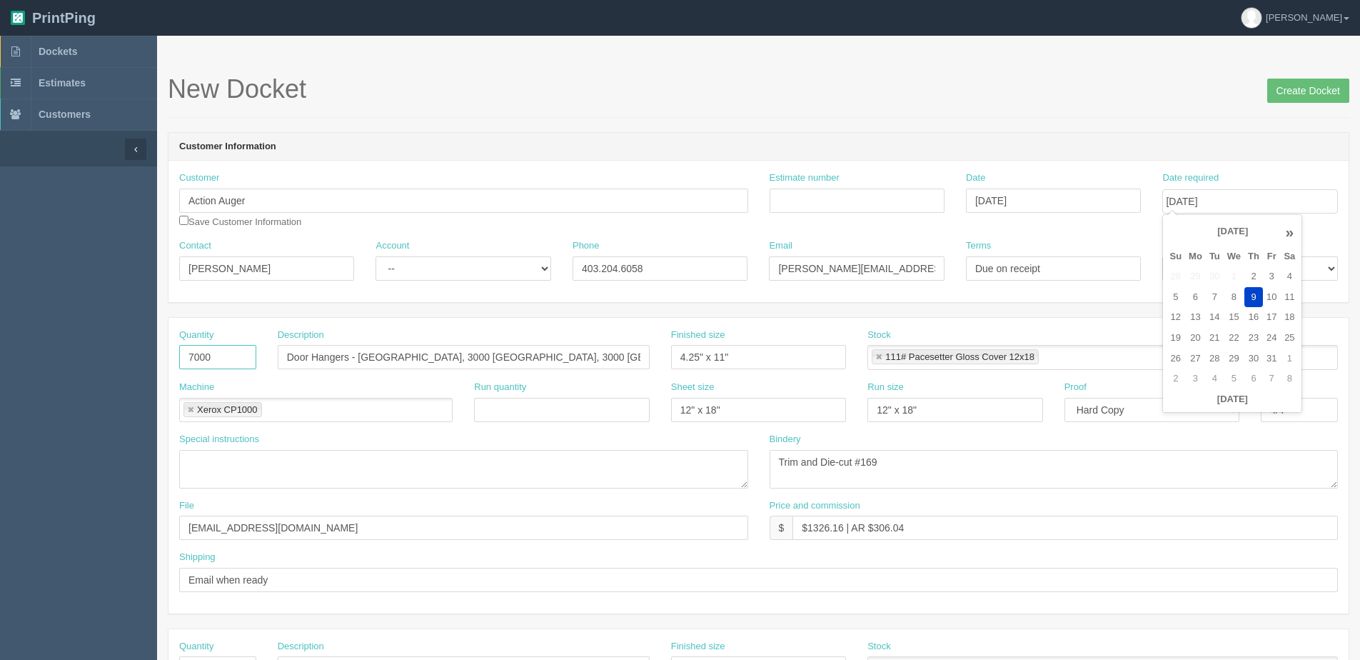
click at [114, 359] on section "Dockets Estimates Customers" at bounding box center [680, 666] width 1360 height 1261
type input "1000"
type input "Door Hangers - Red Deer"
drag, startPoint x: 265, startPoint y: 271, endPoint x: -111, endPoint y: 271, distance: 376.4
click at [0, 271] on html "PrintPing Dan Edit account ( dan@allrush.ca ) Logout Dockets Estimates Customers" at bounding box center [680, 648] width 1360 height 1297
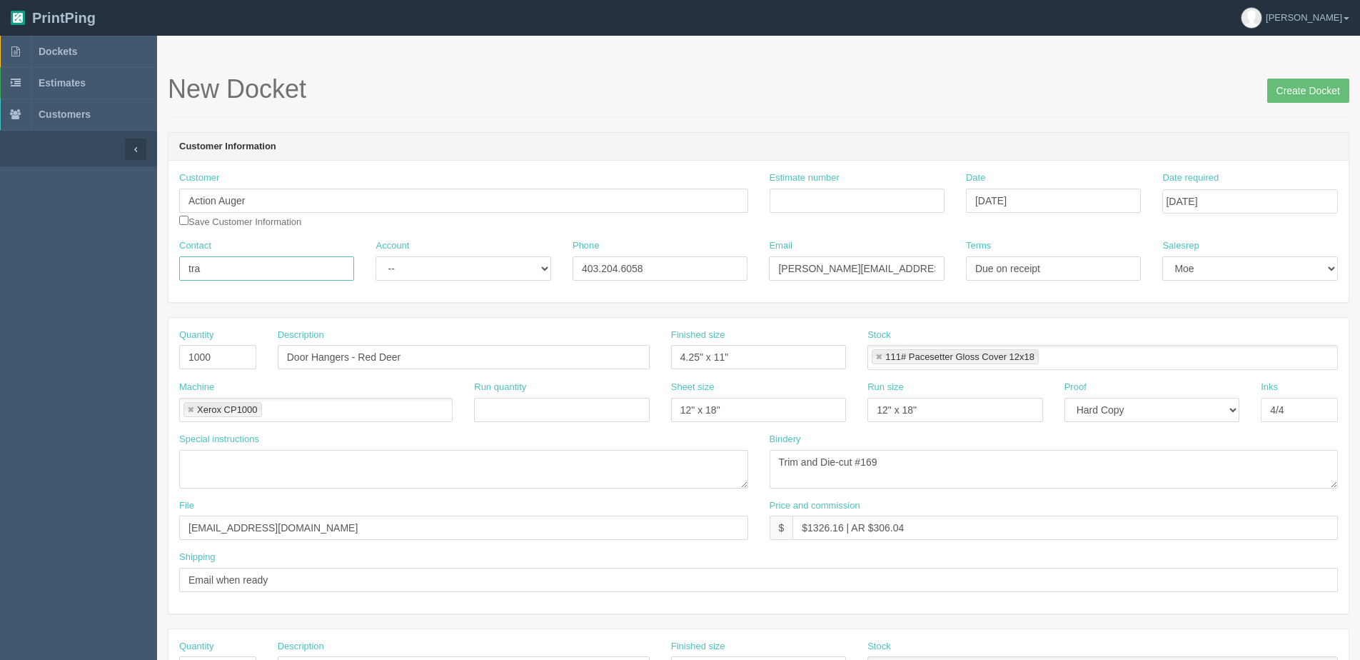
type input "Travers Trim"
drag, startPoint x: 523, startPoint y: 272, endPoint x: 309, endPoint y: 259, distance: 214.6
click at [380, 272] on div "Contact Travers Trim Account -- Existing Client Allrush Client Rep Client Phone…" at bounding box center [759, 265] width 1180 height 52
type input "403.50.2377"
drag, startPoint x: 779, startPoint y: 202, endPoint x: 673, endPoint y: 186, distance: 107.0
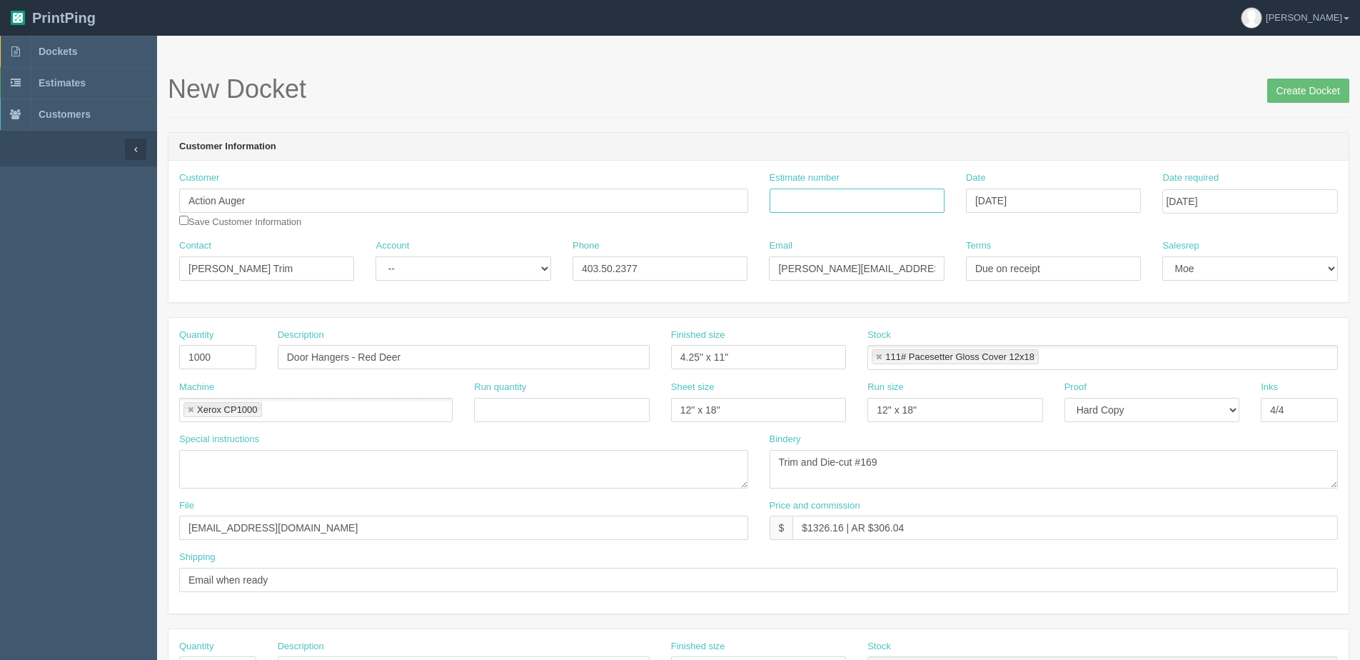
click at [779, 202] on input "Estimate number" at bounding box center [857, 201] width 175 height 24
type input "085938"
type input "October 7, 2025"
drag, startPoint x: 921, startPoint y: 267, endPoint x: 190, endPoint y: 270, distance: 731.3
click at [231, 270] on div "Contact Travers Trim Account -- Existing Client Allrush Client Rep Client Phone…" at bounding box center [759, 265] width 1180 height 52
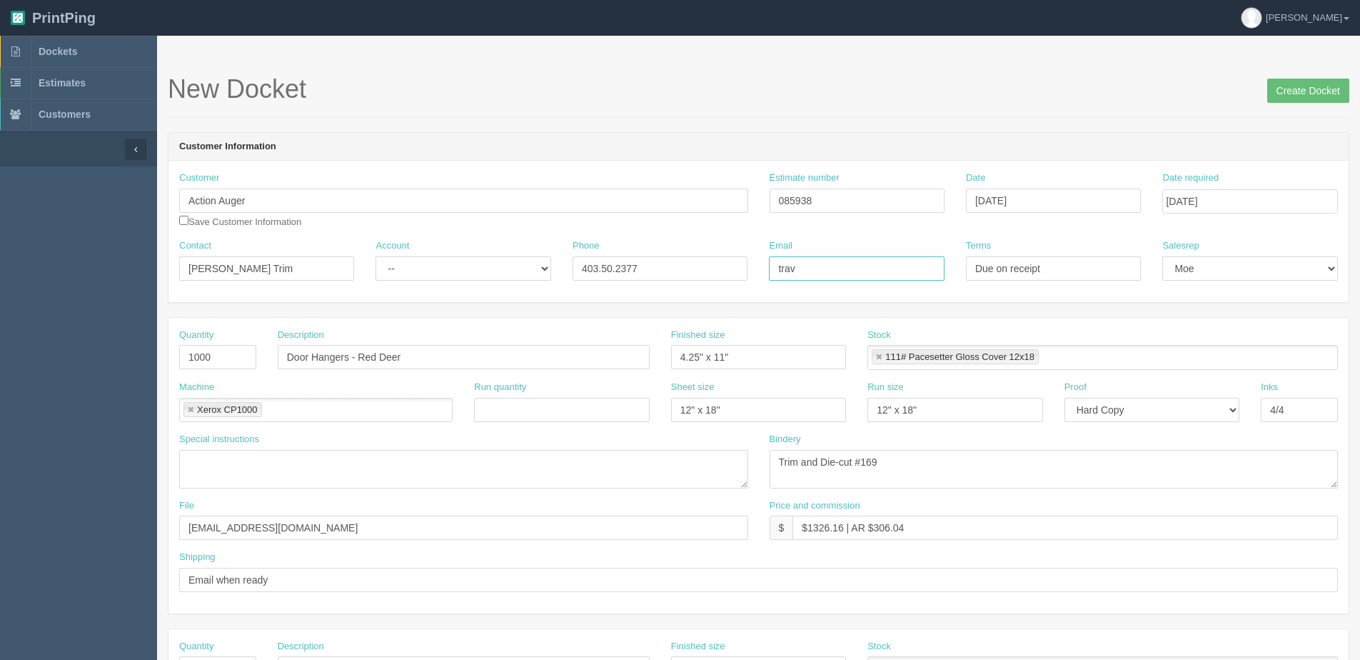
type input "travers@tgpros.ca"
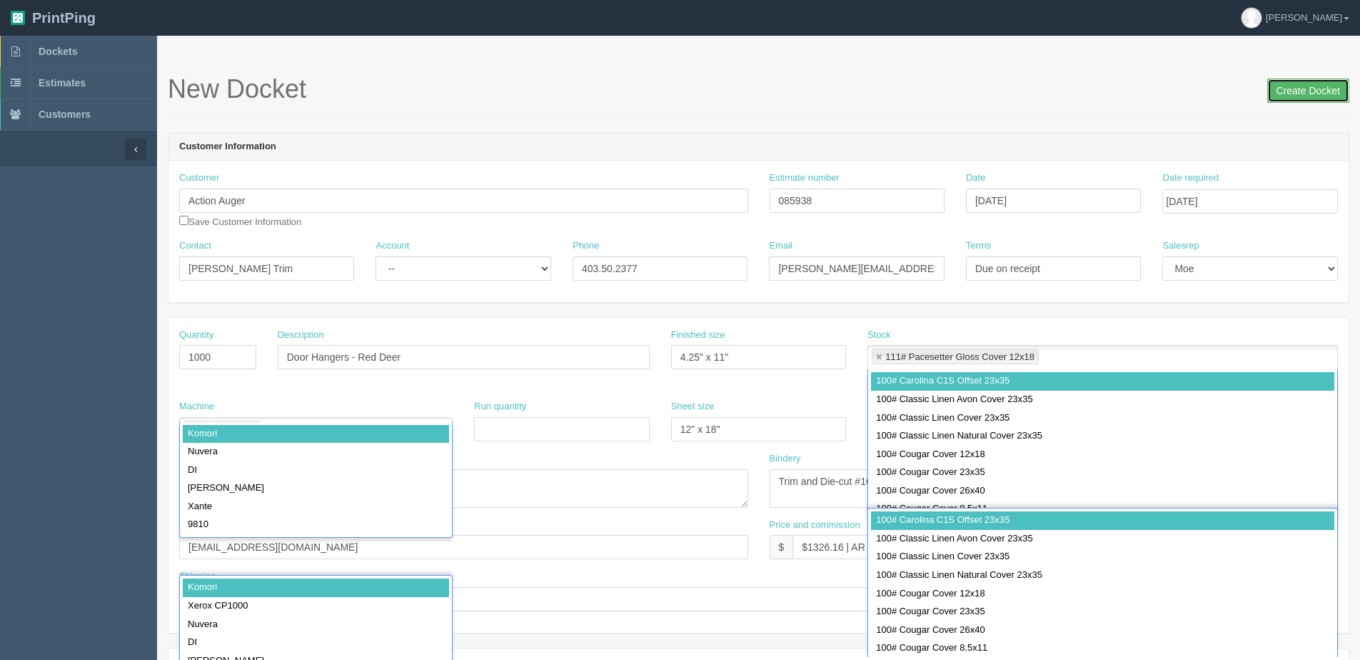
click at [1324, 91] on input "Create Docket" at bounding box center [1309, 91] width 82 height 24
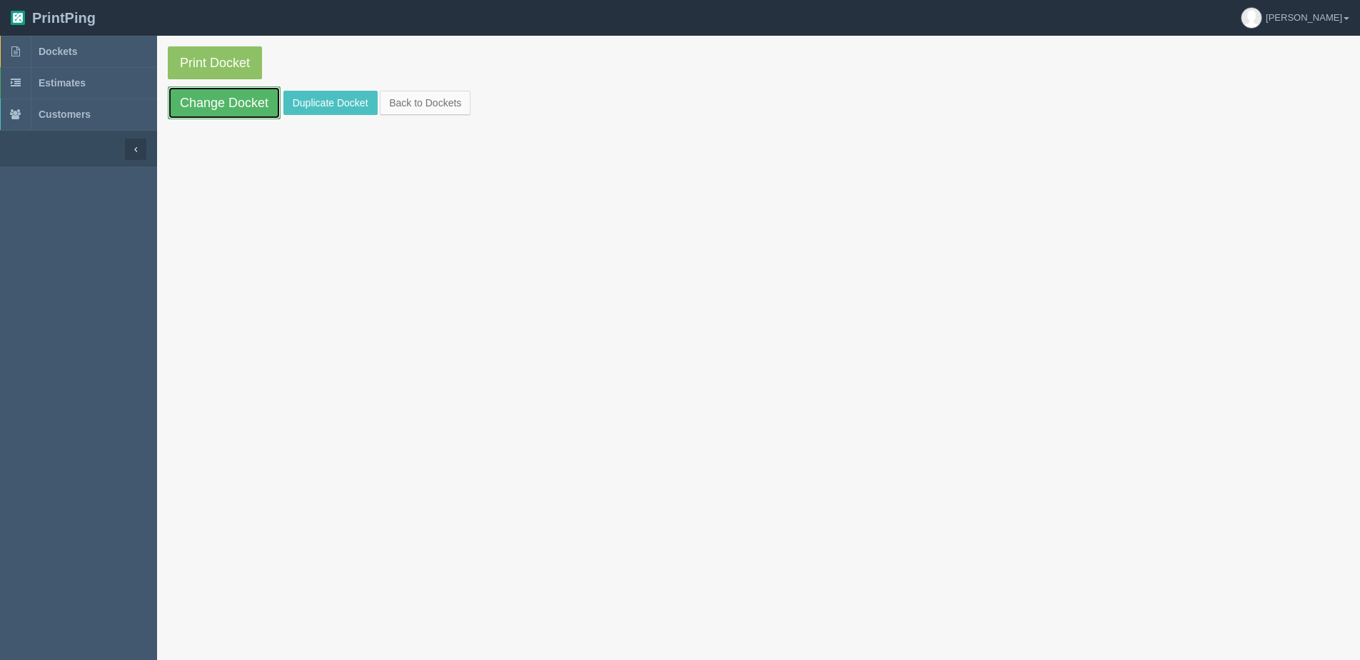
click at [237, 114] on link "Change Docket" at bounding box center [224, 102] width 113 height 33
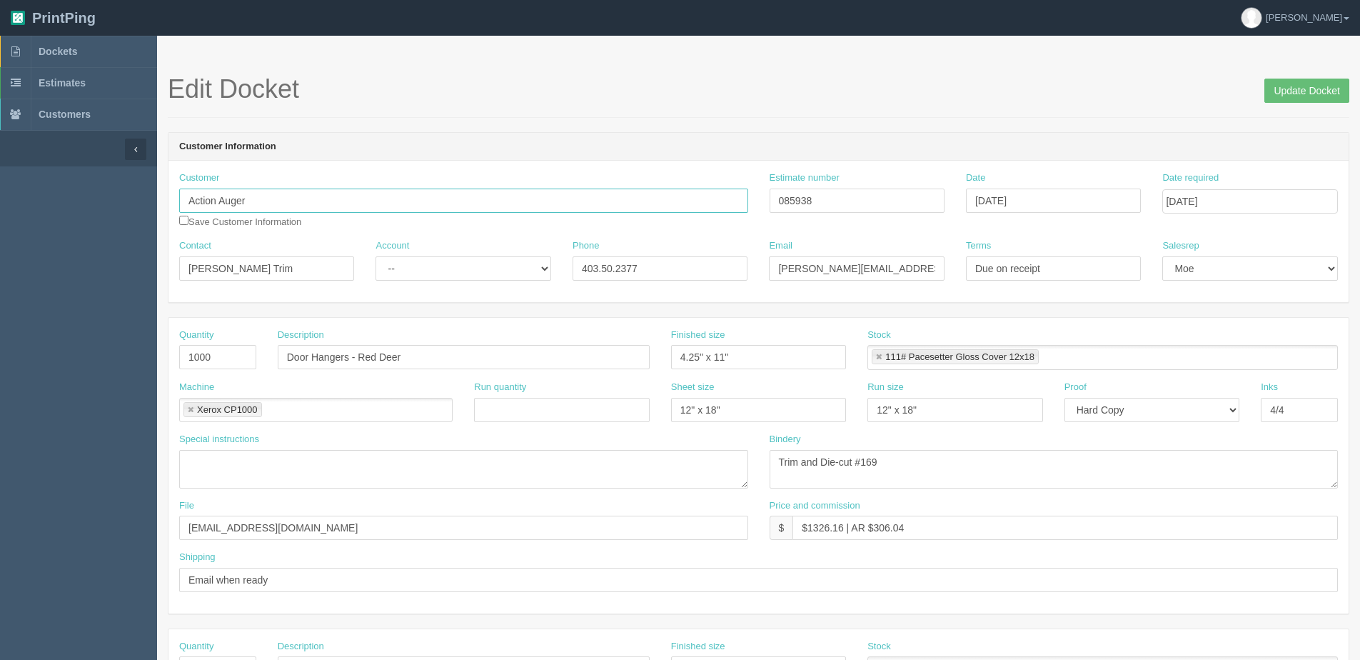
drag, startPoint x: 275, startPoint y: 204, endPoint x: 79, endPoint y: 218, distance: 196.9
click at [79, 218] on section "Dockets Estimates Customers" at bounding box center [680, 666] width 1360 height 1261
click at [269, 197] on input "Action Auger" at bounding box center [463, 201] width 569 height 24
drag, startPoint x: 269, startPoint y: 197, endPoint x: 0, endPoint y: 201, distance: 268.6
click at [0, 201] on html "PrintPing [PERSON_NAME] Edit account ( [PERSON_NAME][EMAIL_ADDRESS][DOMAIN_NAME…" at bounding box center [680, 648] width 1360 height 1297
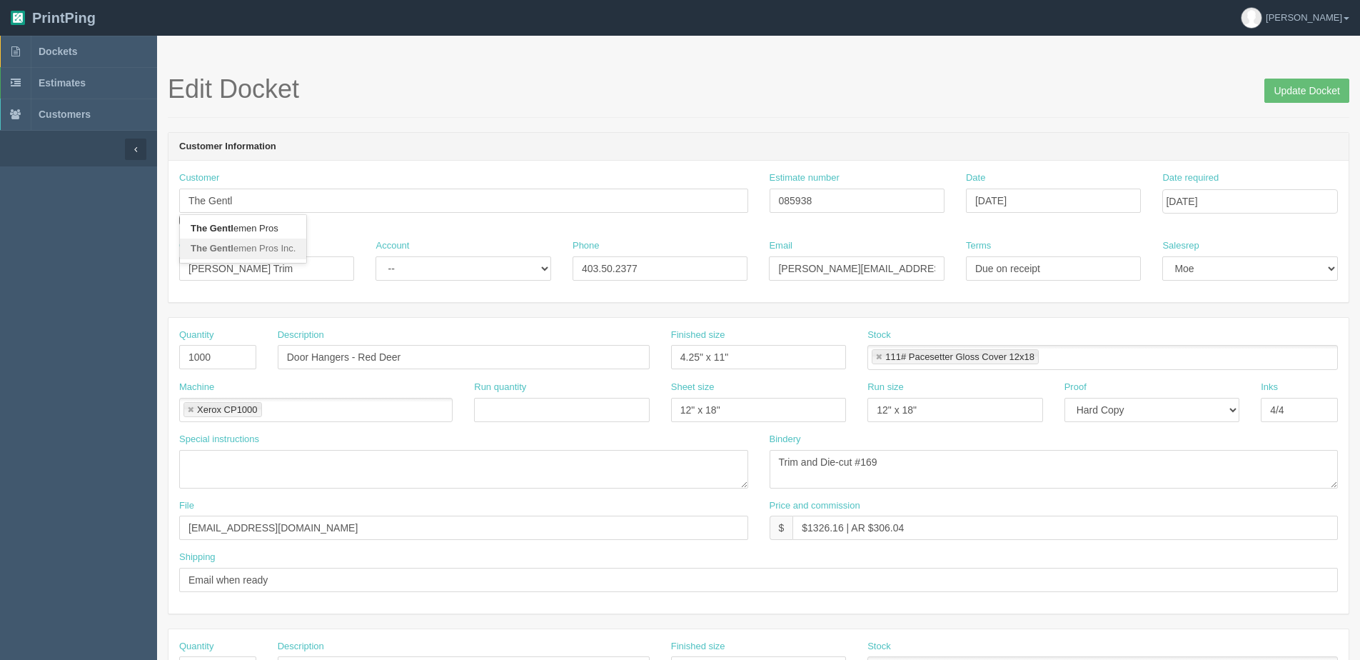
click at [240, 249] on link "The Gentl emen Pros Inc." at bounding box center [243, 249] width 126 height 21
type input "The Gentlemen Pros Inc."
click at [275, 264] on input "Contact" at bounding box center [266, 268] width 175 height 24
type input "[PERSON_NAME] Trim"
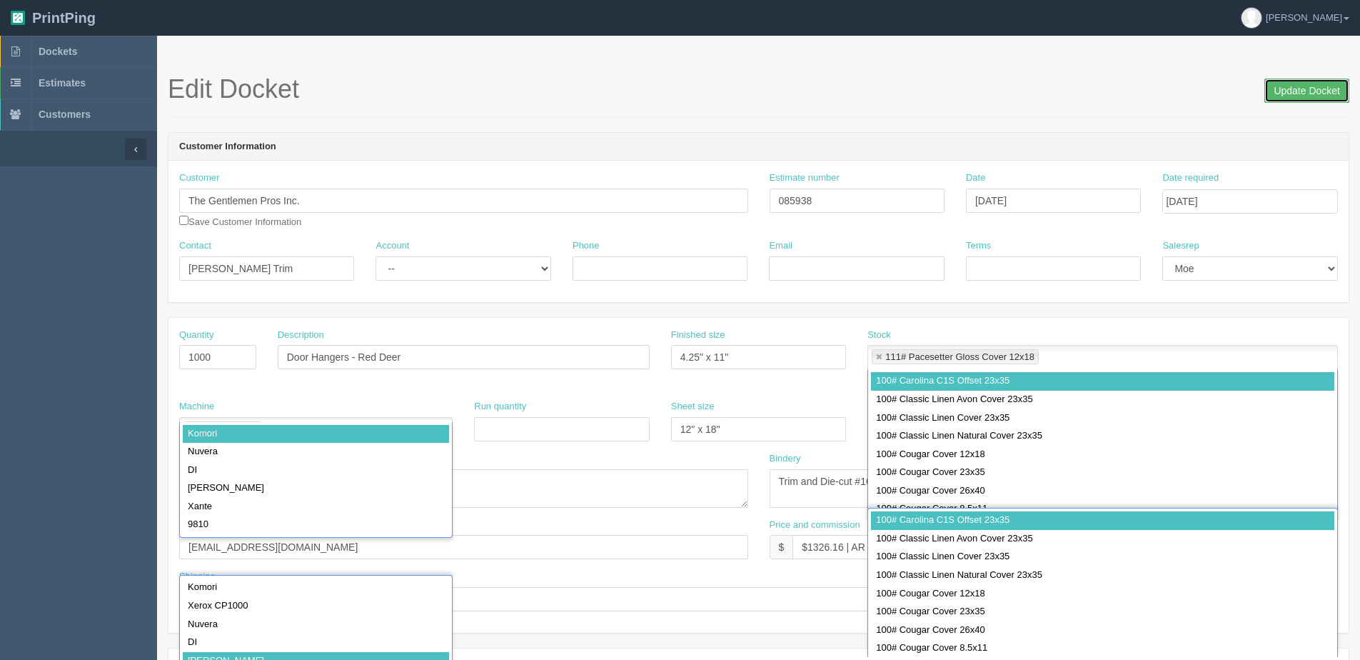
click at [1312, 98] on input "Update Docket" at bounding box center [1307, 91] width 85 height 24
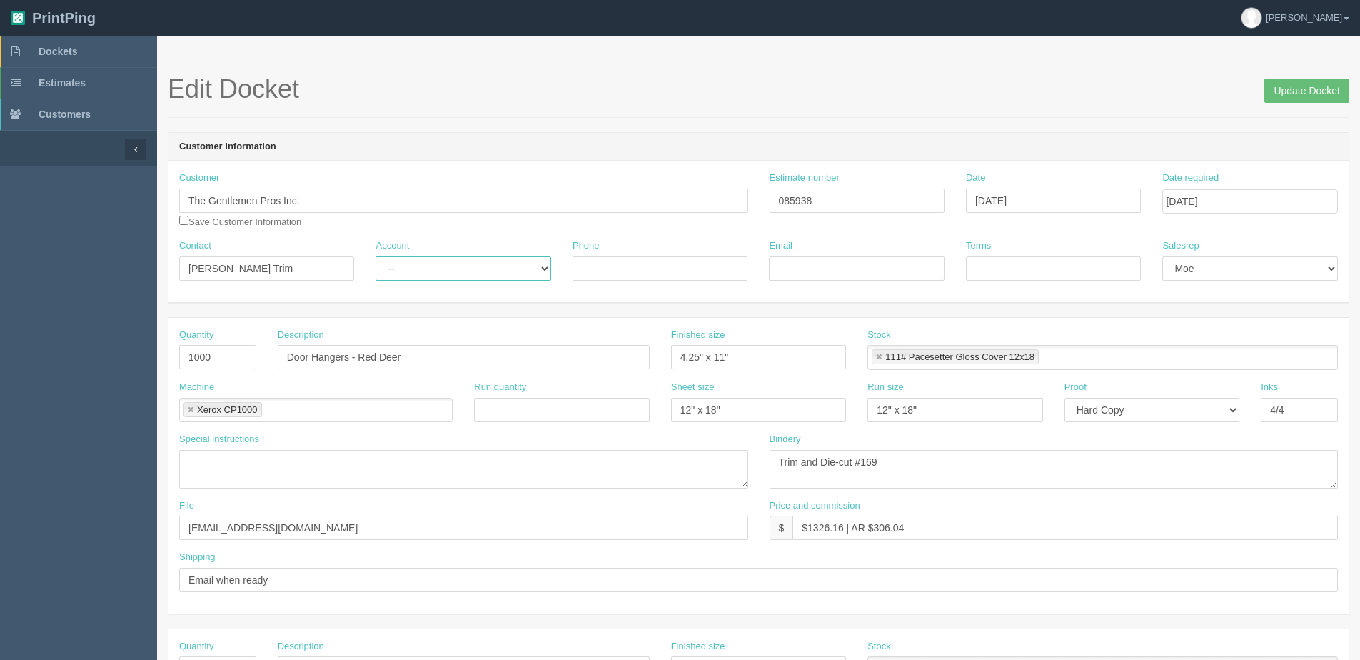
drag, startPoint x: 452, startPoint y: 271, endPoint x: 450, endPoint y: 281, distance: 10.9
click at [452, 271] on select "-- Existing Client Allrush Client Rep Client" at bounding box center [463, 268] width 175 height 24
select select "Allrush Client"
click at [376, 256] on select "-- Existing Client Allrush Client Rep Client" at bounding box center [463, 268] width 175 height 24
click at [608, 274] on input "Phone" at bounding box center [660, 268] width 175 height 24
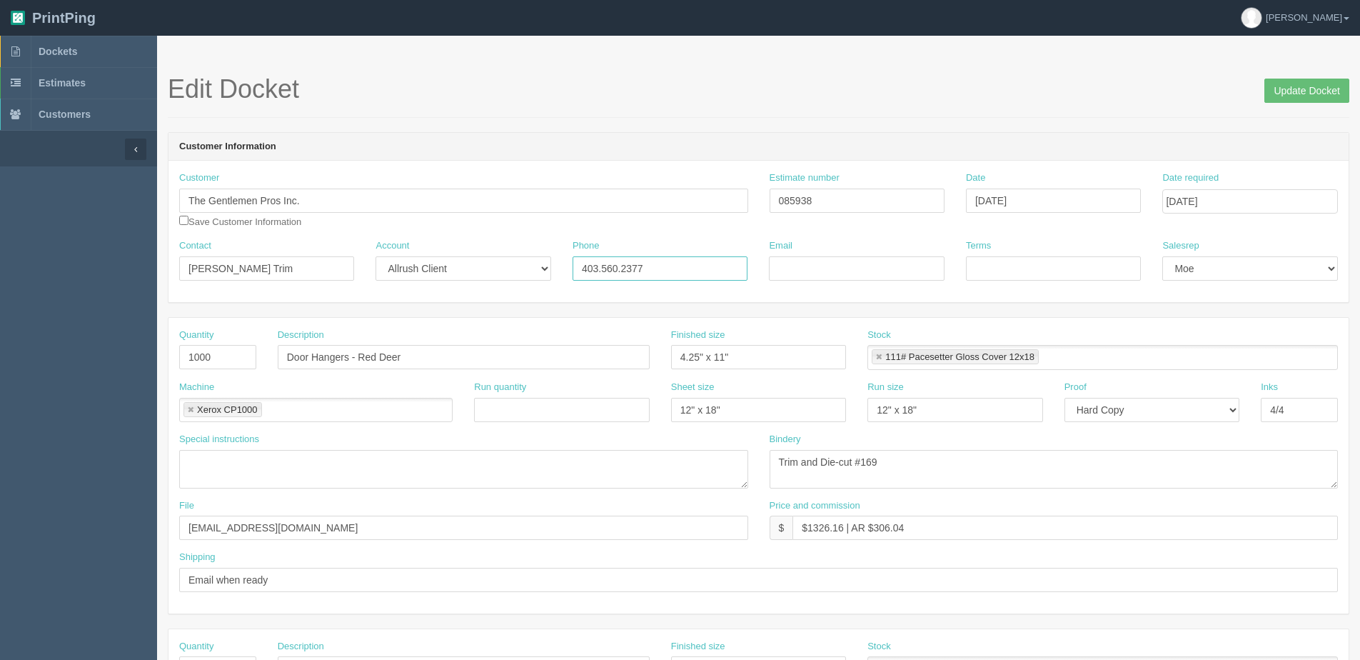
type input "403.560.2377"
drag, startPoint x: 181, startPoint y: 221, endPoint x: 376, endPoint y: 221, distance: 195.0
click at [219, 221] on div "Customer The Gentlemen Pros Inc. Save Customer Information" at bounding box center [463, 199] width 569 height 57
click at [187, 221] on input "checkbox" at bounding box center [183, 220] width 9 height 9
checkbox input "true"
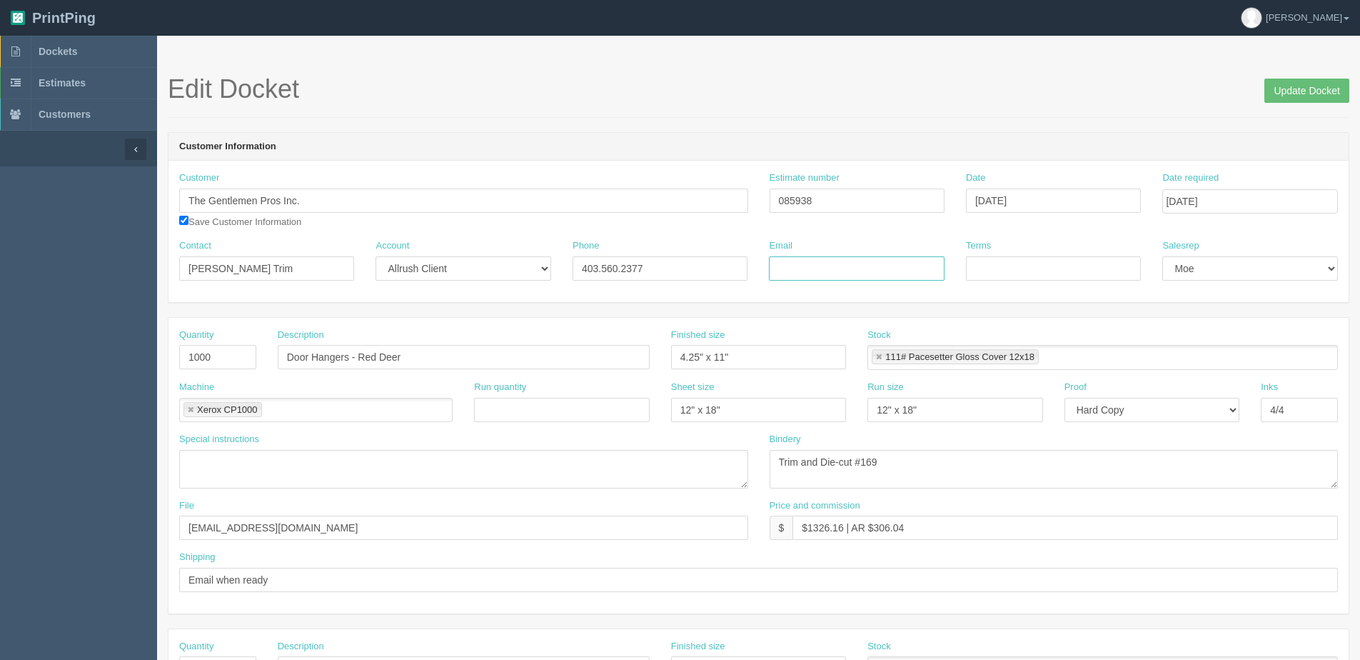
click at [789, 271] on input "Email" at bounding box center [856, 268] width 175 height 24
type input "[PERSON_NAME][EMAIL_ADDRESS][DOMAIN_NAME]"
drag, startPoint x: 808, startPoint y: 529, endPoint x: 846, endPoint y: 526, distance: 38.0
click at [846, 526] on input "$1326.16 | AR $306.04" at bounding box center [1066, 528] width 546 height 24
drag, startPoint x: 868, startPoint y: 528, endPoint x: 1156, endPoint y: 428, distance: 304.9
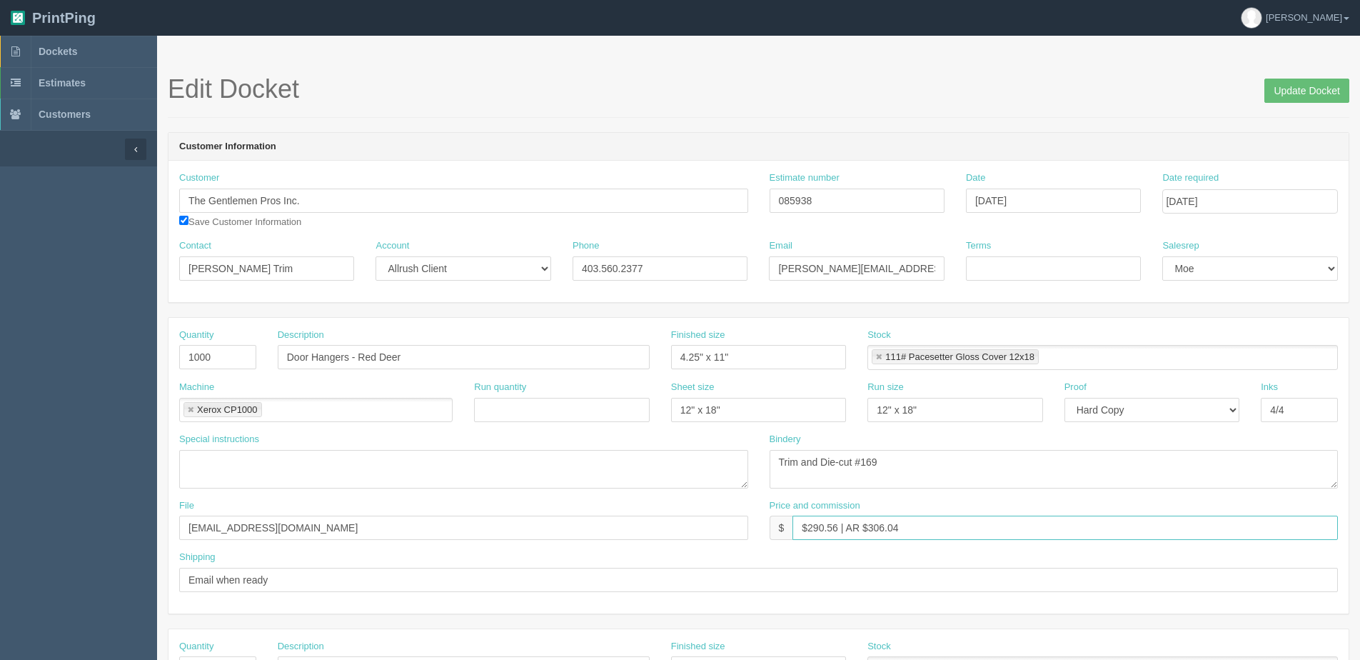
click at [1061, 458] on div "Quantity 1000 Description Door Hangers - Red Deer Finished size 4.25" x 11" Sto…" at bounding box center [759, 466] width 1180 height 296
type input "$290.56 | AR $67.05"
click at [1159, 421] on select "-- Email Hard Copy" at bounding box center [1152, 410] width 175 height 24
select select "Email"
click at [1065, 398] on select "-- Email Hard Copy" at bounding box center [1152, 410] width 175 height 24
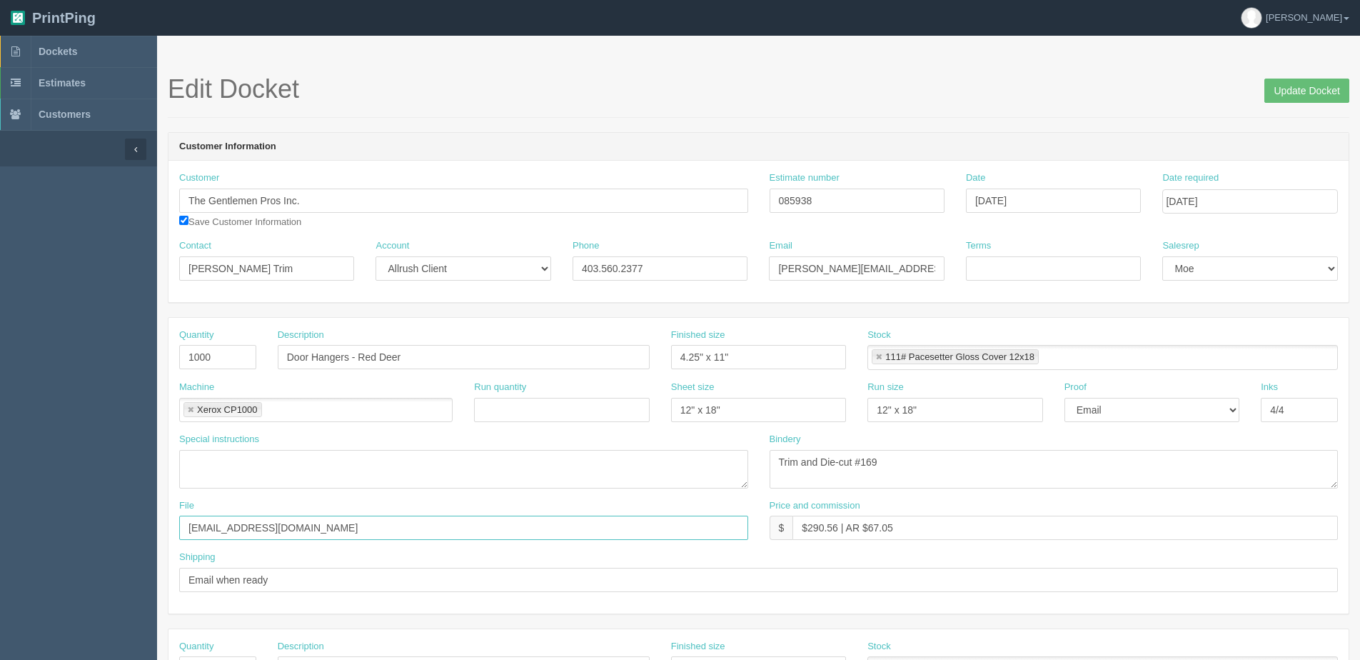
drag, startPoint x: 292, startPoint y: 528, endPoint x: -426, endPoint y: 528, distance: 717.7
click at [0, 528] on html "PrintPing Dan Edit account ( dan@allrush.ca ) Logout Dockets Estimates Customers" at bounding box center [680, 648] width 1360 height 1297
drag, startPoint x: 249, startPoint y: 528, endPoint x: 711, endPoint y: 524, distance: 461.4
click at [711, 524] on input "Client Files > July 2025" at bounding box center [463, 528] width 569 height 24
type input "Client Files > Action Auger > April 2024"
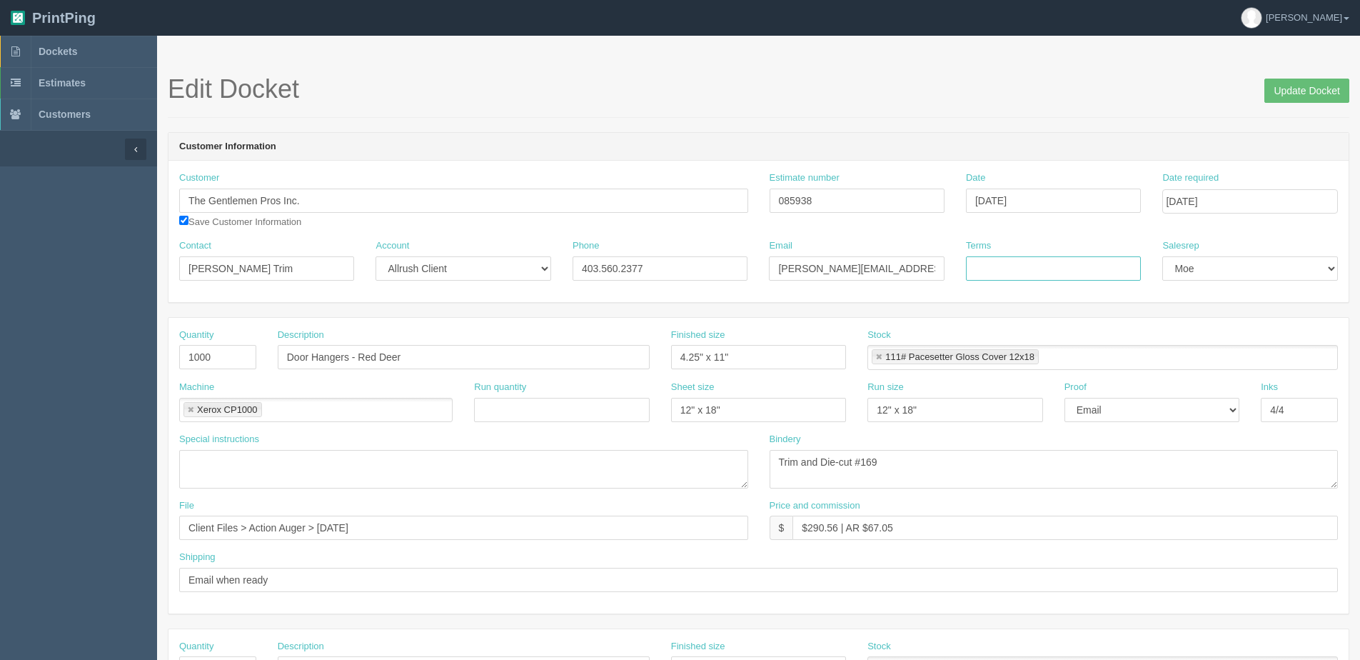
click at [1002, 271] on input "Terms" at bounding box center [1053, 268] width 175 height 24
type input "Due on receipt"
click at [1315, 94] on input "Update Docket" at bounding box center [1307, 91] width 85 height 24
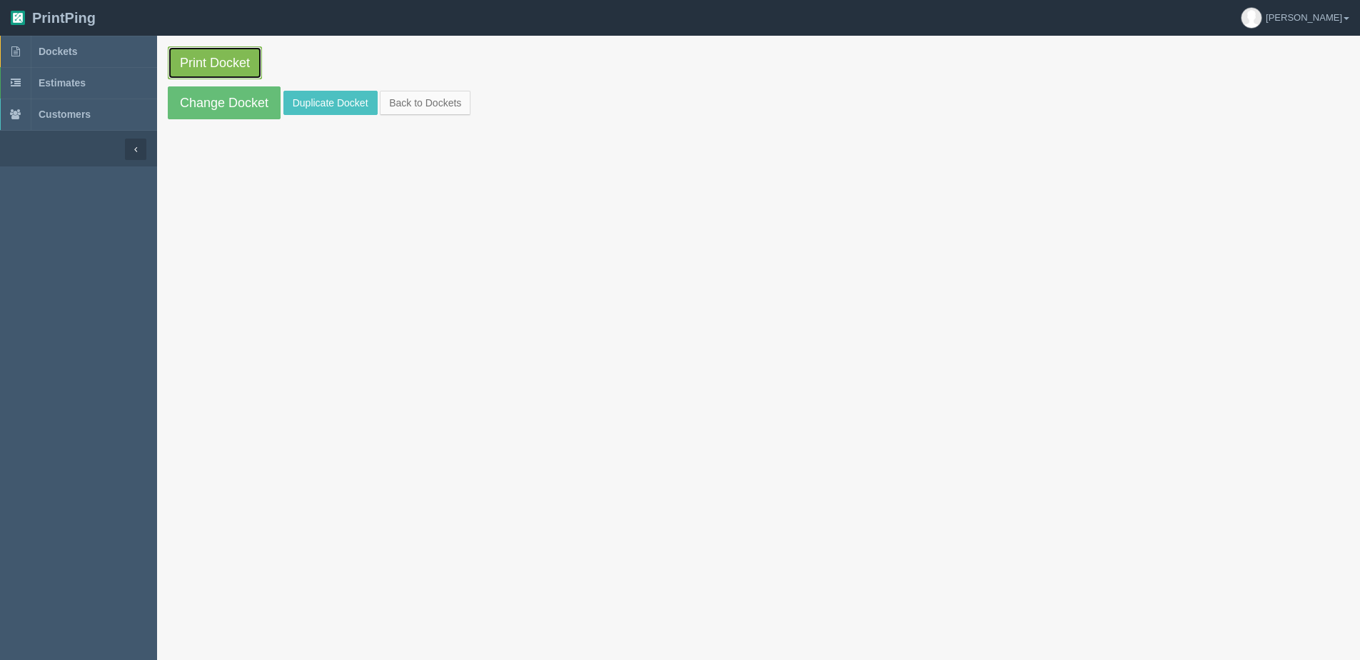
click at [190, 57] on link "Print Docket" at bounding box center [215, 62] width 94 height 33
click at [433, 109] on link "Back to Dockets" at bounding box center [425, 103] width 91 height 24
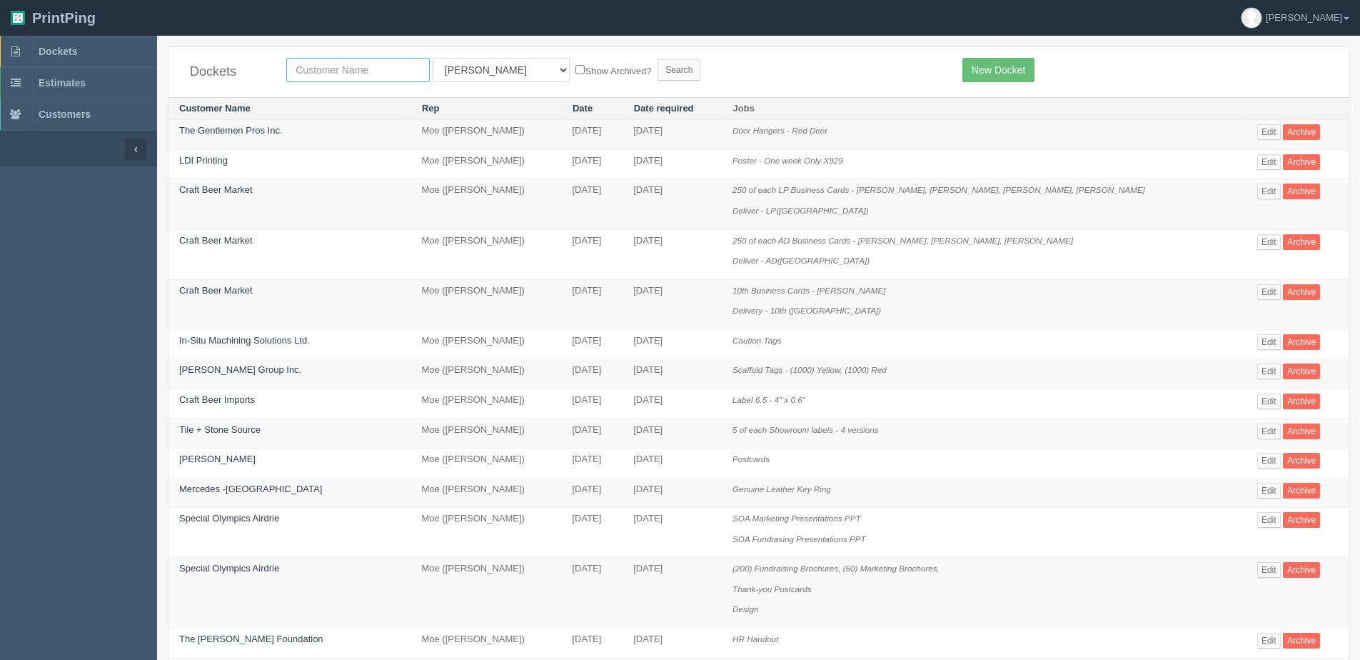
click at [349, 65] on input "text" at bounding box center [358, 70] width 144 height 24
type input "summit fleet"
click at [658, 59] on input "Search" at bounding box center [679, 69] width 43 height 21
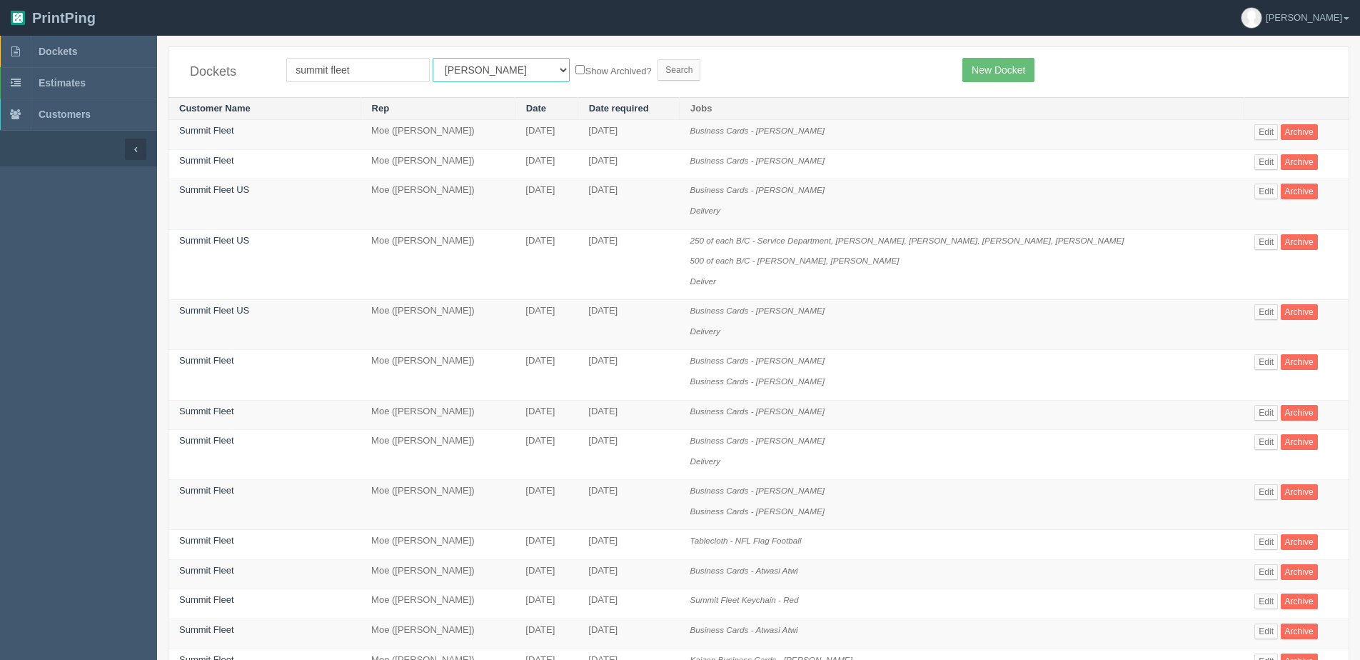
click at [437, 71] on select "All Users [PERSON_NAME] Test 1 [PERSON_NAME] [PERSON_NAME] [PERSON_NAME] France…" at bounding box center [501, 70] width 137 height 24
select select "1"
click at [433, 58] on select "All Users [PERSON_NAME] Test 1 [PERSON_NAME] [PERSON_NAME] [PERSON_NAME] France…" at bounding box center [501, 70] width 137 height 24
click at [542, 61] on div "Dockets summit fleet All Users [PERSON_NAME] Test 1 [PERSON_NAME] [PERSON_NAME]…" at bounding box center [759, 72] width 1180 height 50
click at [576, 67] on label "Show Archived?" at bounding box center [614, 70] width 76 height 16
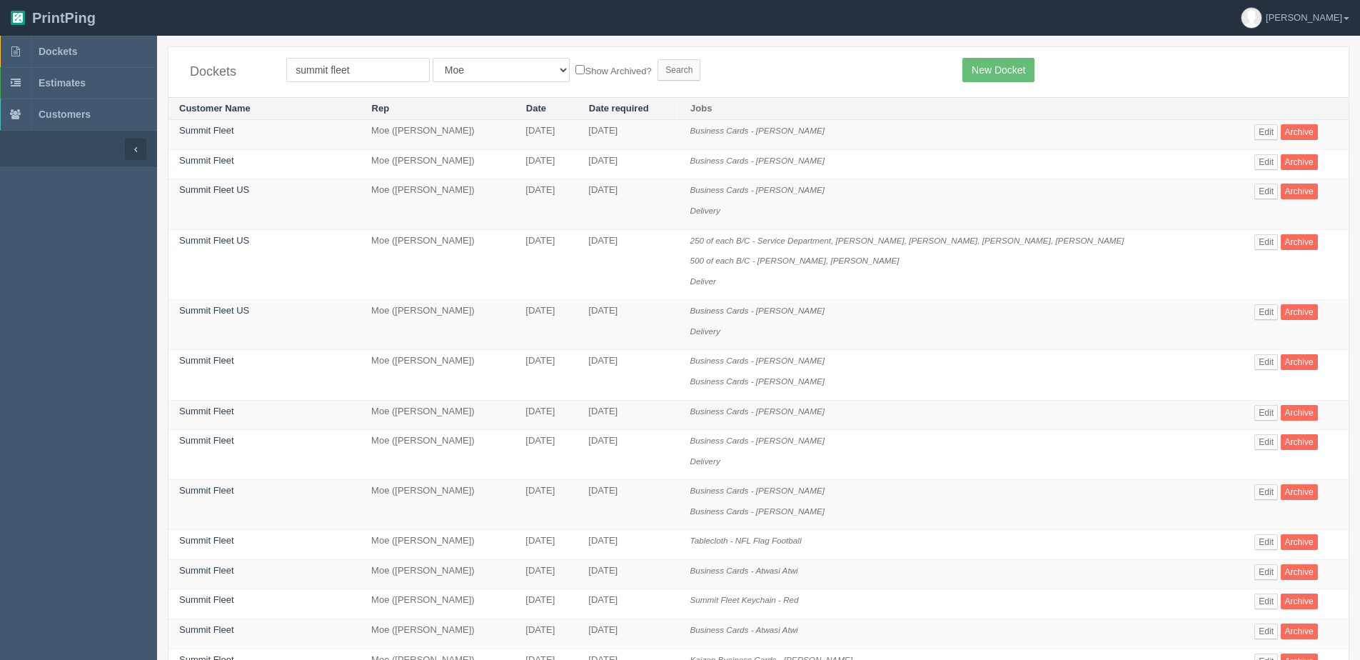
click at [506, 70] on form "summit fleet All Users [PERSON_NAME] Test 1 [PERSON_NAME] [PERSON_NAME] [PERSON…" at bounding box center [613, 70] width 655 height 24
click at [576, 74] on label "Show Archived?" at bounding box center [614, 70] width 76 height 16
click at [576, 74] on input "Show Archived?" at bounding box center [580, 69] width 9 height 9
checkbox input "true"
click at [658, 71] on input "Search" at bounding box center [679, 69] width 43 height 21
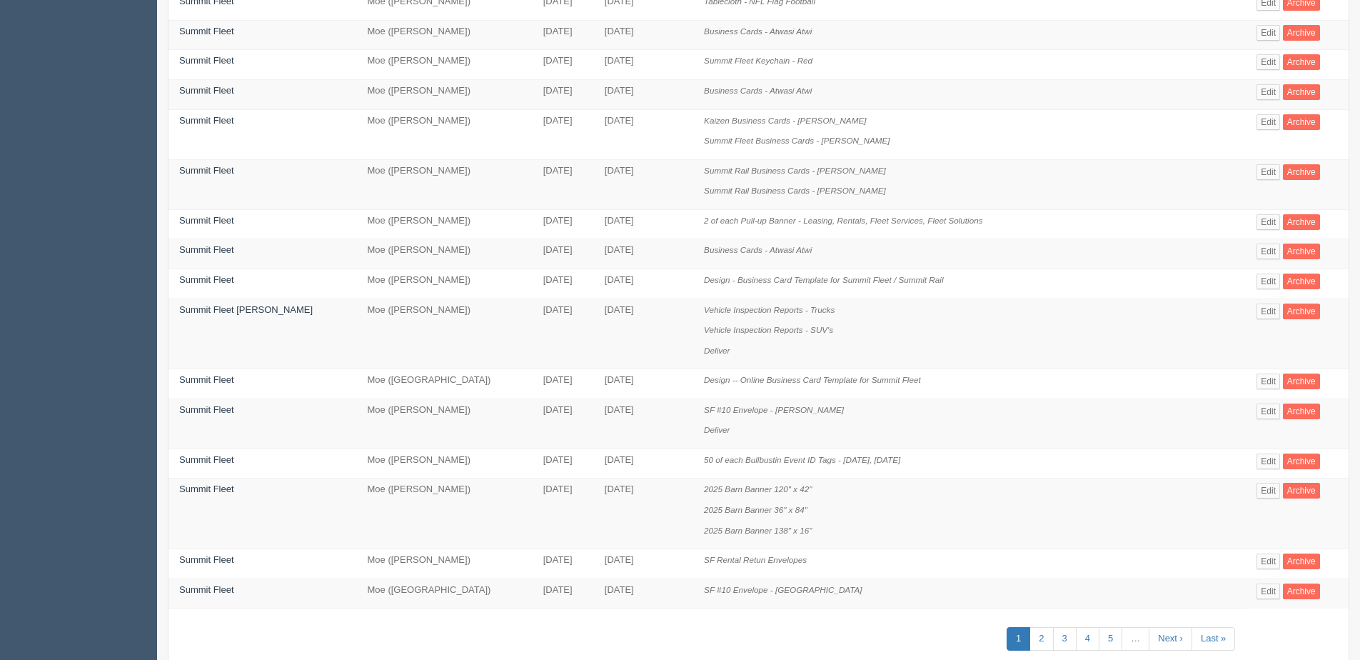
scroll to position [578, 0]
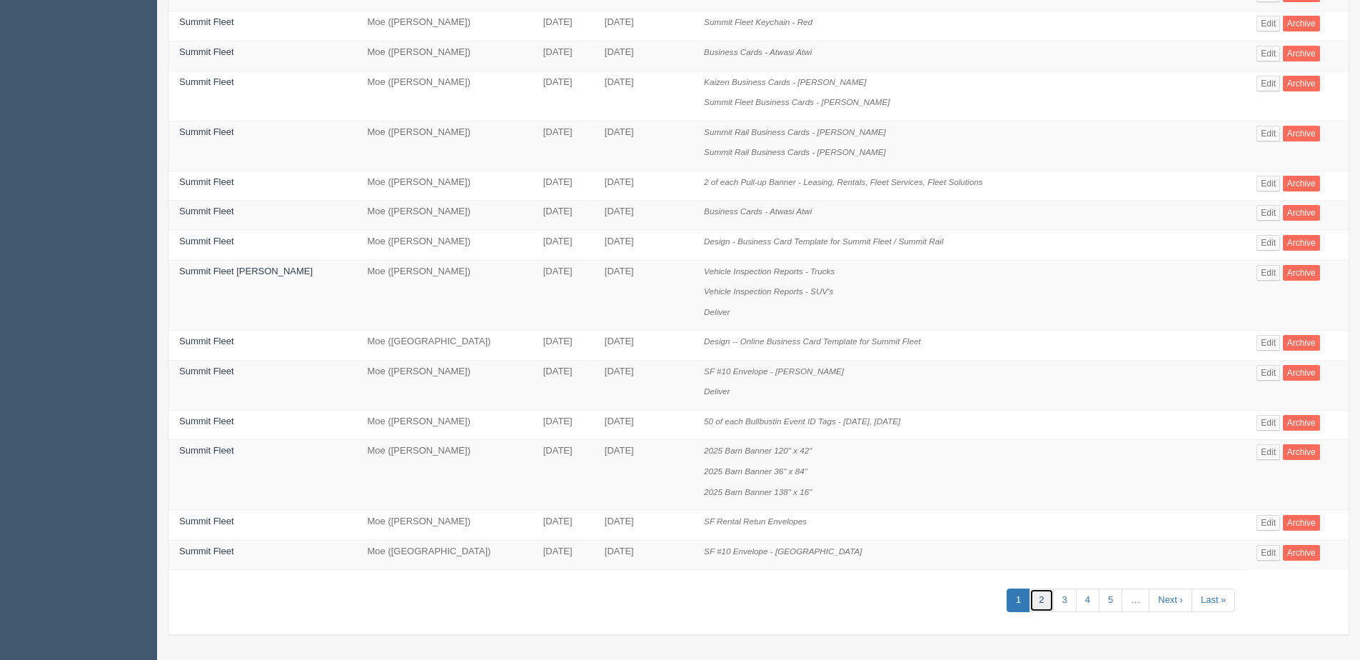
click at [1034, 608] on link "2" at bounding box center [1042, 600] width 24 height 24
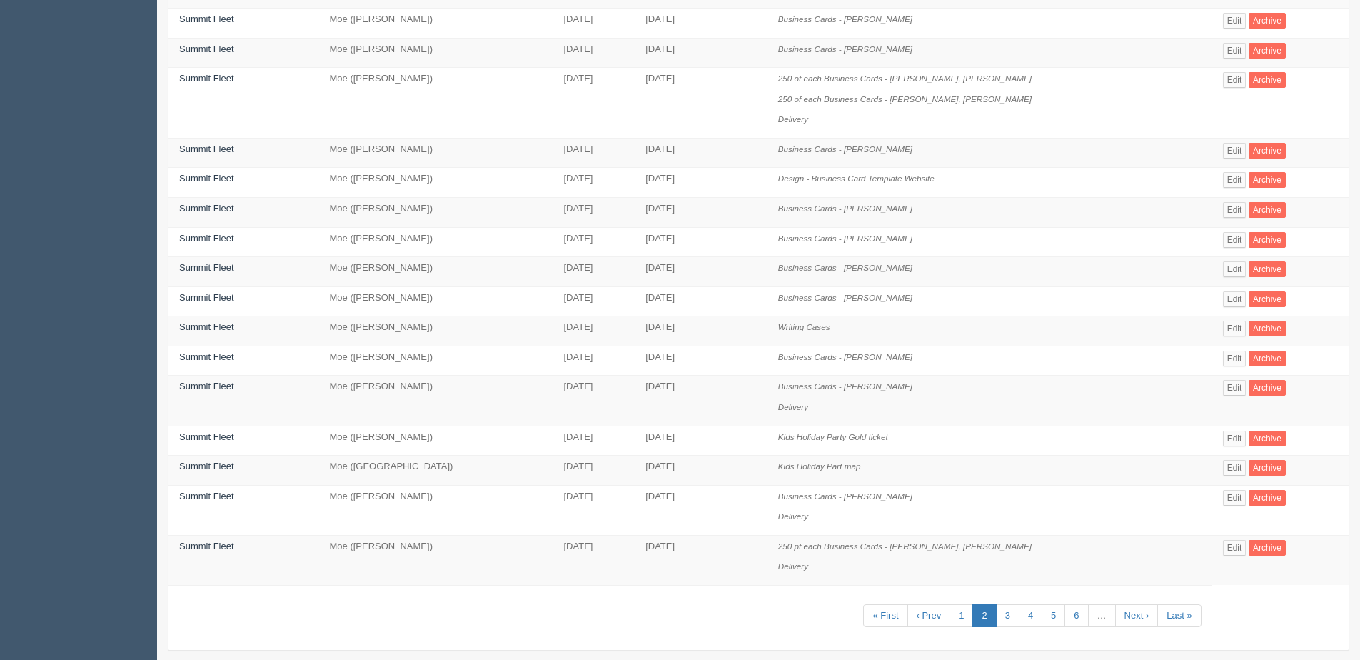
scroll to position [456, 0]
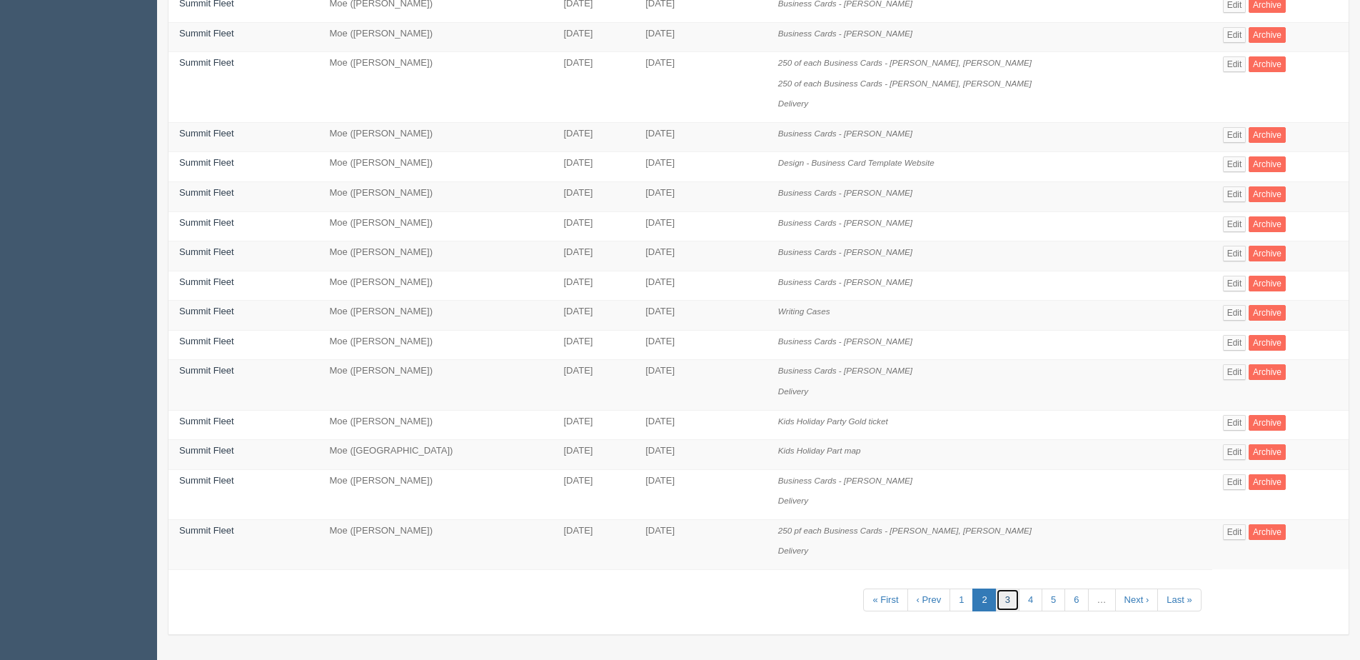
click at [1001, 601] on link "3" at bounding box center [1008, 600] width 24 height 24
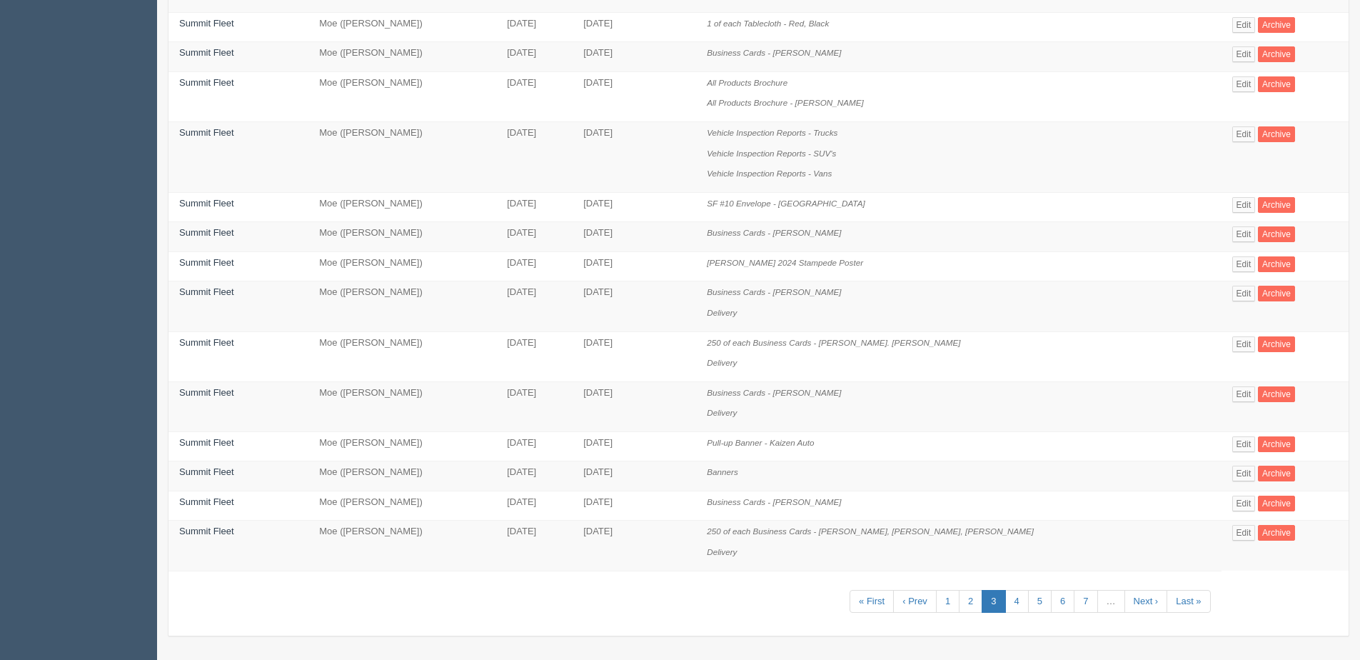
scroll to position [517, 0]
click at [951, 594] on link "1" at bounding box center [948, 600] width 24 height 24
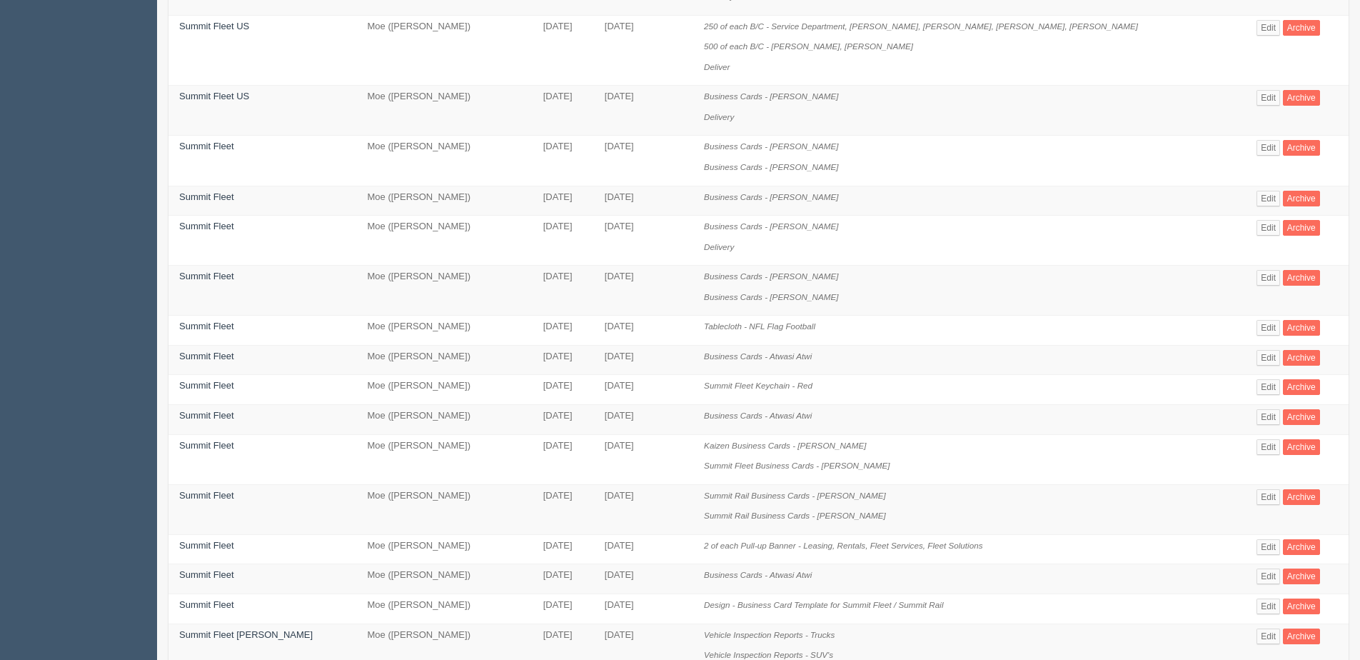
scroll to position [286, 0]
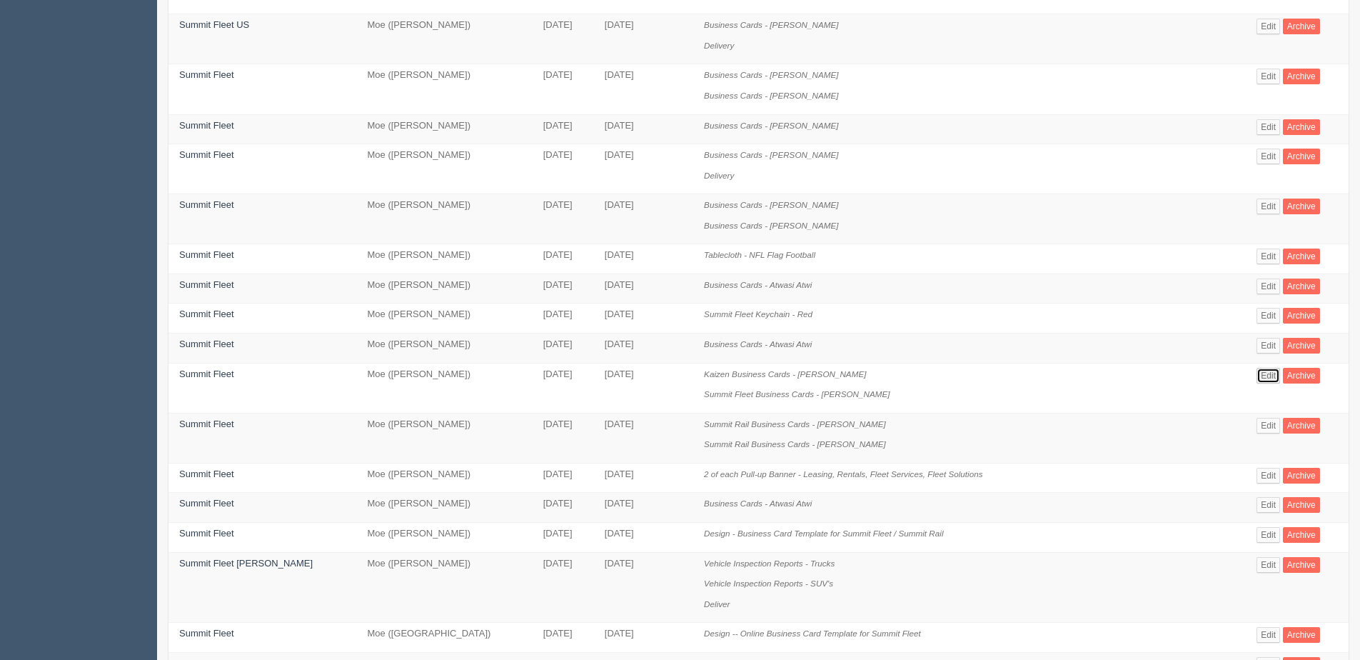
click at [1262, 374] on link "Edit" at bounding box center [1269, 376] width 24 height 16
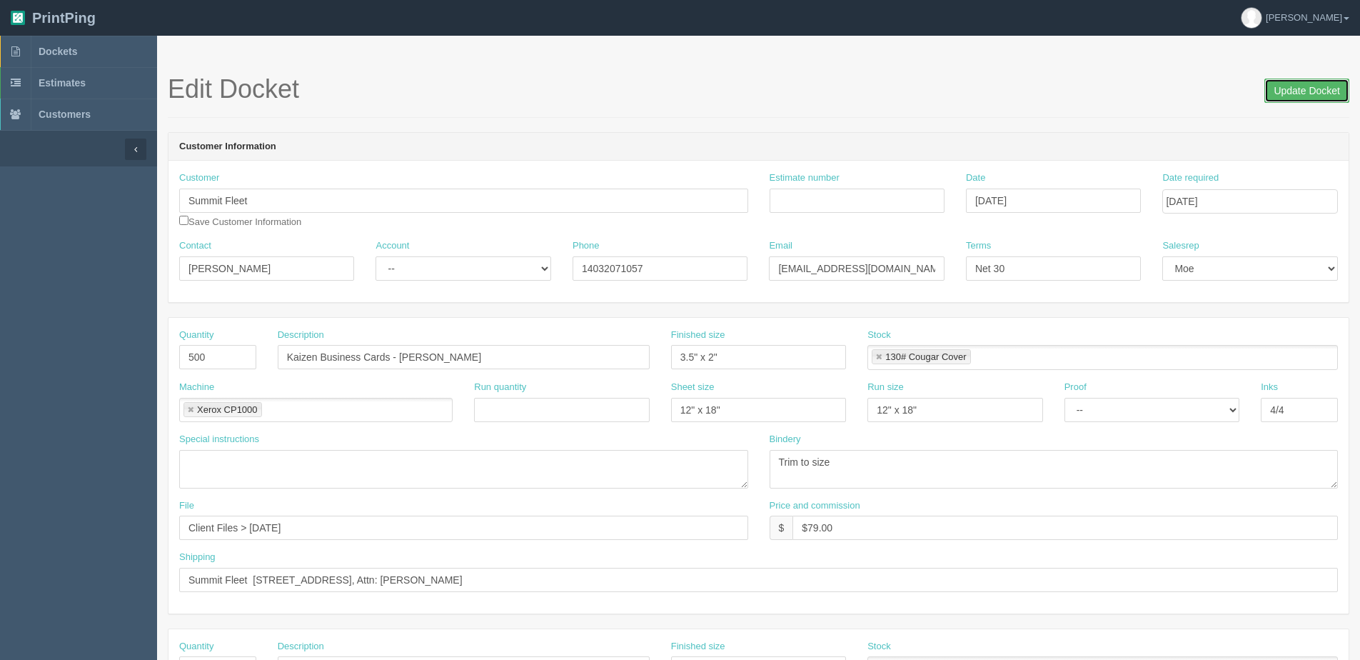
drag, startPoint x: 1294, startPoint y: 92, endPoint x: 1203, endPoint y: 92, distance: 91.4
click at [1278, 92] on input "Update Docket" at bounding box center [1307, 91] width 85 height 24
click at [1272, 206] on input "Date required" at bounding box center [1250, 201] width 175 height 24
click at [1178, 406] on th "[DATE]" at bounding box center [1232, 399] width 133 height 21
type input "[DATE]"
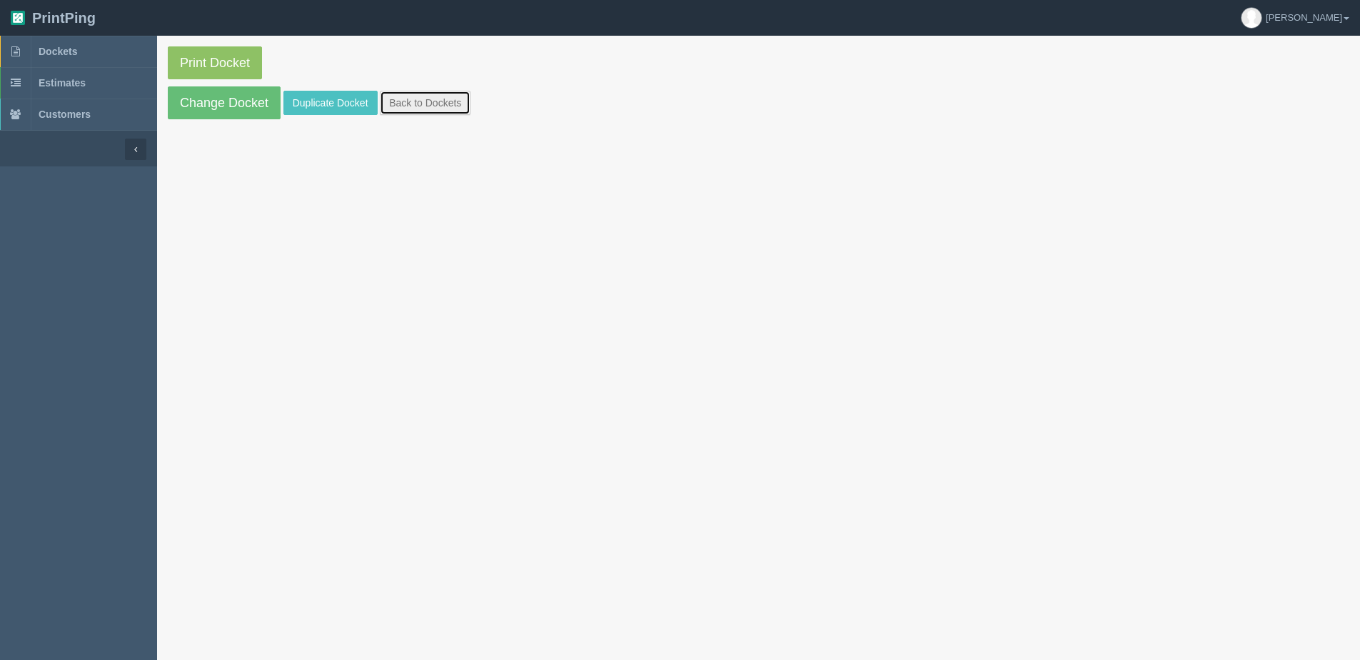
click at [439, 104] on link "Back to Dockets" at bounding box center [425, 103] width 91 height 24
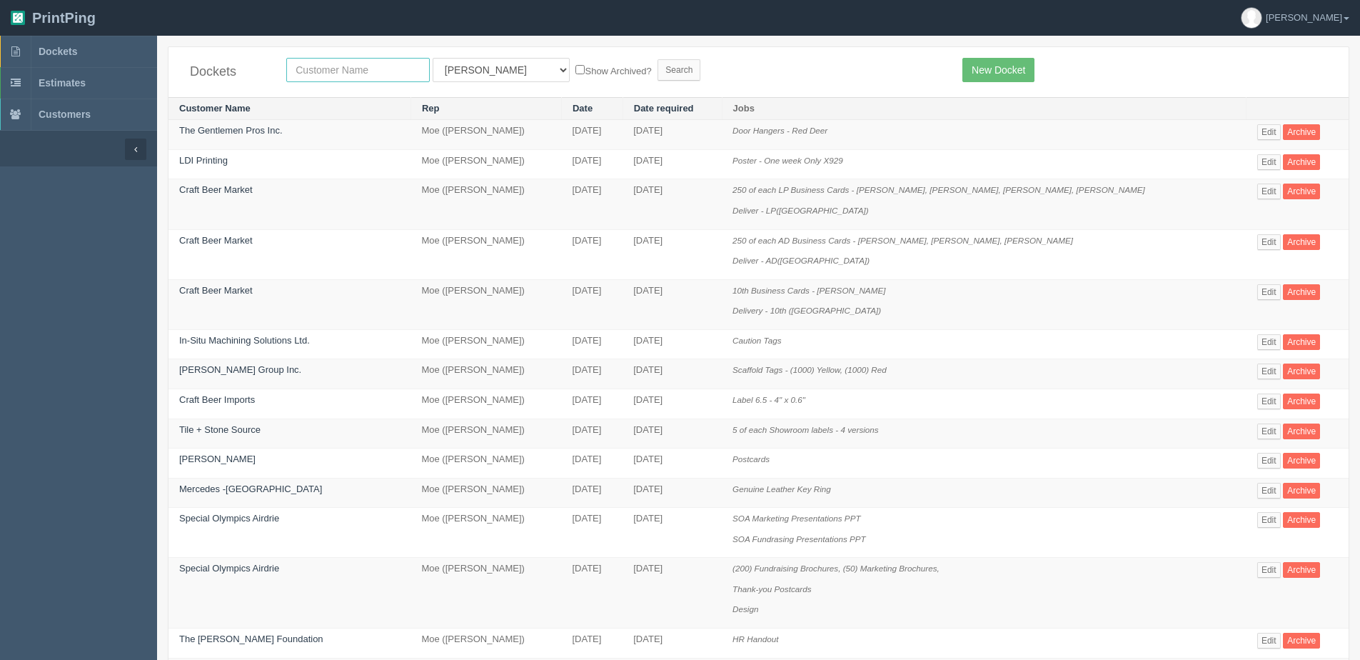
click at [326, 62] on input "text" at bounding box center [358, 70] width 144 height 24
type input "mahoga"
click at [658, 59] on input "Search" at bounding box center [679, 69] width 43 height 21
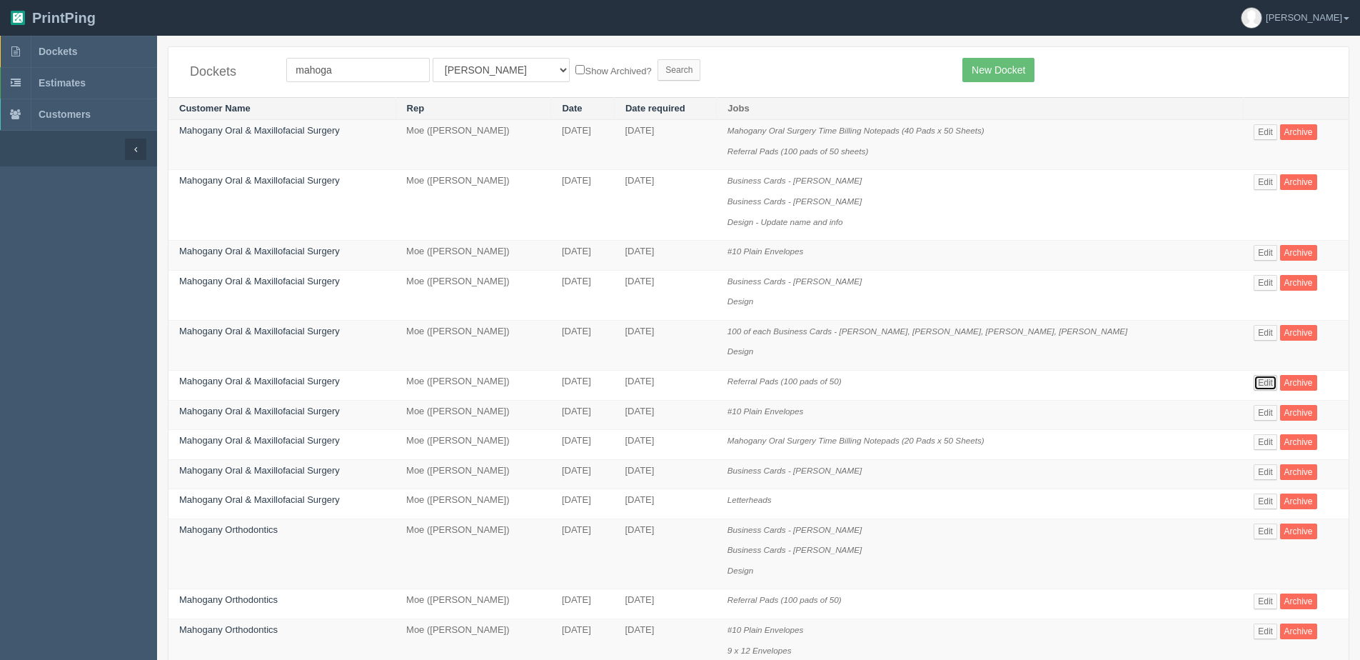
click at [1265, 382] on link "Edit" at bounding box center [1266, 383] width 24 height 16
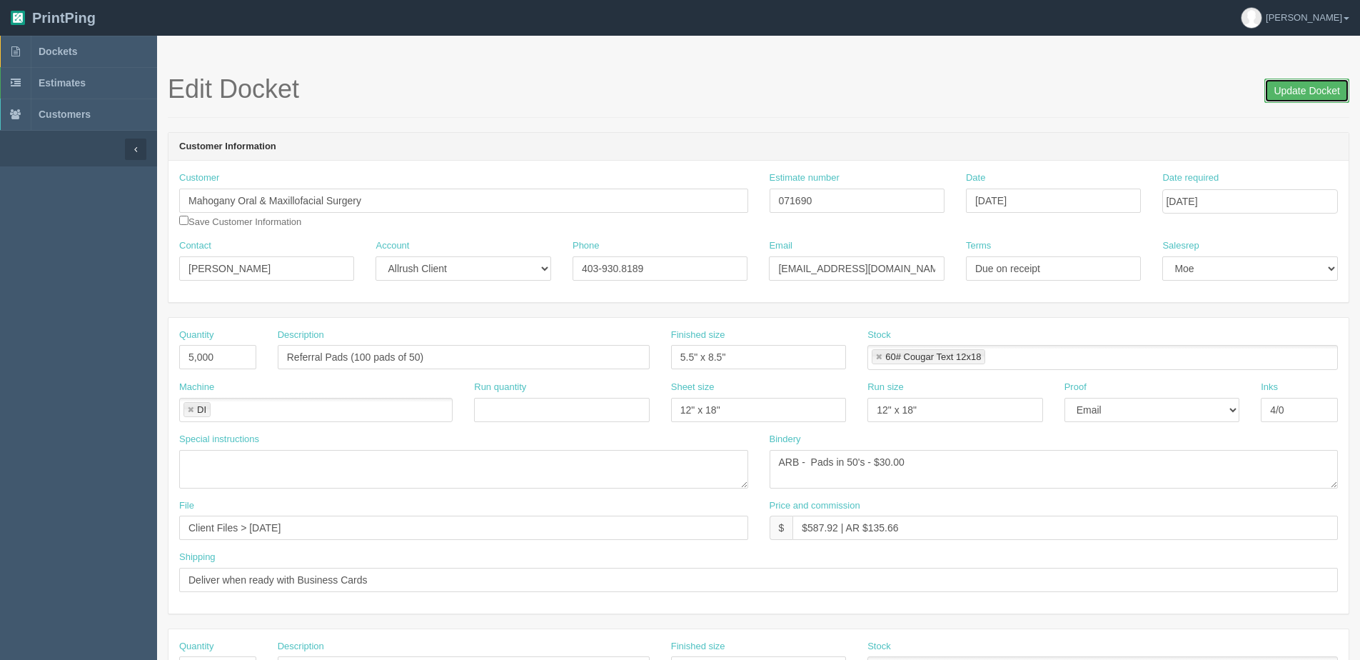
drag, startPoint x: 1283, startPoint y: 98, endPoint x: 1225, endPoint y: 96, distance: 57.9
click at [1281, 97] on input "Update Docket" at bounding box center [1307, 91] width 85 height 24
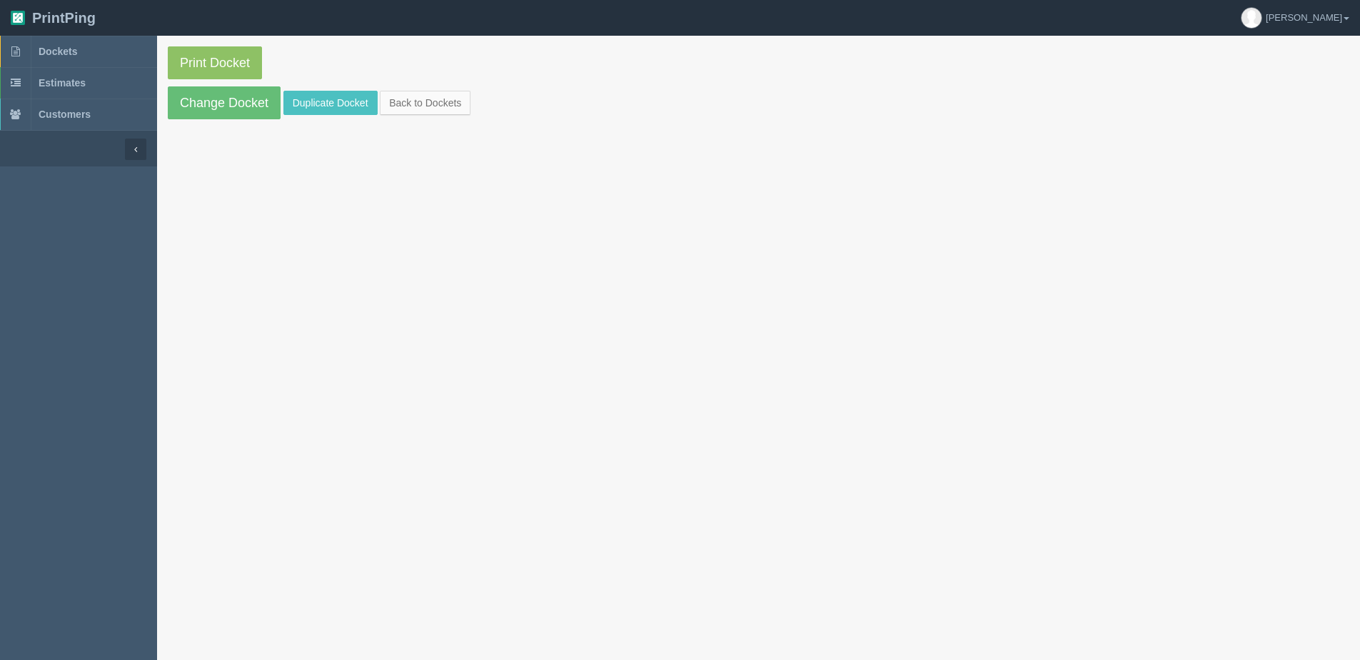
click at [324, 101] on link "Duplicate Docket" at bounding box center [331, 103] width 94 height 24
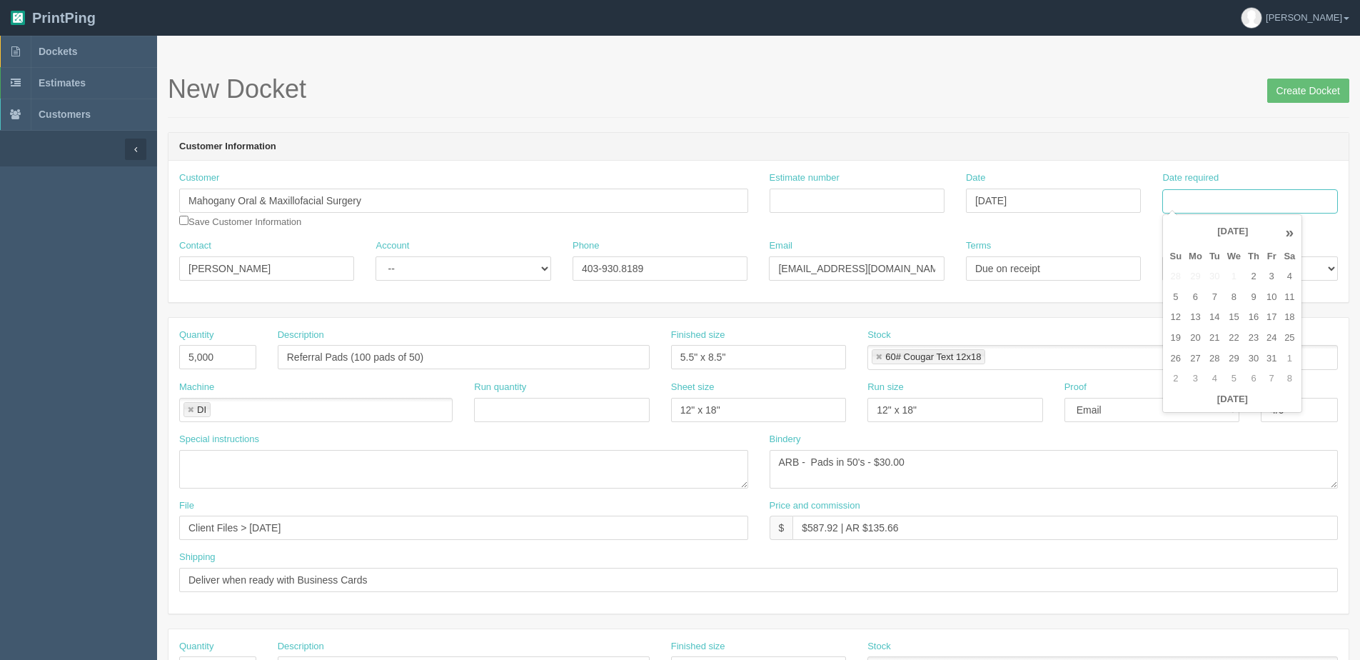
drag, startPoint x: 1251, startPoint y: 196, endPoint x: 1234, endPoint y: 205, distance: 19.5
click at [1251, 196] on input "Date required" at bounding box center [1250, 201] width 175 height 24
click at [1185, 409] on th "Today" at bounding box center [1232, 399] width 133 height 21
click at [1270, 296] on td "10" at bounding box center [1271, 297] width 17 height 21
type input "[DATE]"
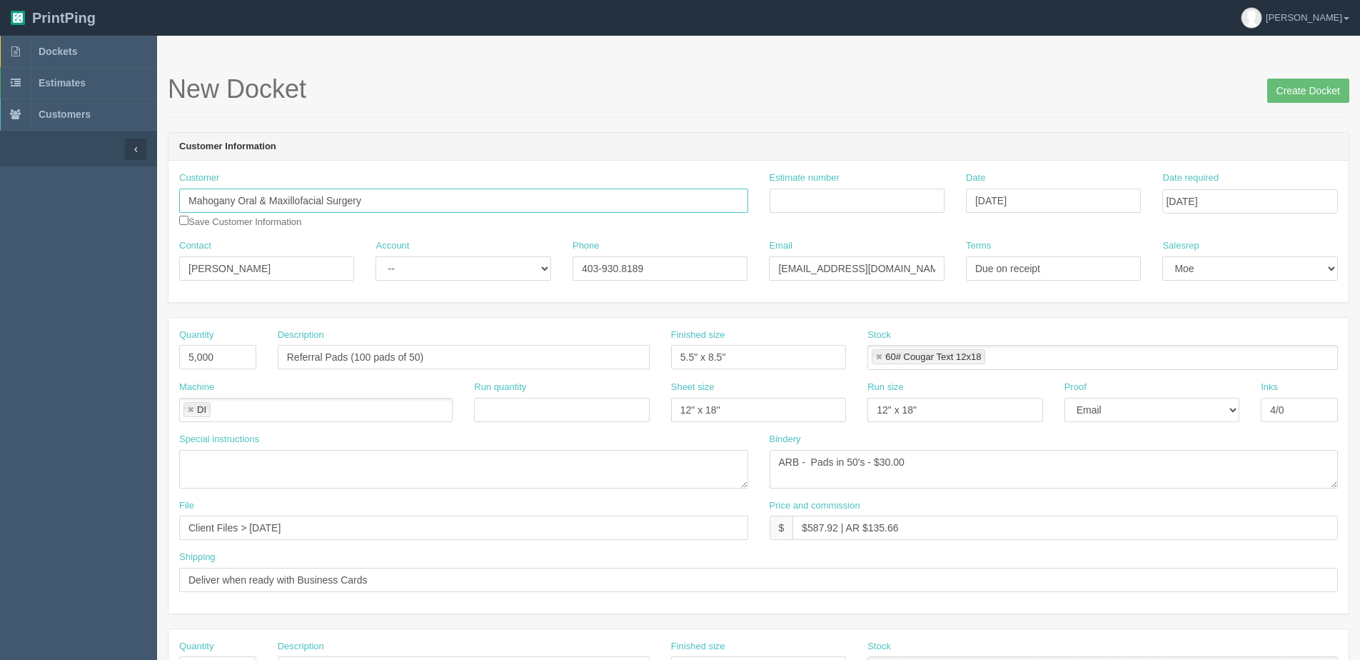
drag, startPoint x: 237, startPoint y: 199, endPoint x: 80, endPoint y: 209, distance: 157.4
click at [82, 209] on section "Dockets Estimates Customers" at bounding box center [680, 666] width 1360 height 1261
type input "South Calgary Oral & Maxillofacial Surgery"
click at [261, 223] on strong "South Calgary Oral & Maxillofacial Surgery" at bounding box center [285, 228] width 189 height 11
drag, startPoint x: 236, startPoint y: 267, endPoint x: 227, endPoint y: 267, distance: 9.3
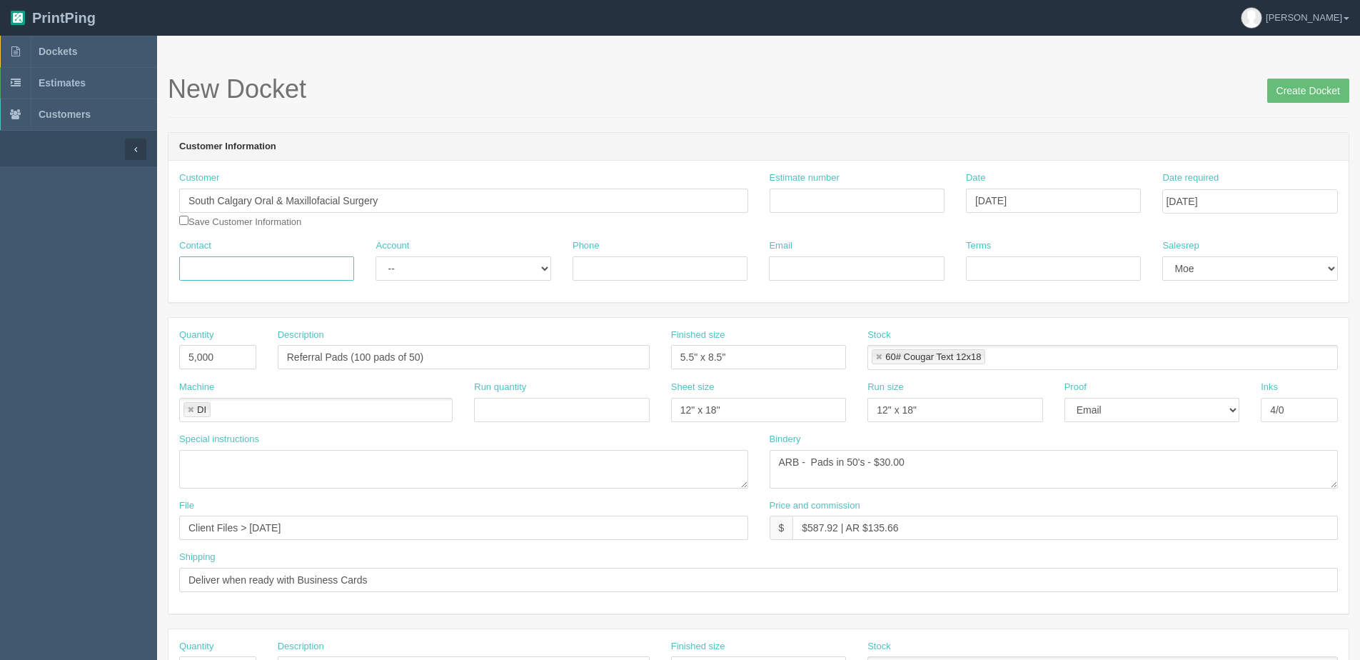
click at [236, 267] on input "Contact" at bounding box center [266, 268] width 175 height 24
click at [276, 272] on input "Contact" at bounding box center [266, 268] width 175 height 24
paste input "Christie Sirianni"
type input "Christie Sirianni"
drag, startPoint x: 462, startPoint y: 268, endPoint x: 462, endPoint y: 282, distance: 14.3
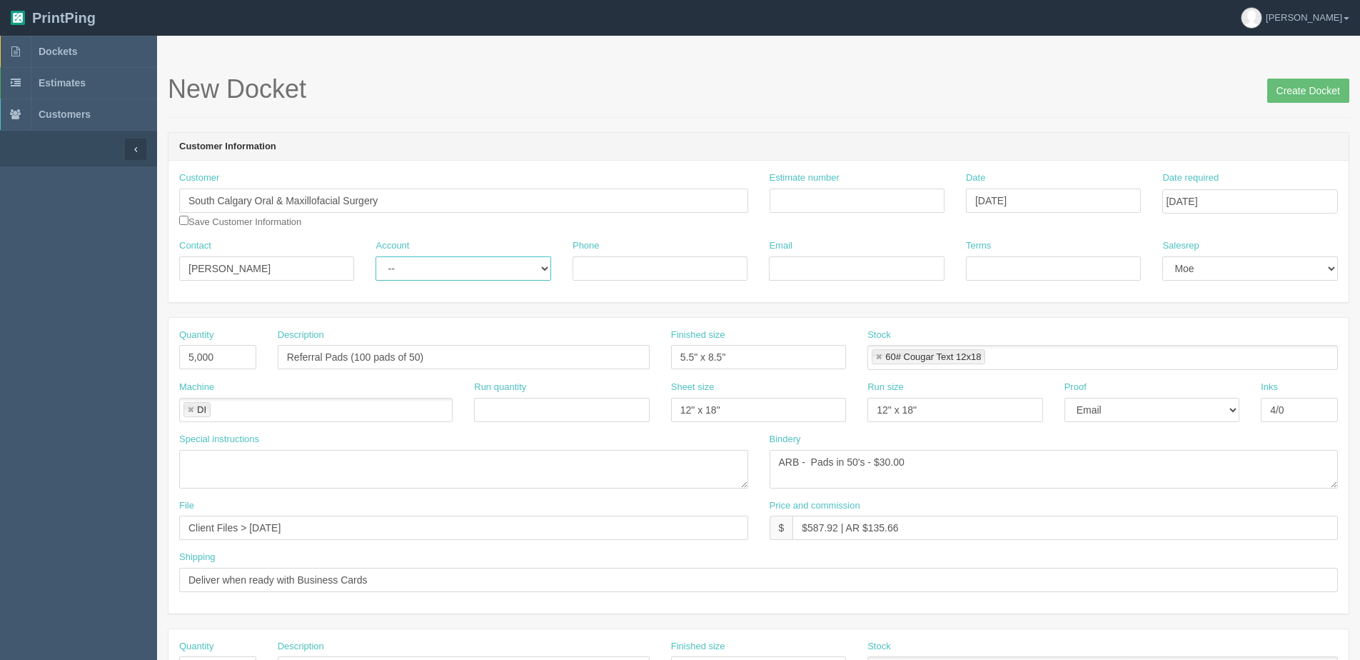
click at [462, 282] on div "Account -- Existing Client Allrush Client Rep Client" at bounding box center [463, 265] width 196 height 52
select select "Allrush Client"
click at [376, 256] on select "-- Existing Client Allrush Client Rep Client" at bounding box center [463, 268] width 175 height 24
click at [644, 278] on input "Phone" at bounding box center [660, 268] width 175 height 24
type input "403.235.0505"
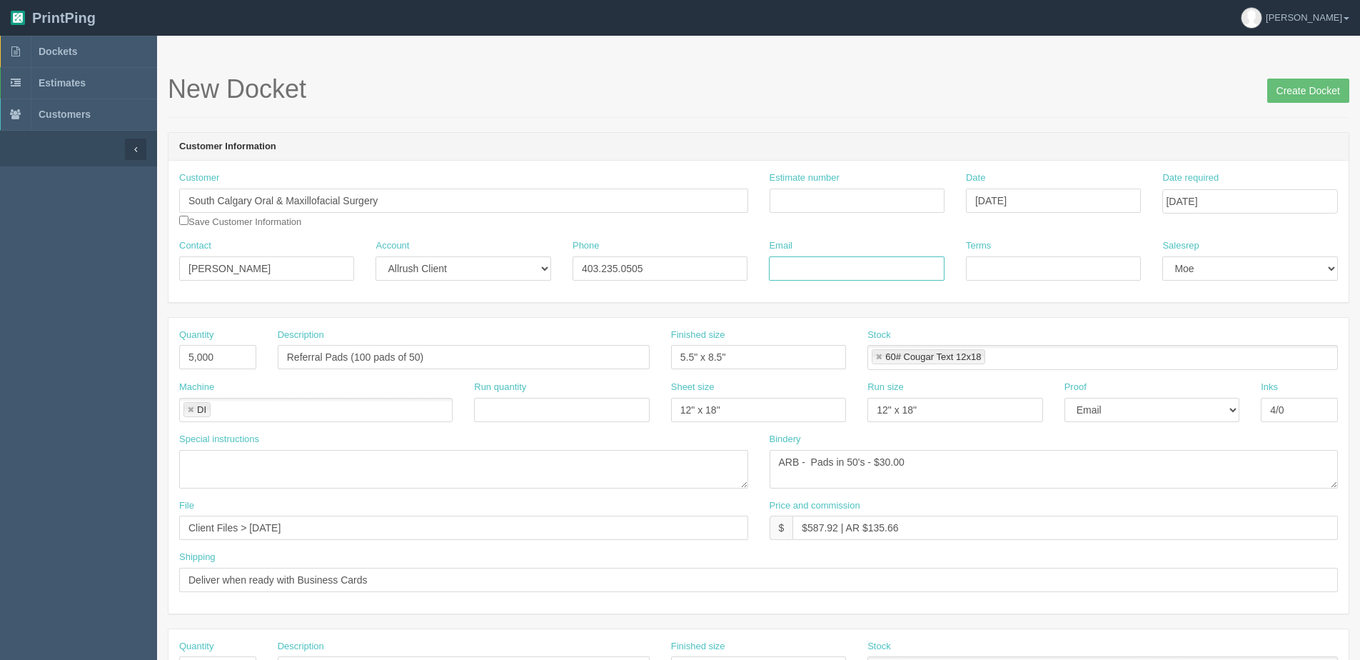
drag, startPoint x: 944, startPoint y: 260, endPoint x: 952, endPoint y: 273, distance: 15.1
click at [944, 260] on input "Email" at bounding box center [856, 268] width 175 height 24
paste input "christies@sunridgeoralsurgery.ca"
type input "christies@sunridgeoralsurgery.ca"
click at [1024, 259] on input "Terms" at bounding box center [1053, 268] width 175 height 24
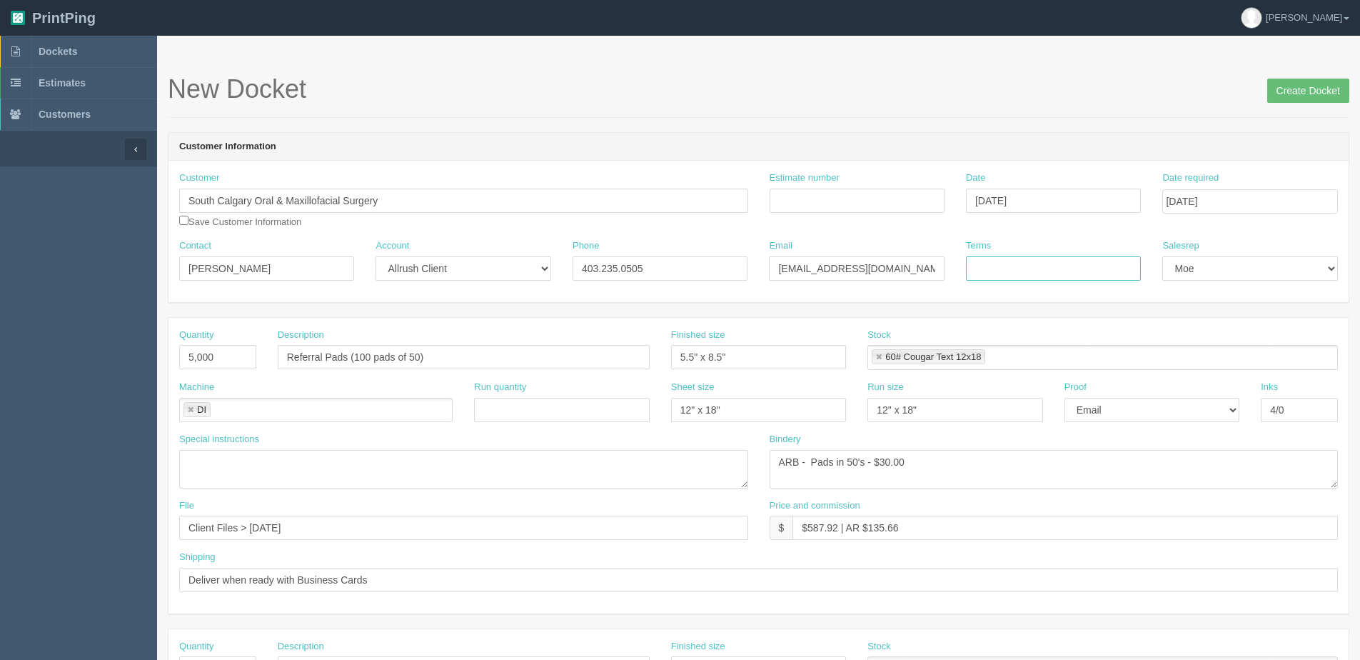
type input "Due on receipt"
type input "071690"
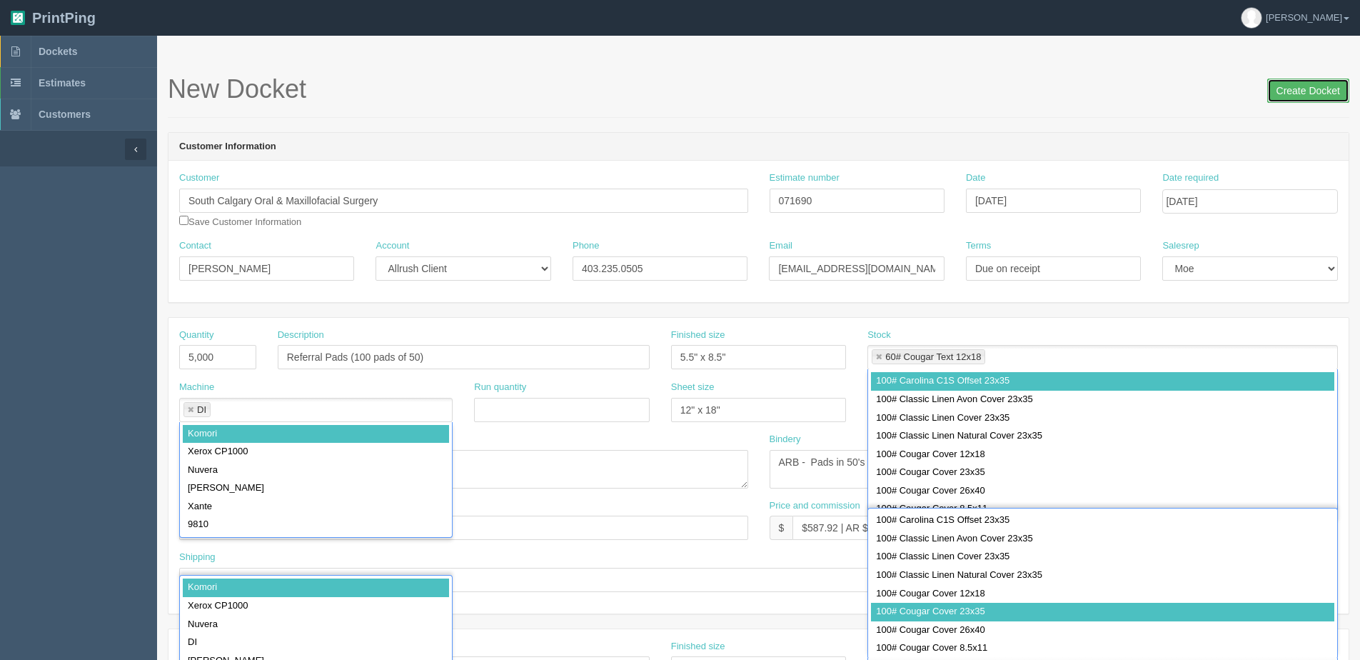
click at [1305, 91] on input "Create Docket" at bounding box center [1309, 91] width 82 height 24
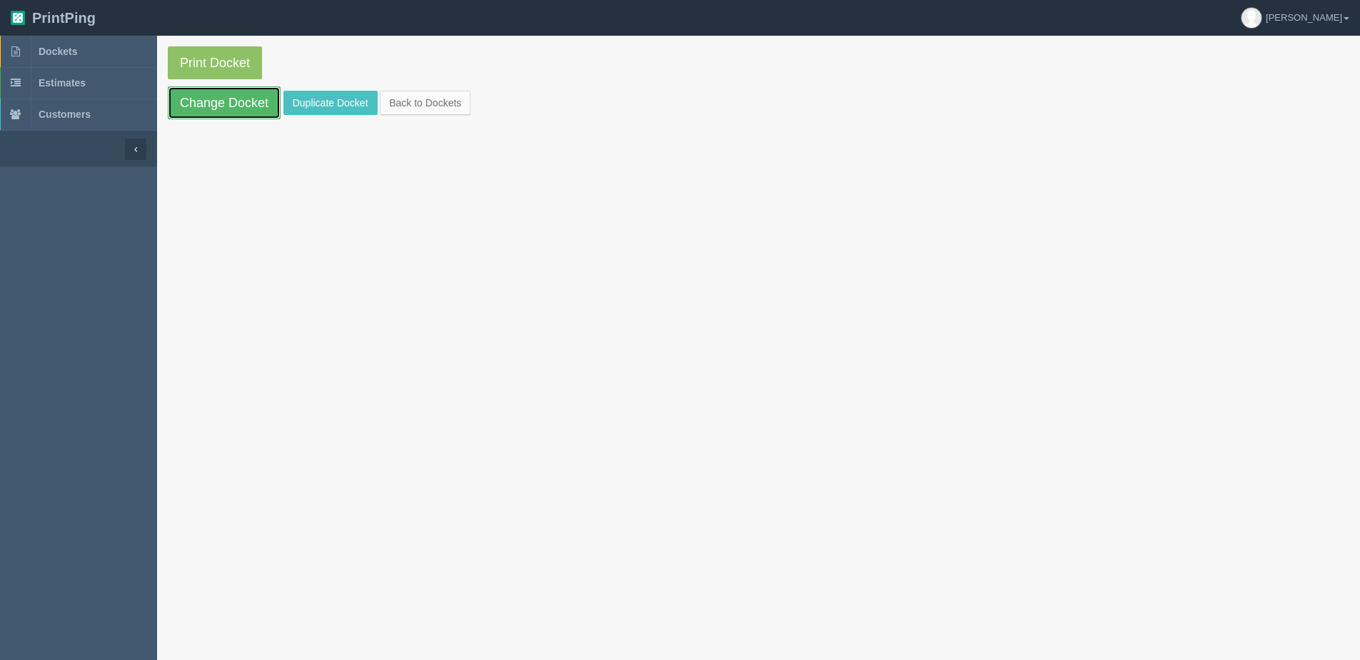
click at [228, 106] on link "Change Docket" at bounding box center [224, 102] width 113 height 33
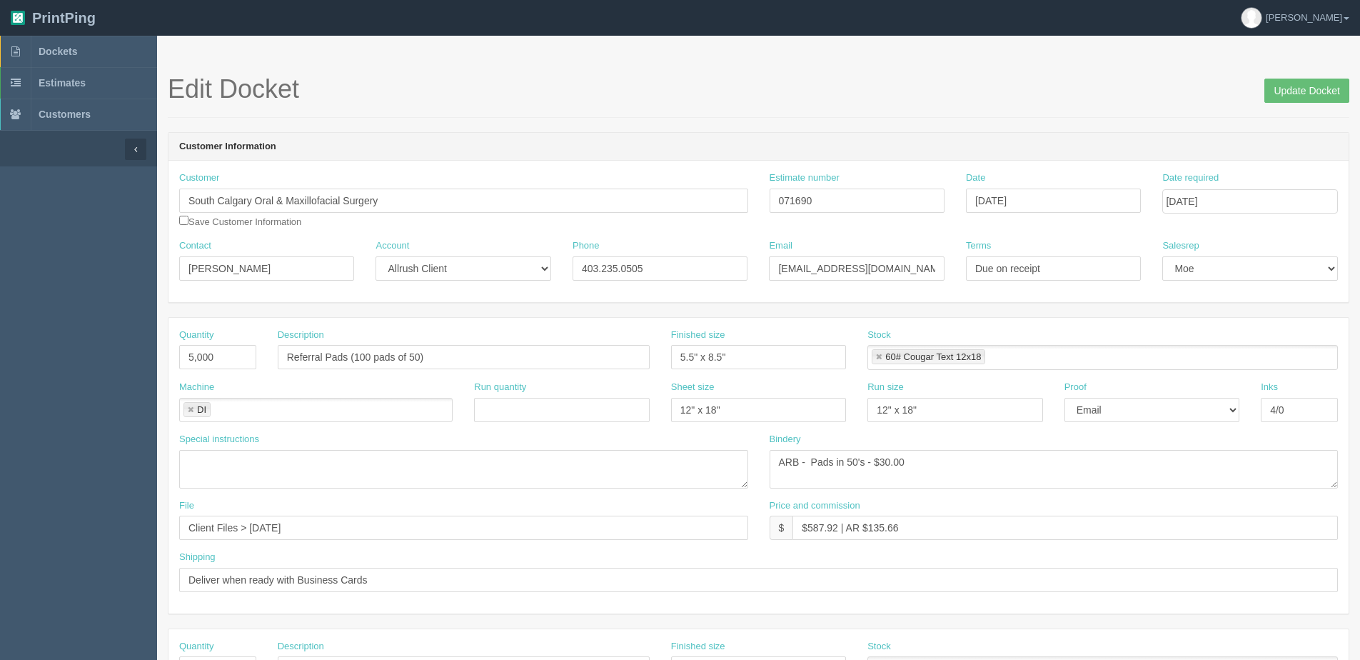
click at [194, 408] on link at bounding box center [190, 410] width 9 height 9
click at [194, 408] on input "text" at bounding box center [187, 411] width 14 height 21
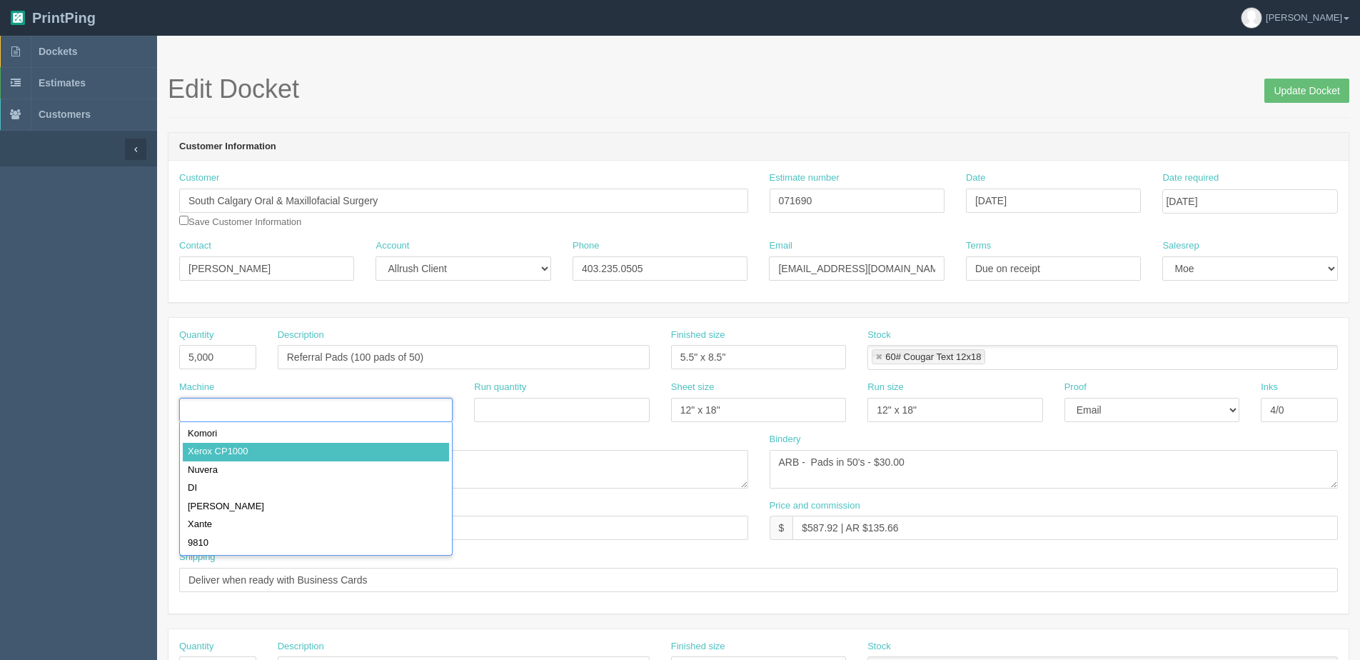
type input "Xerox CP1000"
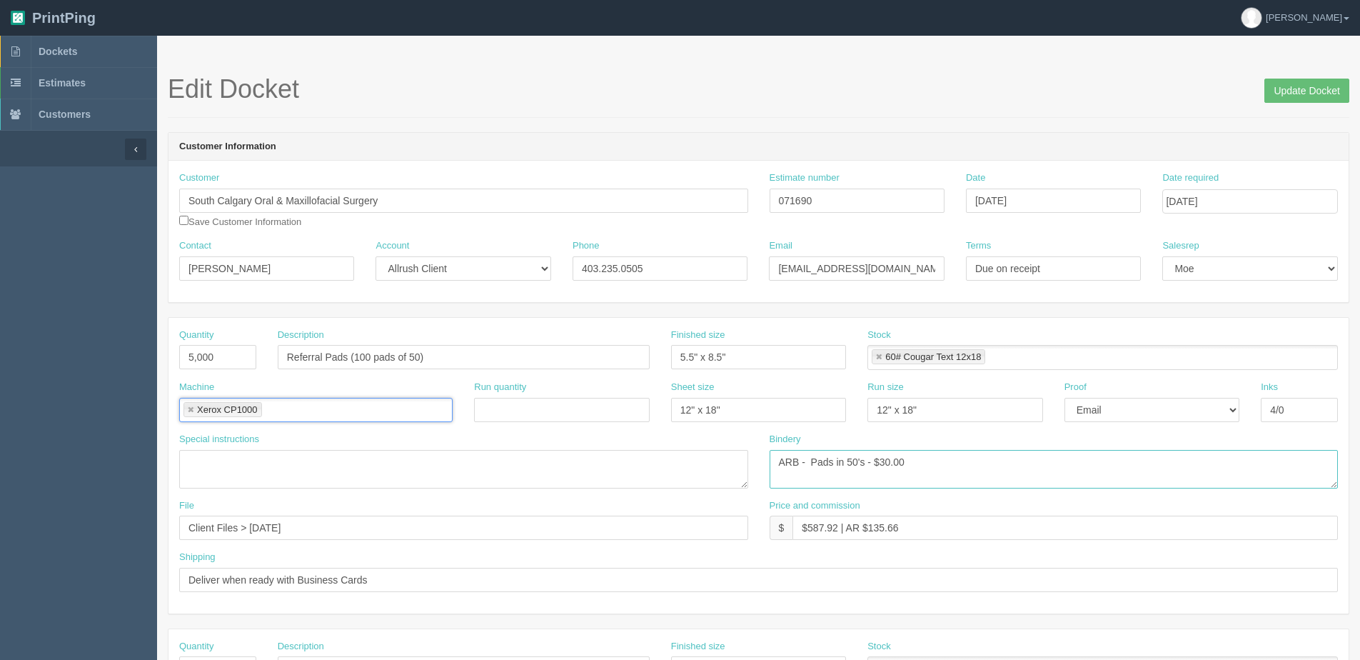
click at [873, 460] on textarea "ARB - Pads in 50's - $30.00" at bounding box center [1054, 469] width 569 height 39
click at [997, 458] on textarea "ARB - Pads in 50's - $30.00" at bounding box center [1054, 469] width 569 height 39
type textarea "ARB - Pads in 50's w/ 111# Gloss Back Cover- $40.00"
click at [1122, 415] on select "-- Email Hard Copy" at bounding box center [1152, 410] width 175 height 24
select select "Hard Copy"
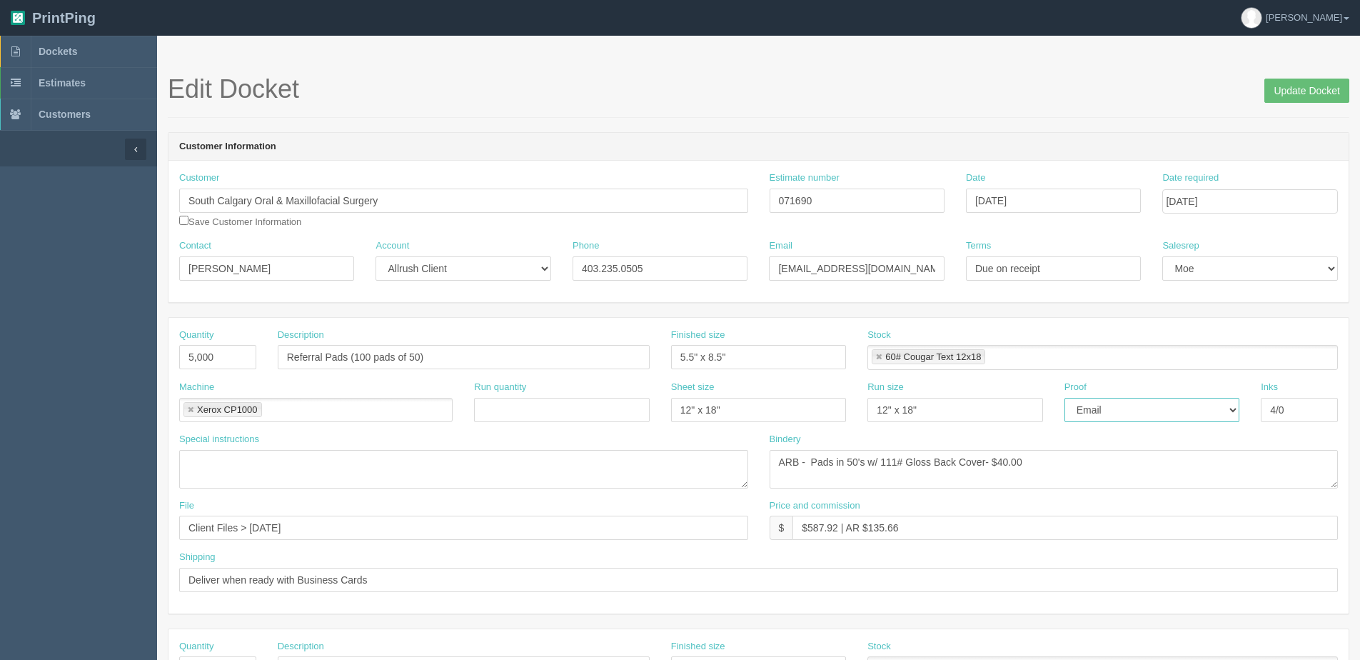
click at [1065, 398] on select "-- Email Hard Copy" at bounding box center [1152, 410] width 175 height 24
drag, startPoint x: 251, startPoint y: 528, endPoint x: 900, endPoint y: 441, distance: 655.0
click at [634, 476] on div "Quantity 5,000 Description Referral Pads (100 pads of 50) Finished size 5.5" x …" at bounding box center [759, 466] width 1180 height 296
drag, startPoint x: 246, startPoint y: 528, endPoint x: 315, endPoint y: 512, distance: 70.3
click at [315, 512] on div "File Client Files > se" at bounding box center [463, 519] width 569 height 41
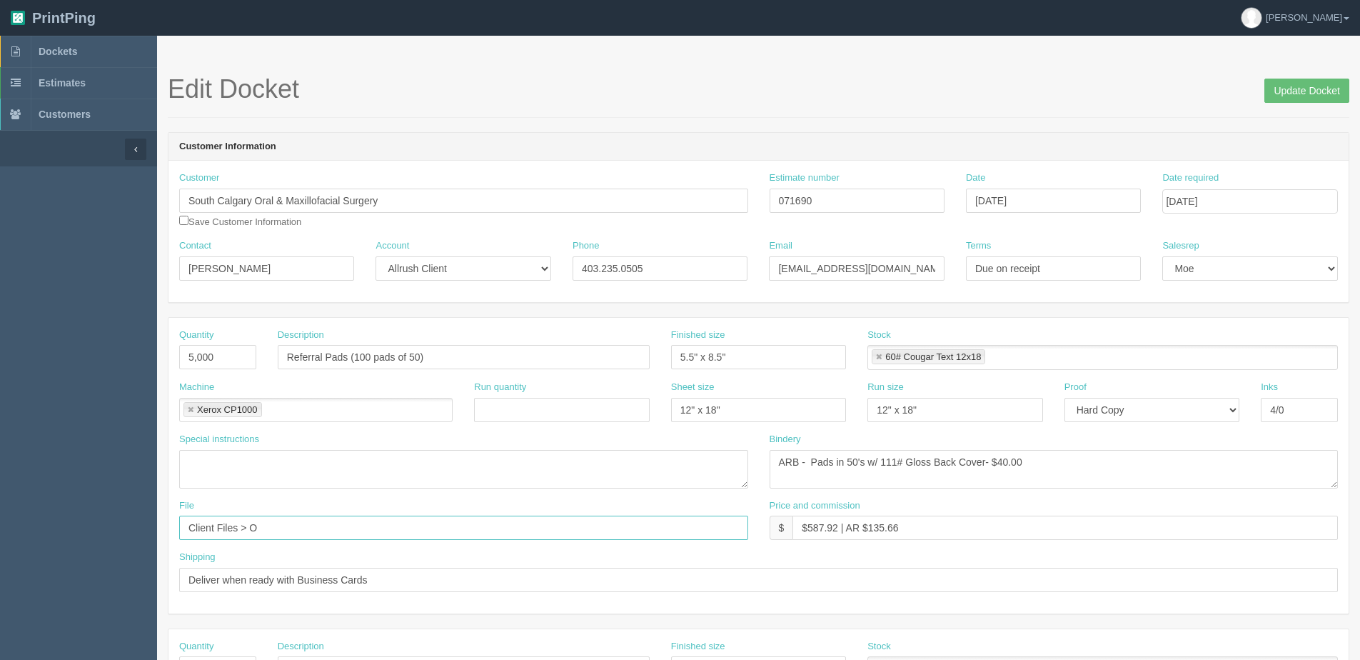
type input "Client Files > October 2025"
click at [833, 526] on input "$587.92 | AR $135.66" at bounding box center [1066, 528] width 546 height 24
drag, startPoint x: 868, startPoint y: 526, endPoint x: 1365, endPoint y: 413, distance: 509.2
click at [1130, 481] on div "Quantity 5,000 Description Referral Pads (100 pads of 50) Finished size 5.5" x …" at bounding box center [759, 466] width 1180 height 296
type input "$587.90 | AR $217.55"
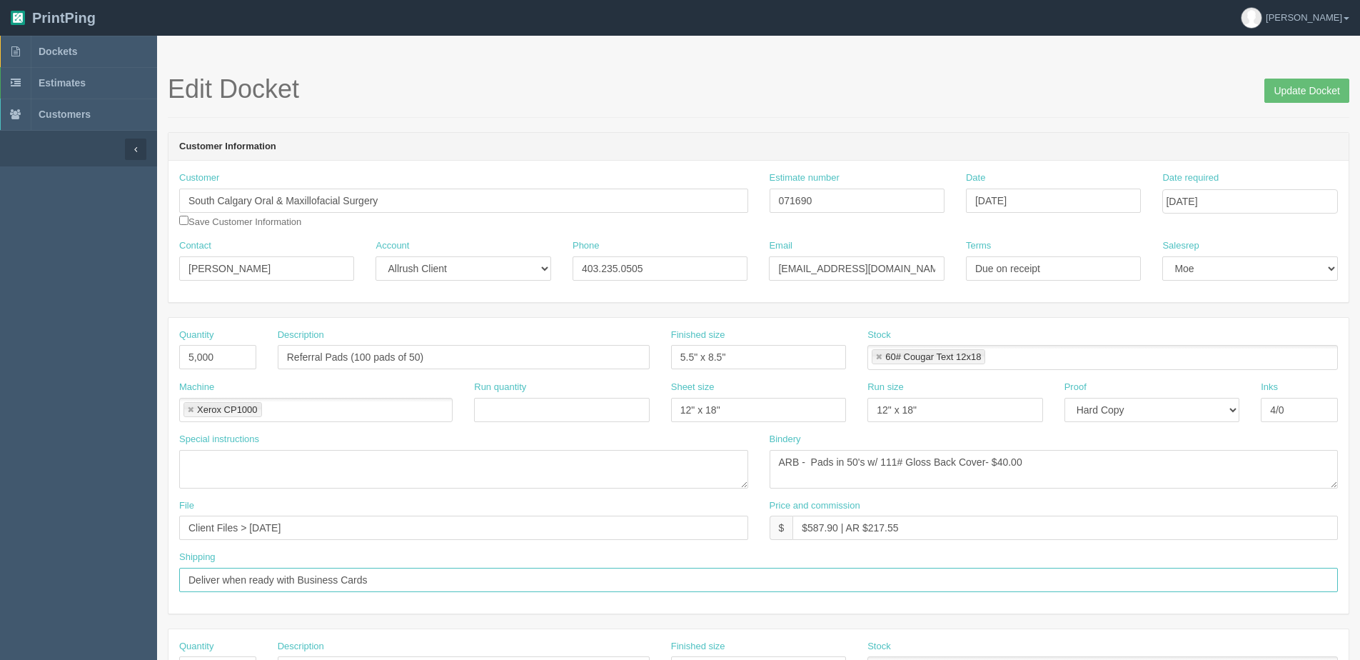
drag, startPoint x: 277, startPoint y: 580, endPoint x: 783, endPoint y: 567, distance: 505.8
click at [753, 568] on input "Deliver when ready with Business Cards" at bounding box center [758, 580] width 1159 height 24
type input "Deliver when ready"
click at [1300, 99] on input "Update Docket" at bounding box center [1307, 91] width 85 height 24
